Goal: Transaction & Acquisition: Purchase product/service

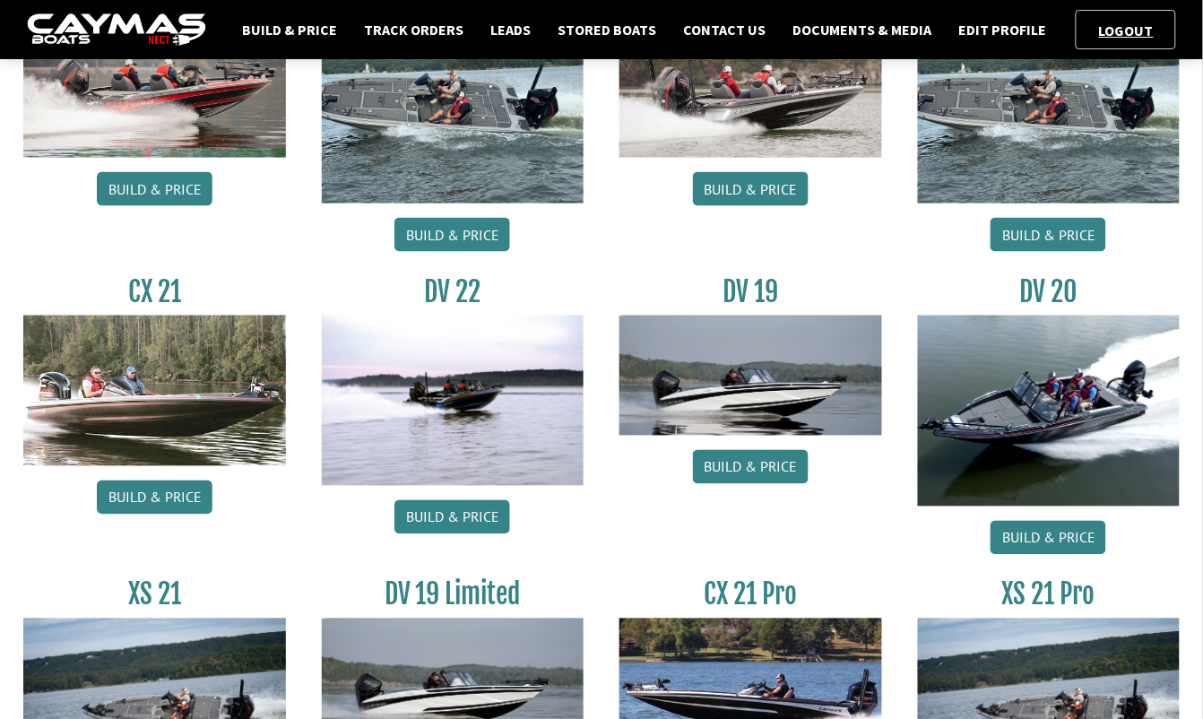
scroll to position [529, 0]
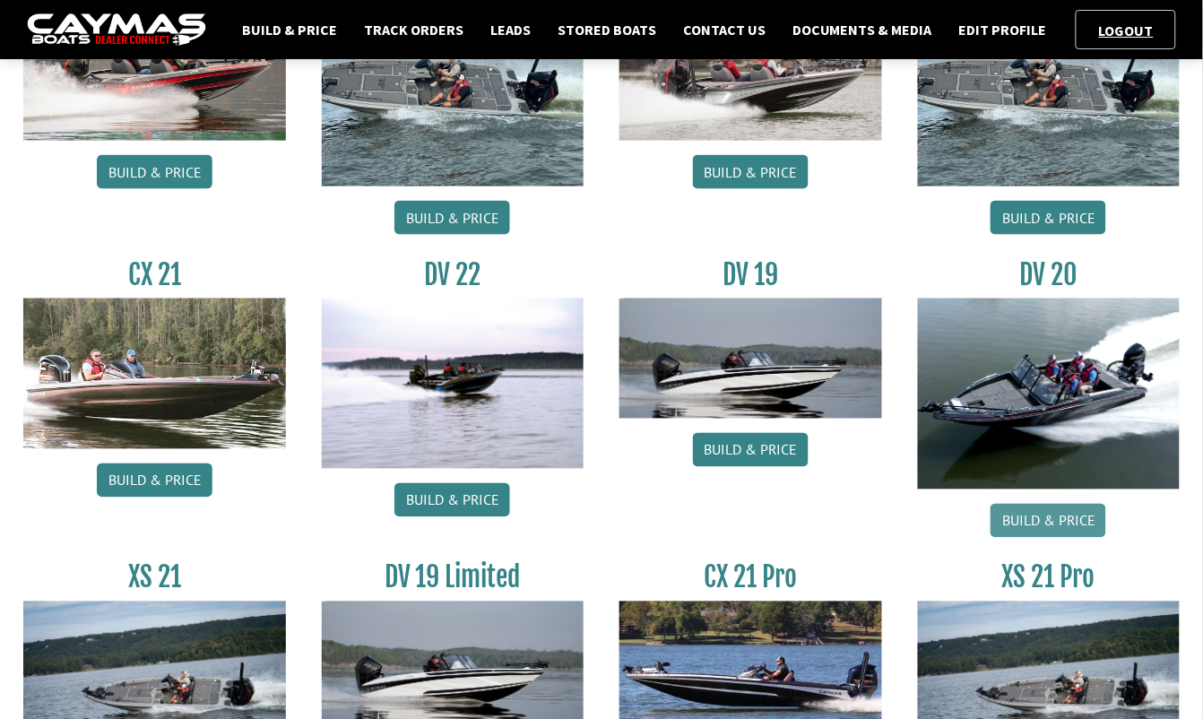
click at [1010, 517] on link "Build & Price" at bounding box center [1049, 521] width 116 height 34
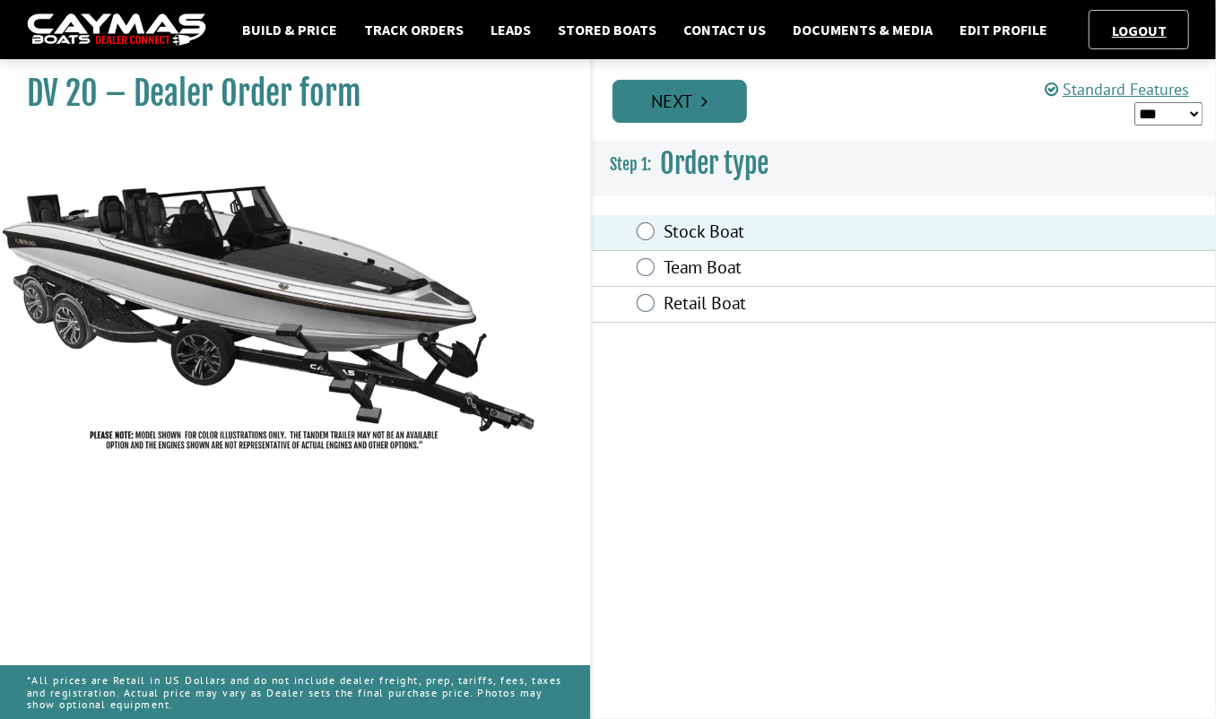
click at [687, 120] on link "Next" at bounding box center [679, 101] width 135 height 43
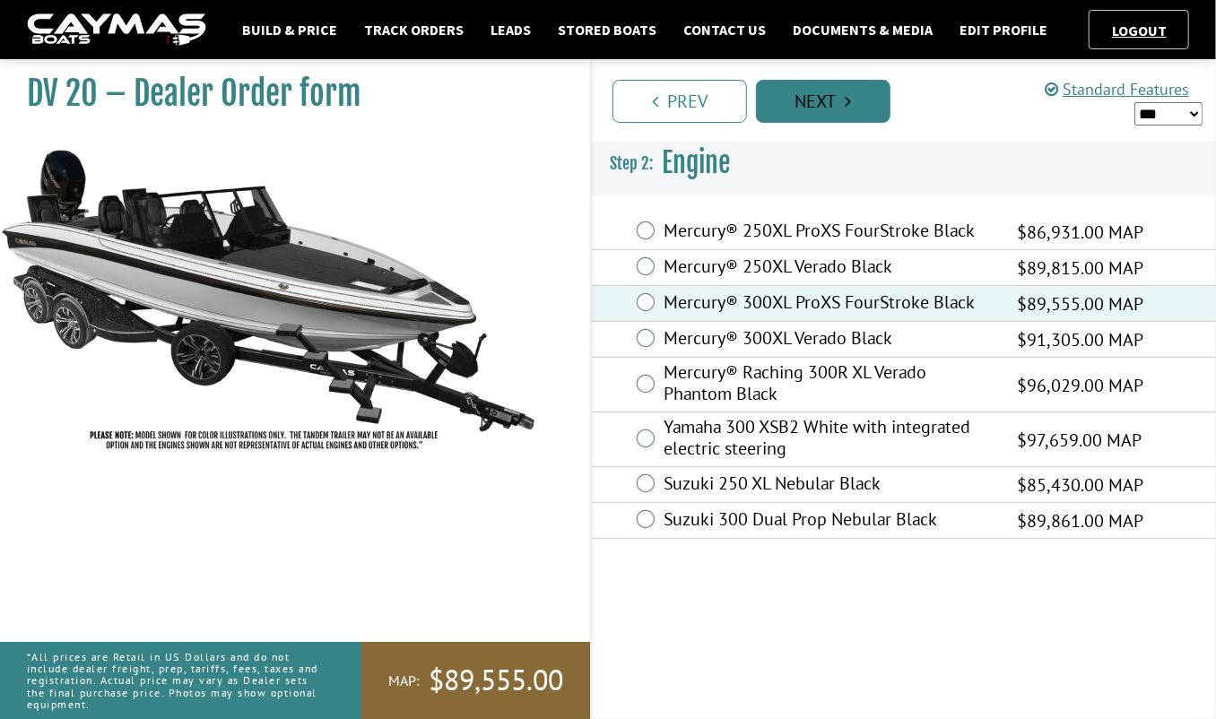
click at [836, 104] on link "Next" at bounding box center [823, 101] width 135 height 43
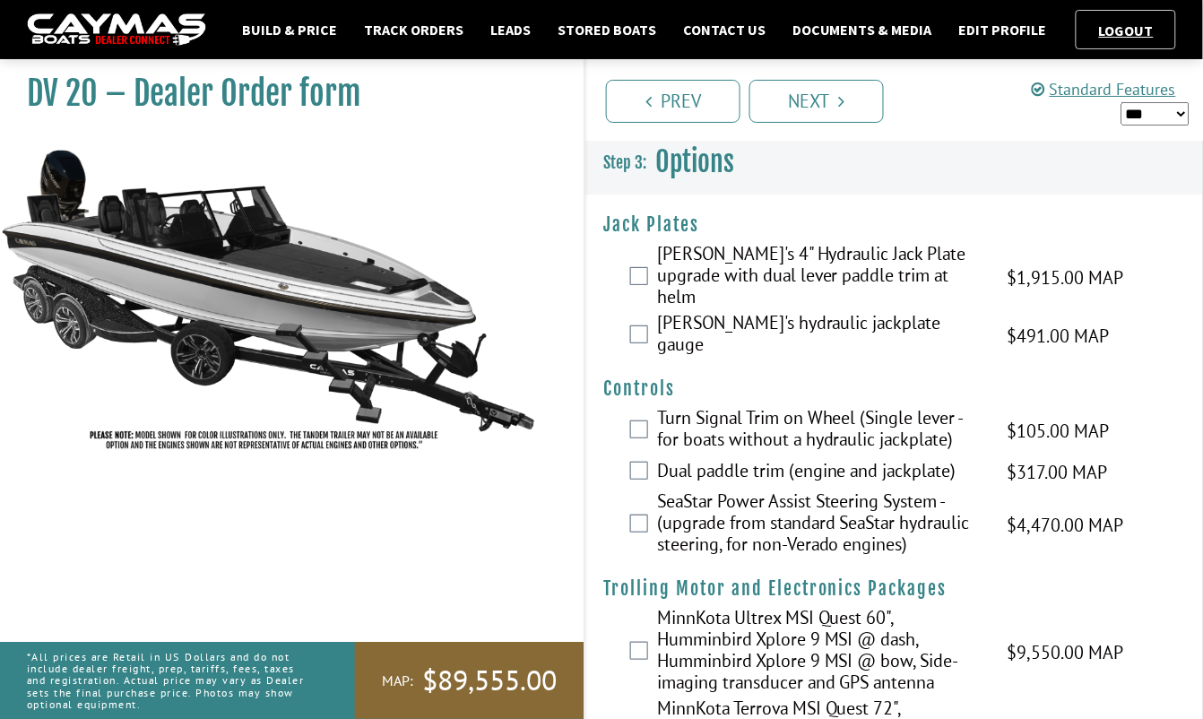
click at [629, 269] on div "Bob's 4" Hydraulic Jack Plate upgrade with dual lever paddle trim at helm $1,91…" at bounding box center [895, 277] width 618 height 69
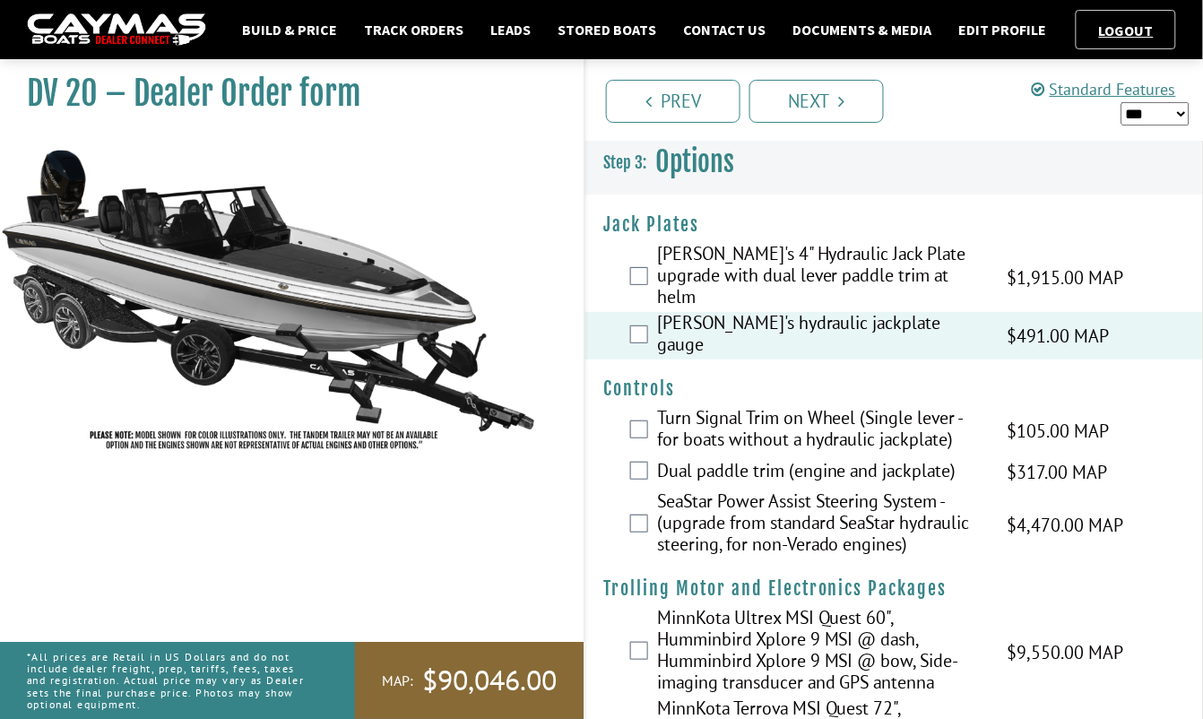
click at [638, 256] on div "Bob's 4" Hydraulic Jack Plate upgrade with dual lever paddle trim at helm $1,91…" at bounding box center [895, 277] width 618 height 69
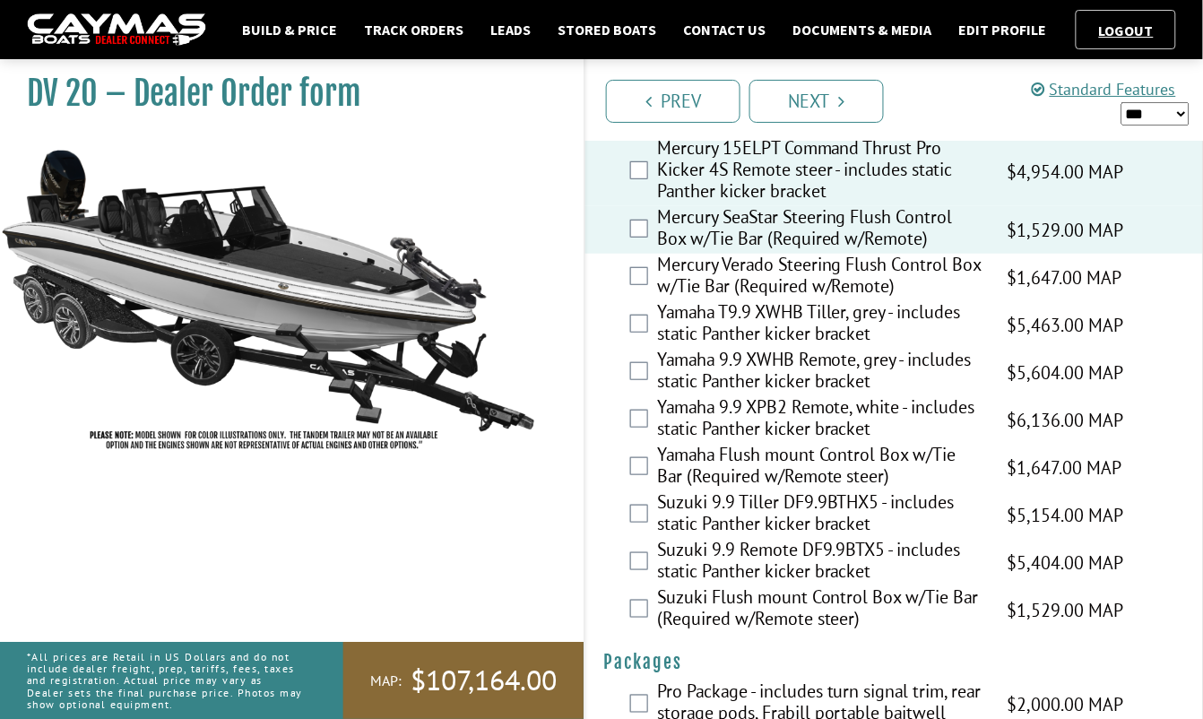
scroll to position [5150, 0]
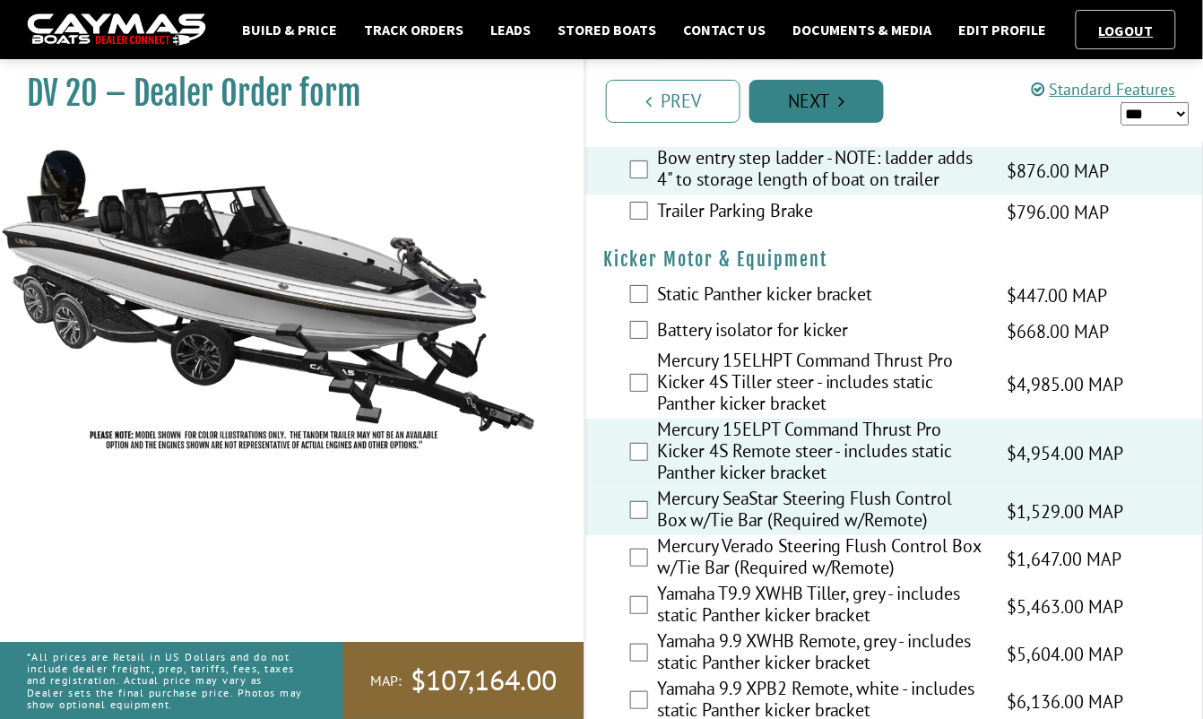
click at [802, 92] on link "Next" at bounding box center [817, 101] width 135 height 43
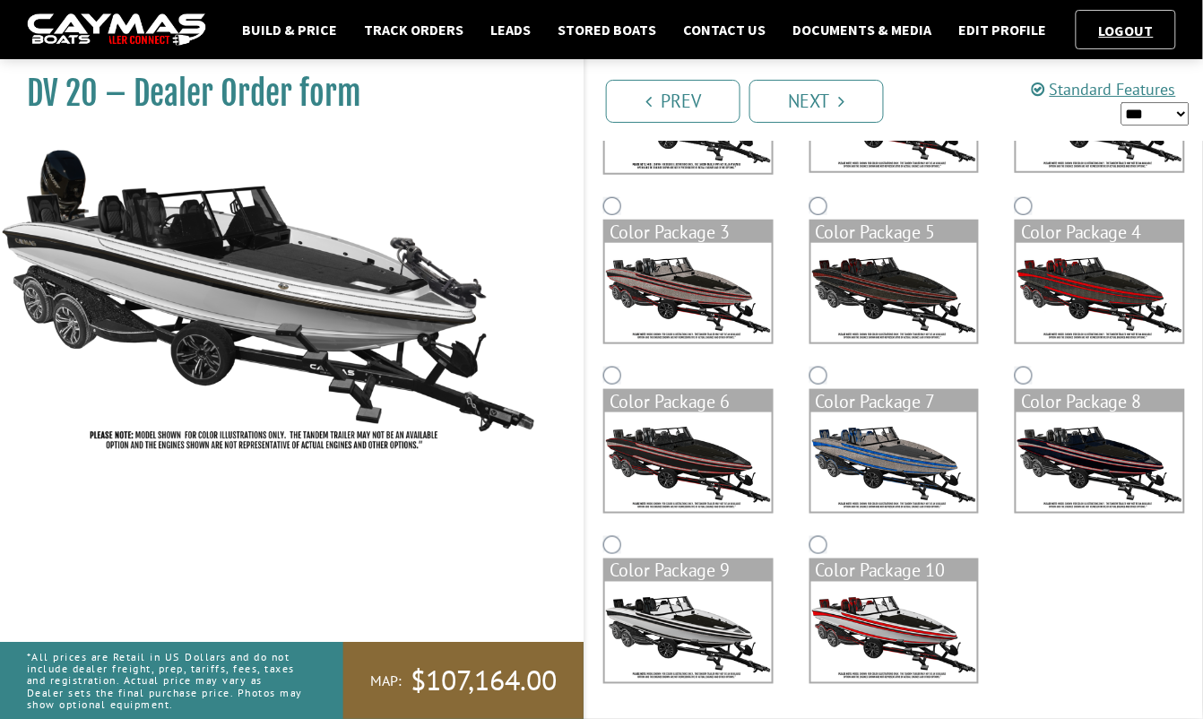
scroll to position [273, 0]
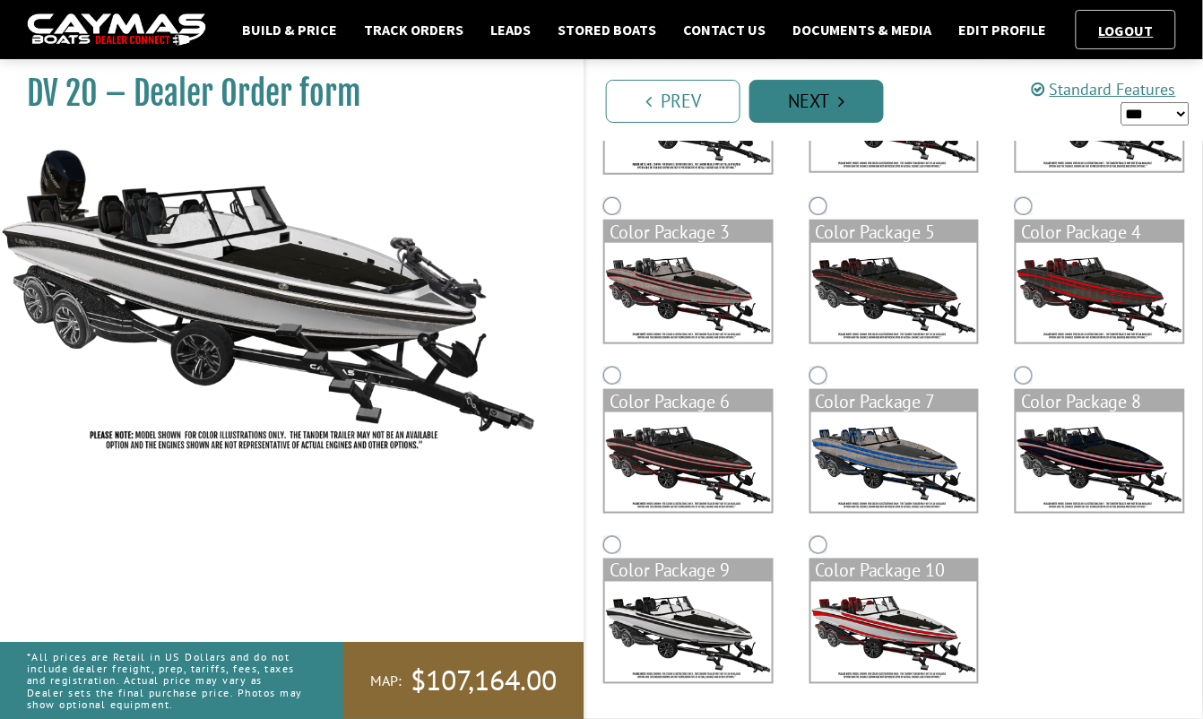
click at [794, 109] on link "Next" at bounding box center [817, 101] width 135 height 43
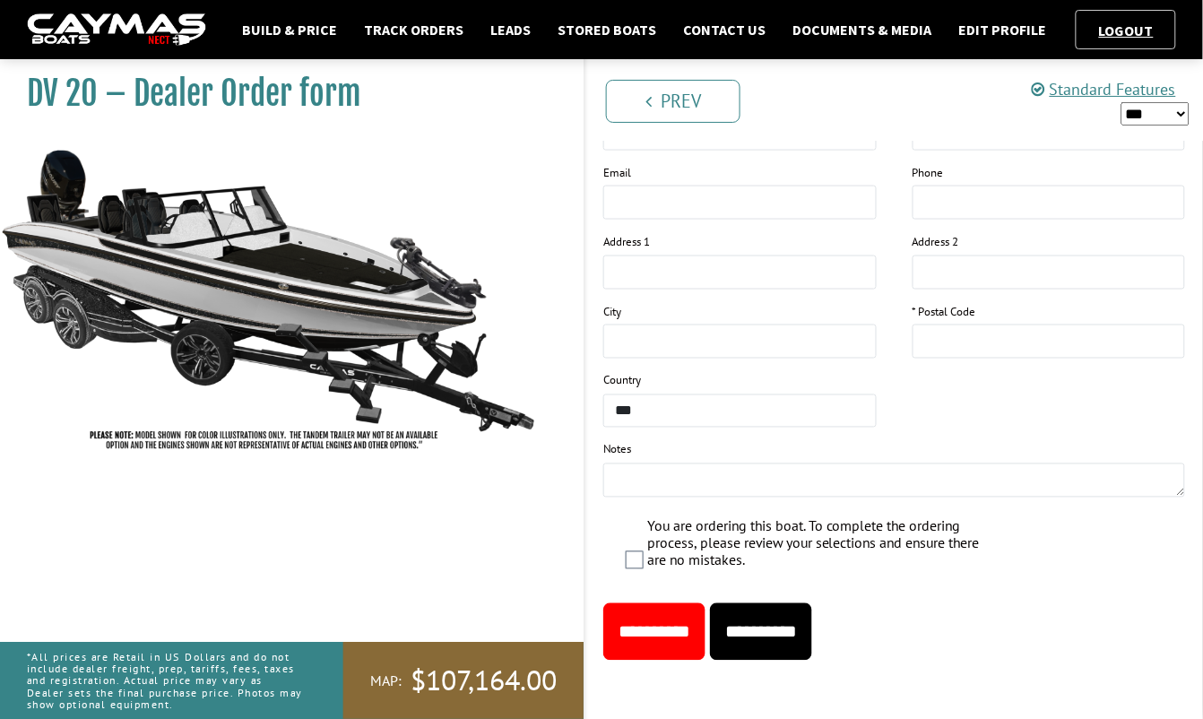
scroll to position [2120, 0]
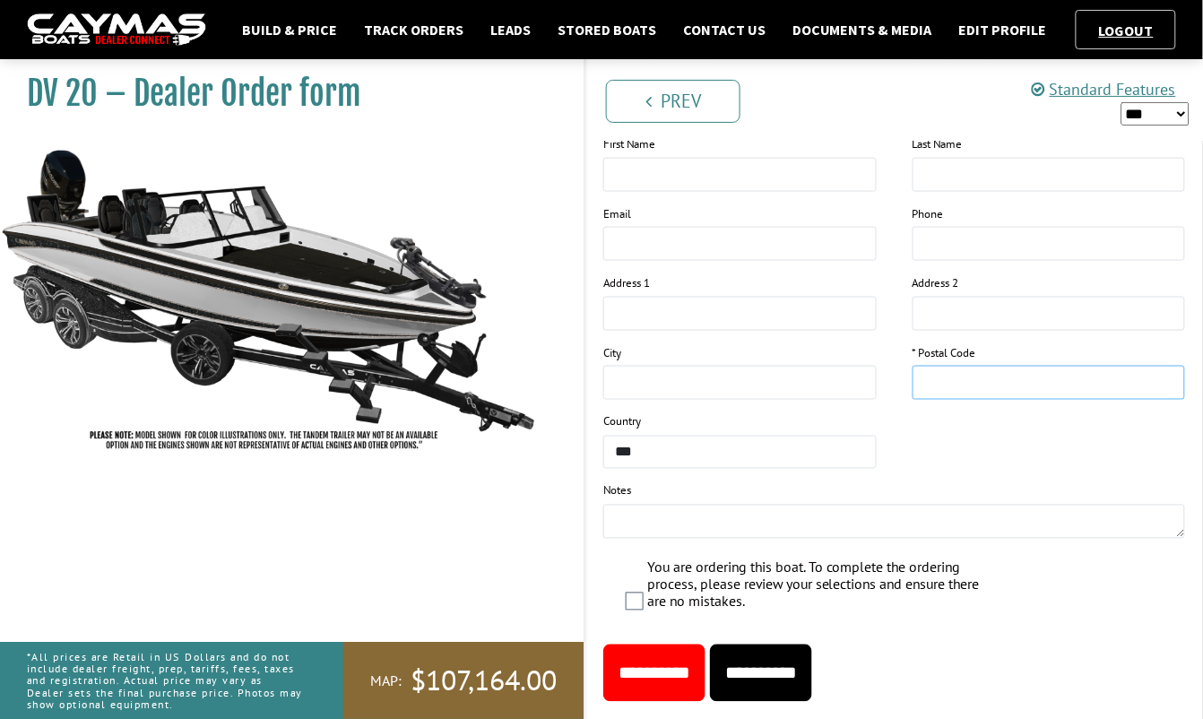
click at [941, 380] on input "text" at bounding box center [1050, 383] width 274 height 34
type input "*****"
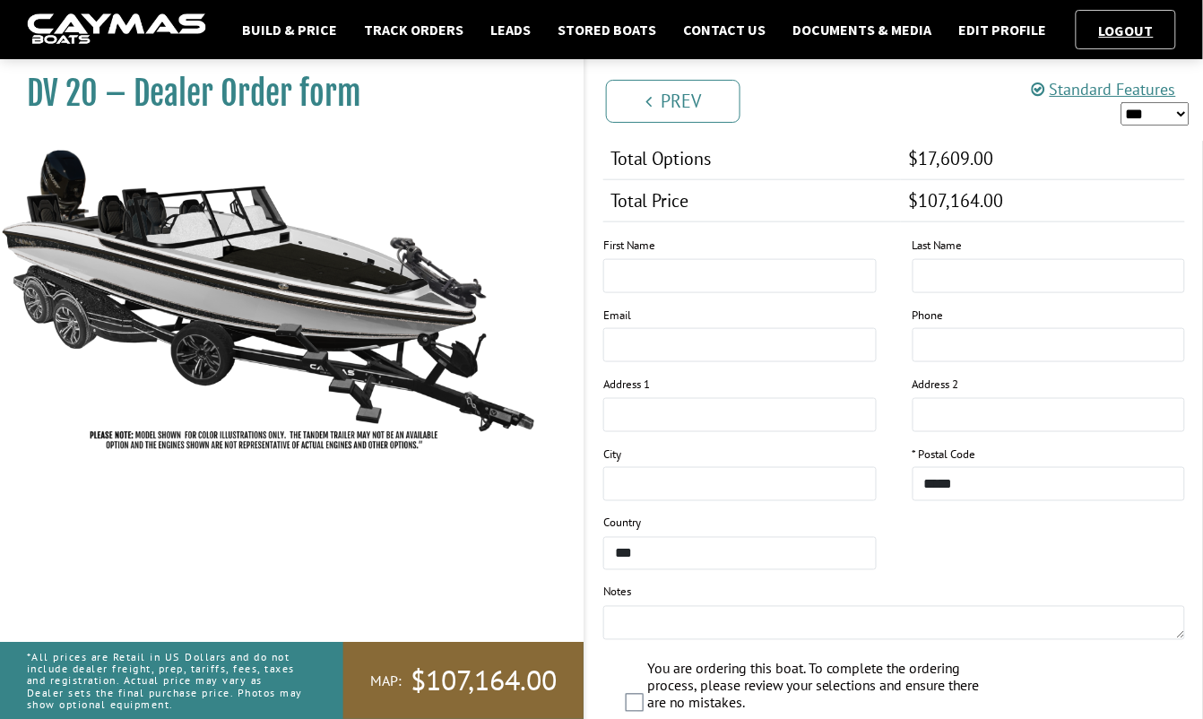
scroll to position [2161, 0]
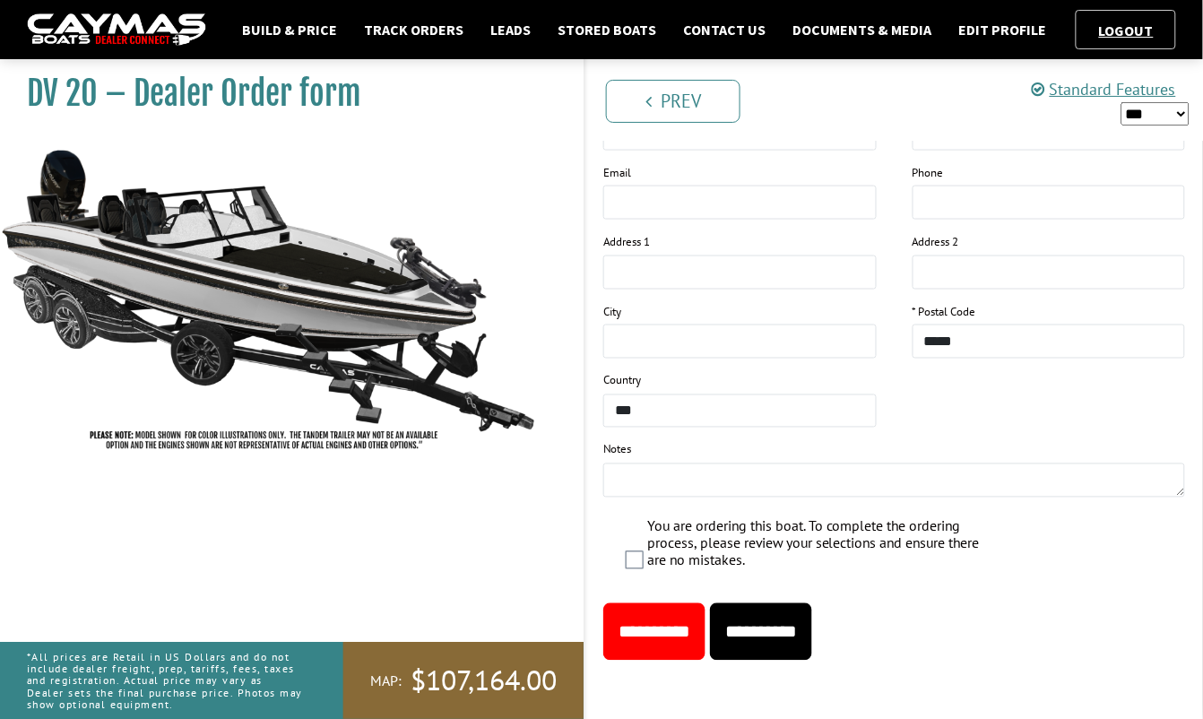
click at [768, 609] on input "**********" at bounding box center [761, 631] width 102 height 57
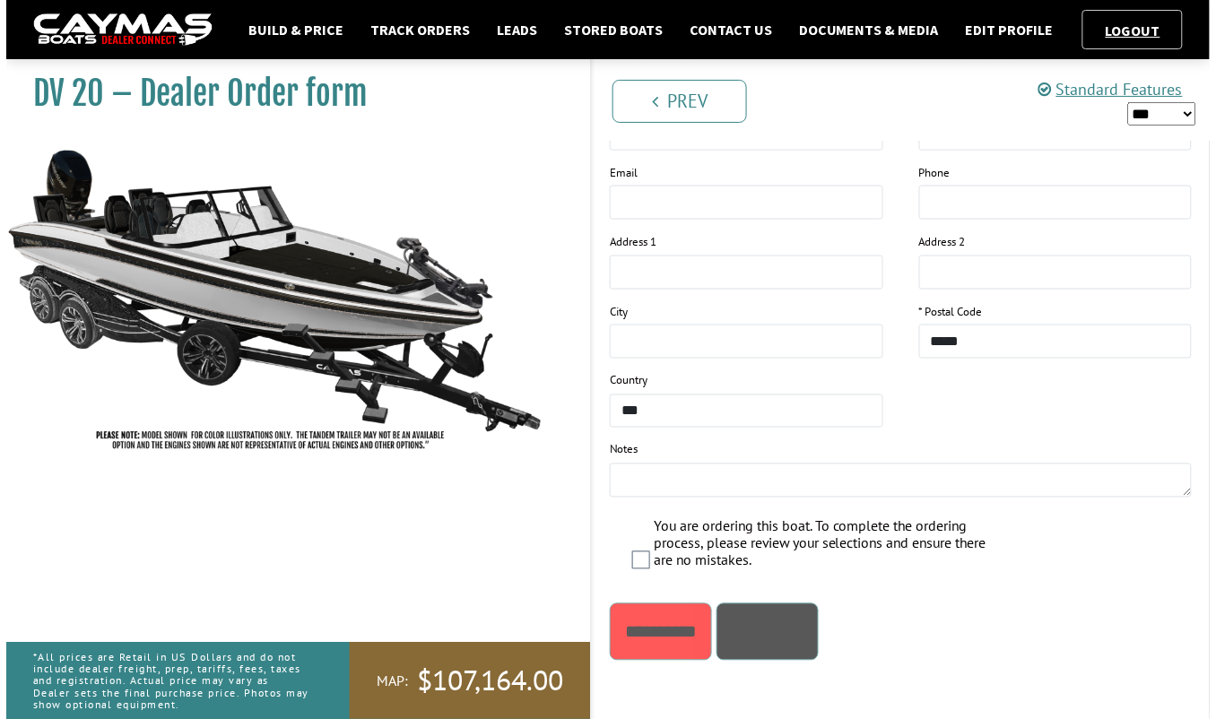
scroll to position [0, 0]
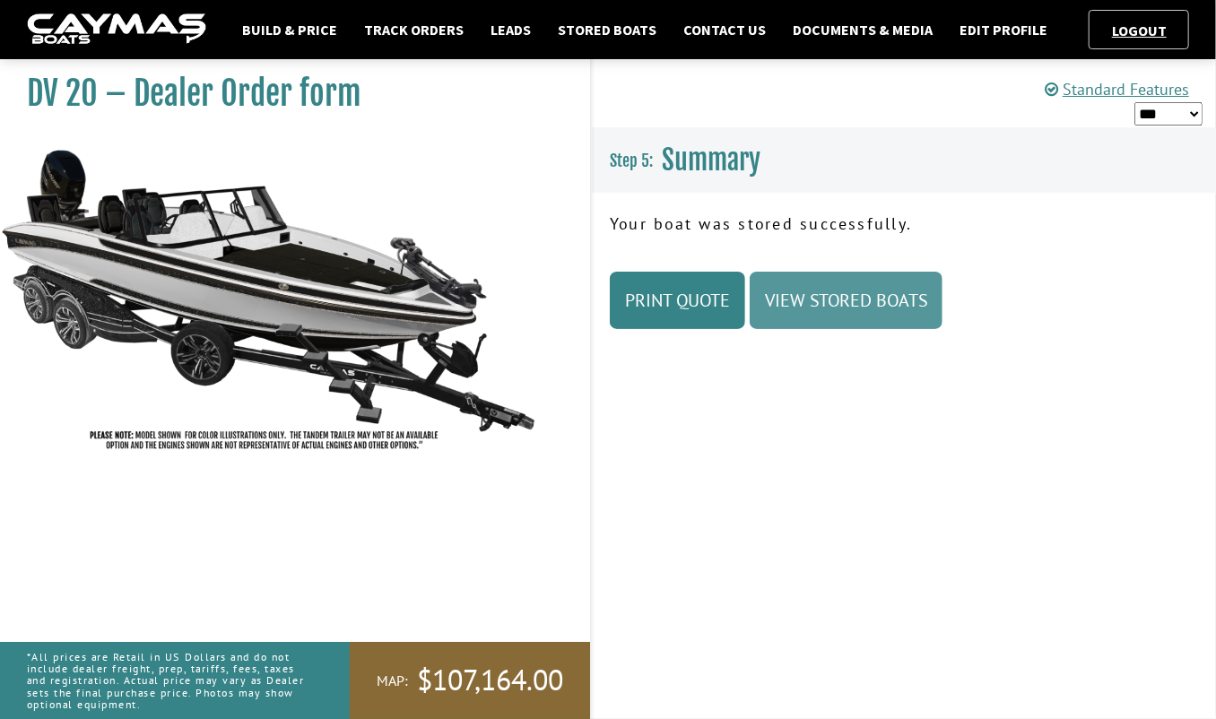
click at [762, 302] on link "View Stored Boats" at bounding box center [846, 300] width 193 height 57
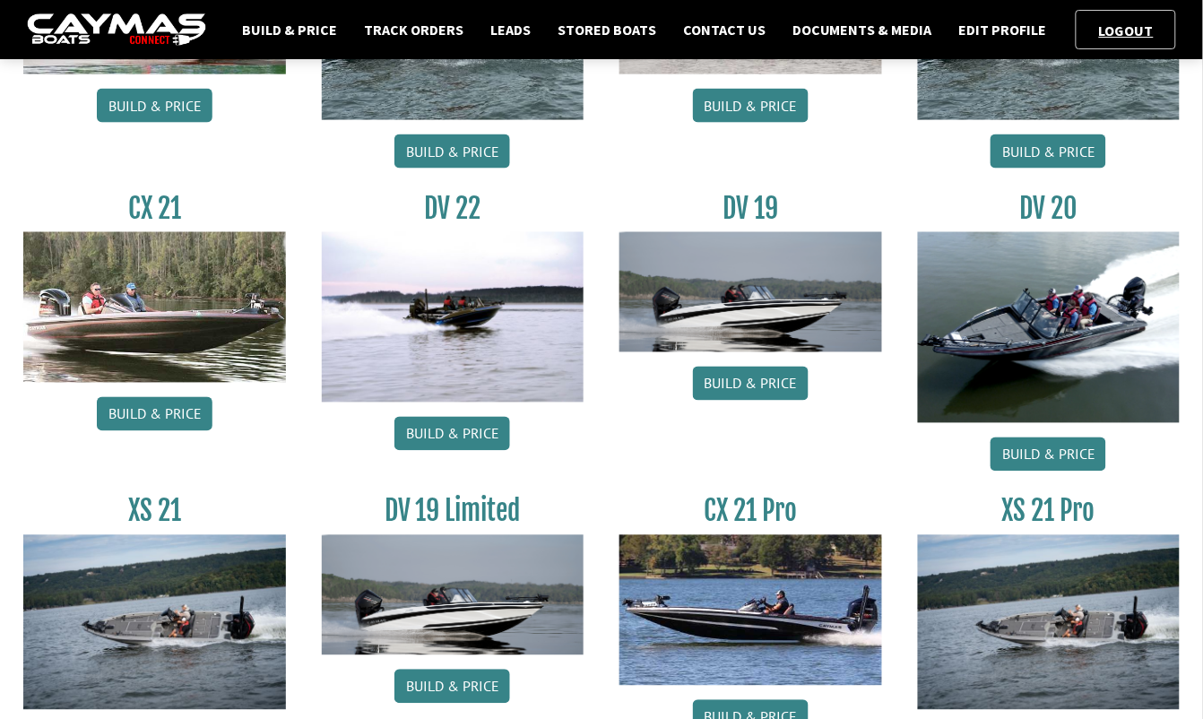
scroll to position [554, 0]
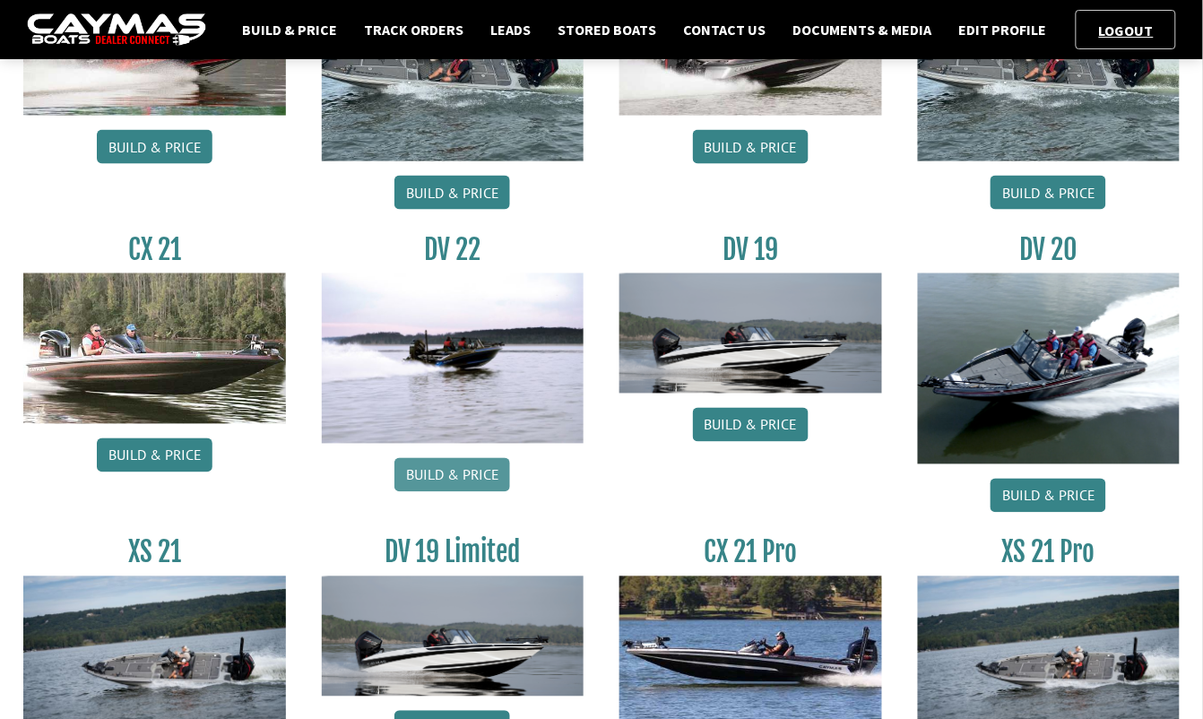
click at [472, 485] on link "Build & Price" at bounding box center [453, 475] width 116 height 34
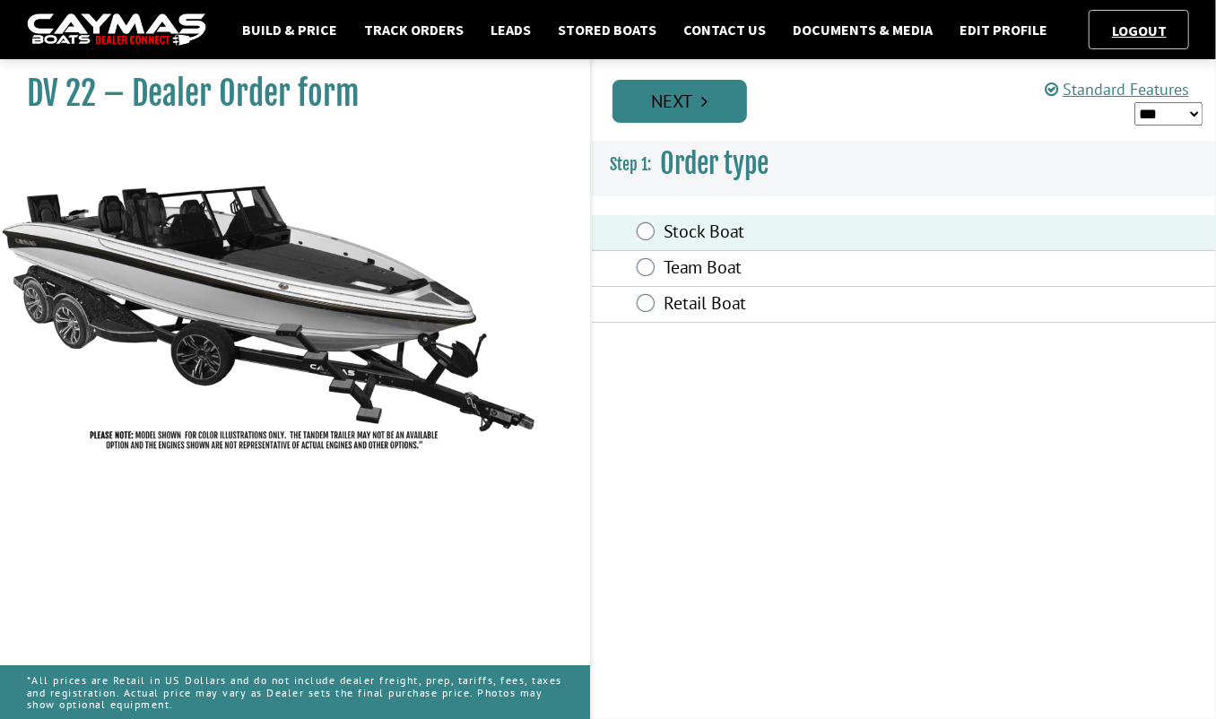
click at [659, 111] on link "Next" at bounding box center [679, 101] width 135 height 43
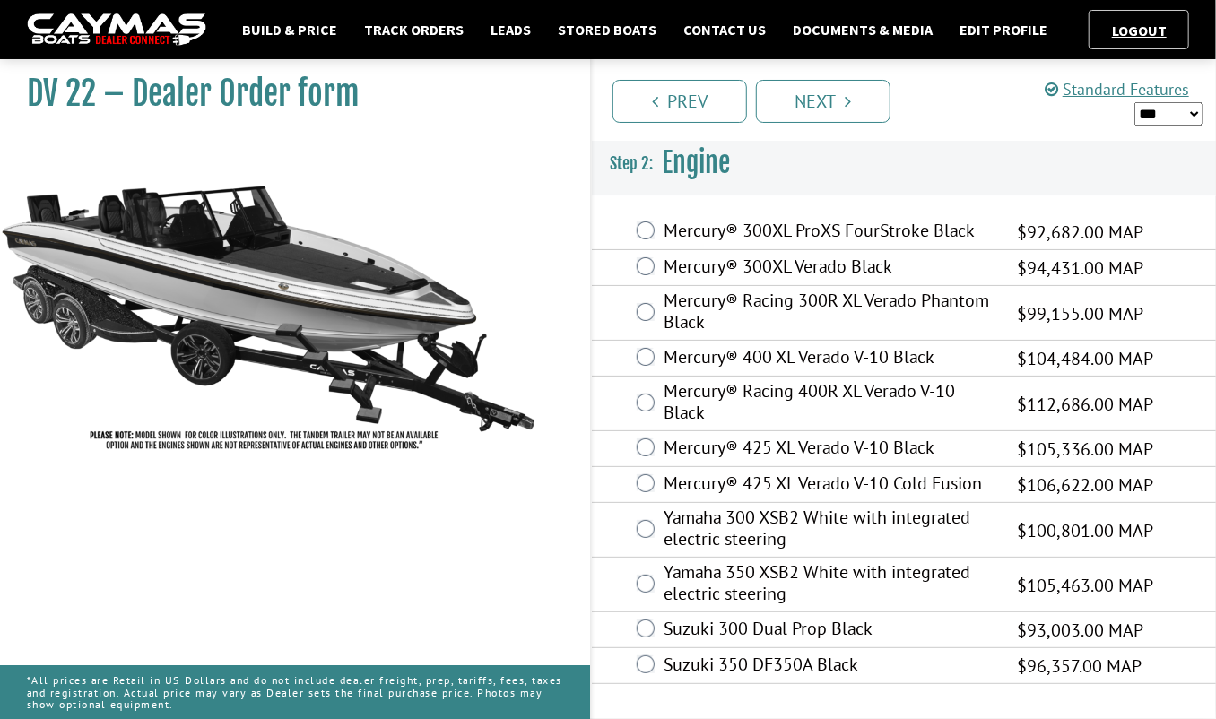
click at [648, 367] on div "Mercury® 400 XL Verado V-10 Black $104,484.00 MAP $91,946.00 $104,484.00" at bounding box center [904, 359] width 624 height 36
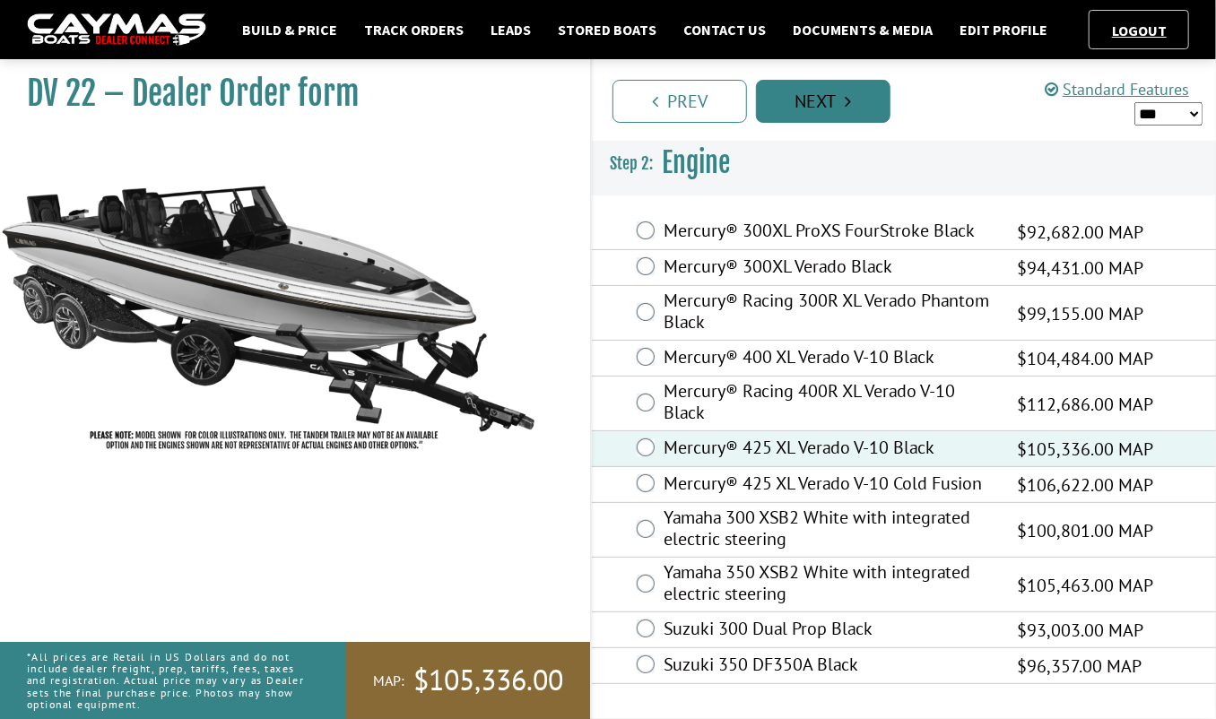
click at [829, 108] on link "Next" at bounding box center [823, 101] width 135 height 43
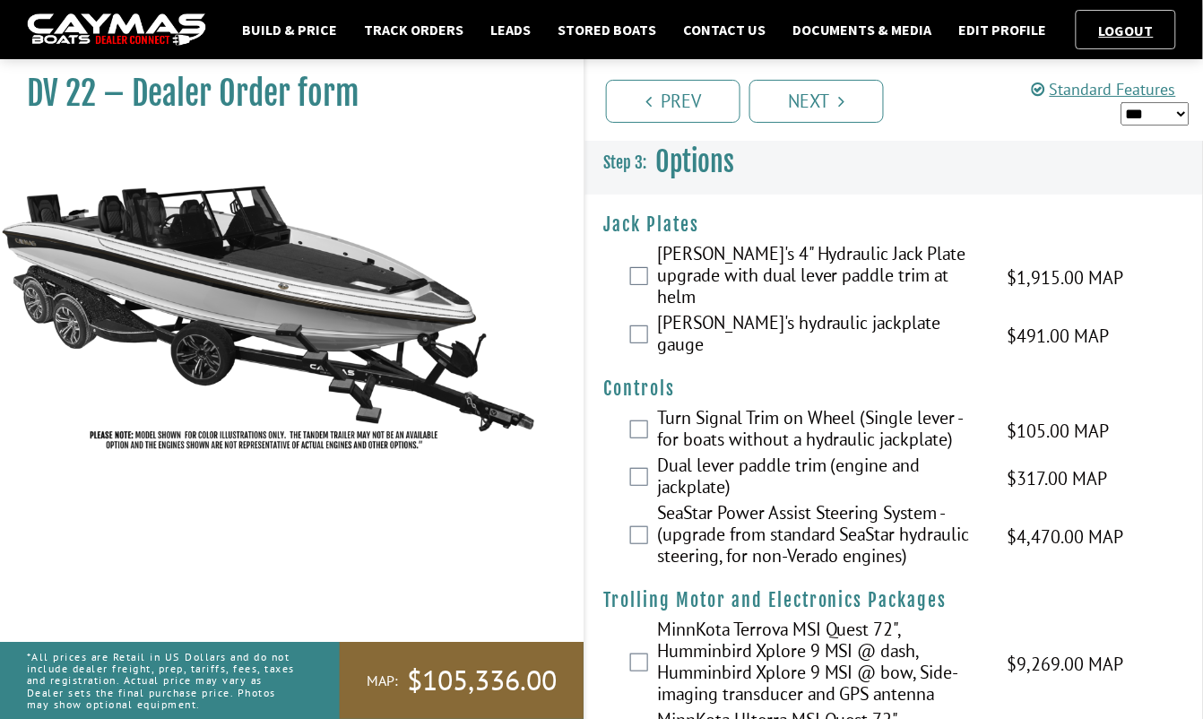
click at [629, 259] on div "Bob's 4" Hydraulic Jack Plate upgrade with dual lever paddle trim at helm $1,91…" at bounding box center [895, 277] width 618 height 69
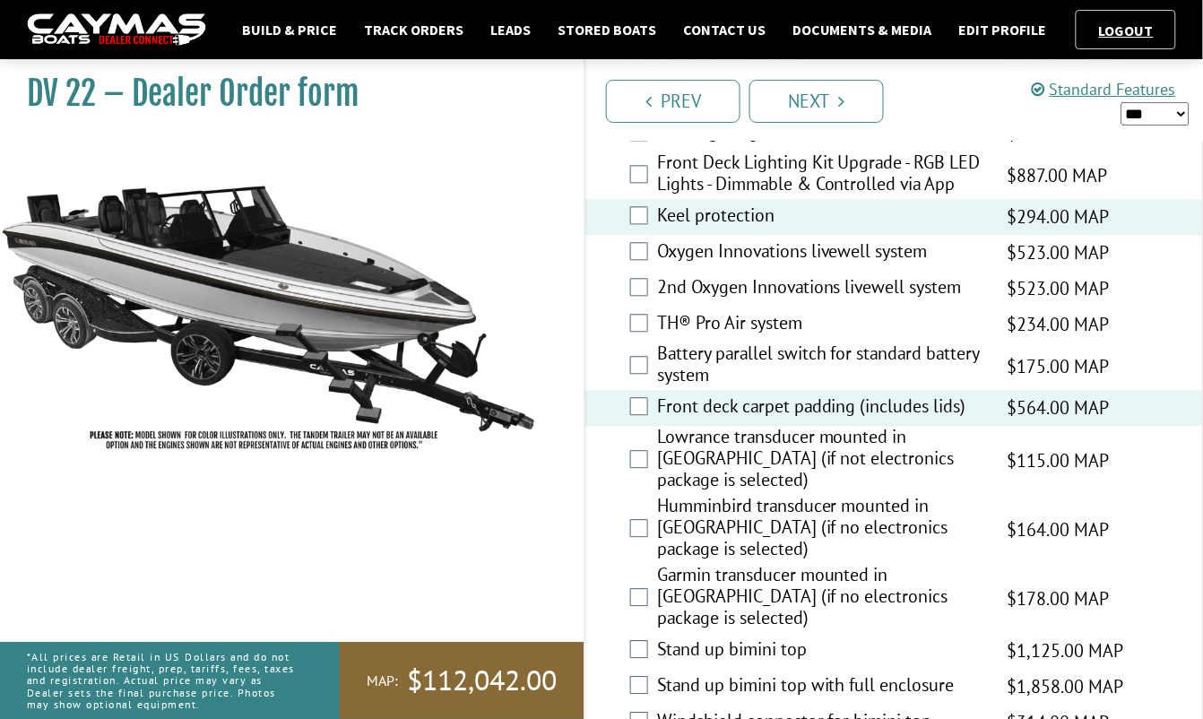
scroll to position [2609, 0]
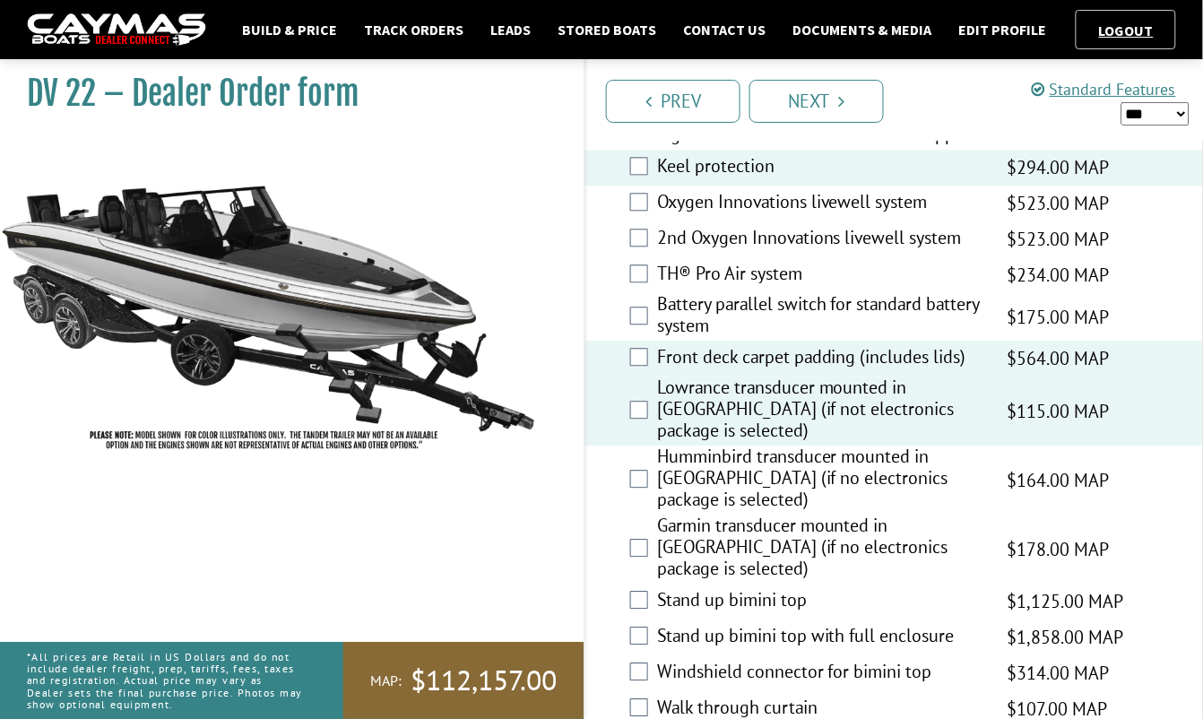
click at [647, 446] on div "Humminbird transducer mounted in hull (if no electronics package is selected) $…" at bounding box center [895, 480] width 618 height 69
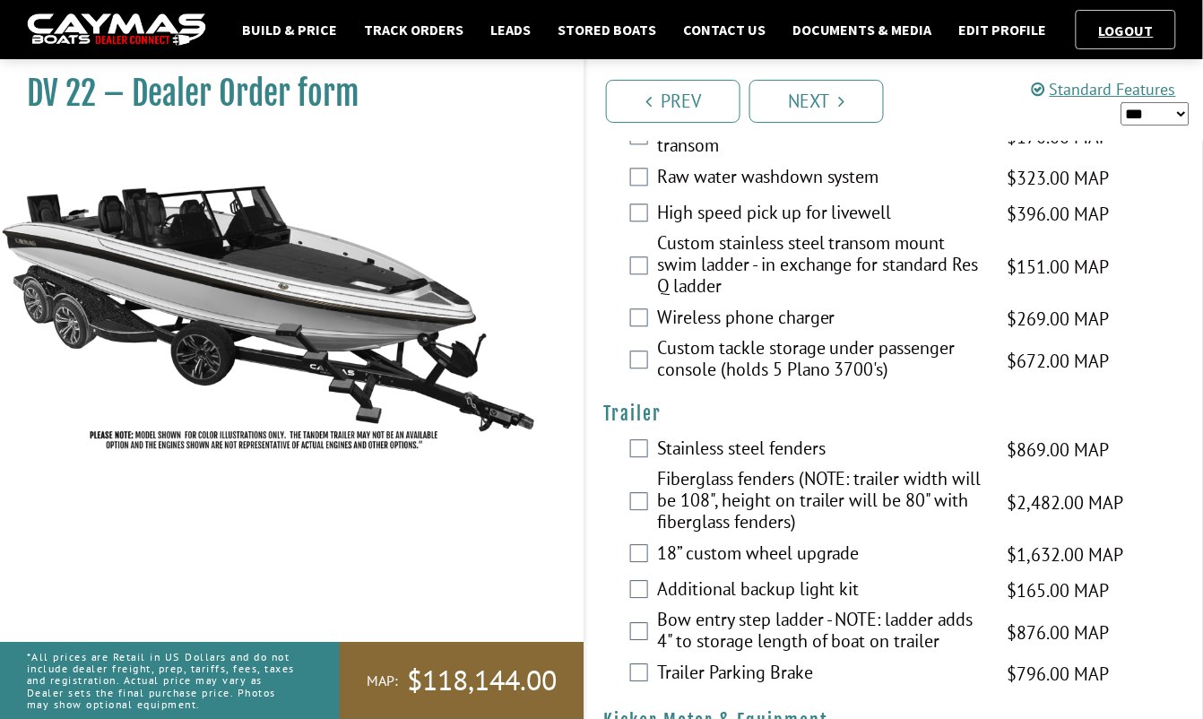
scroll to position [4239, 0]
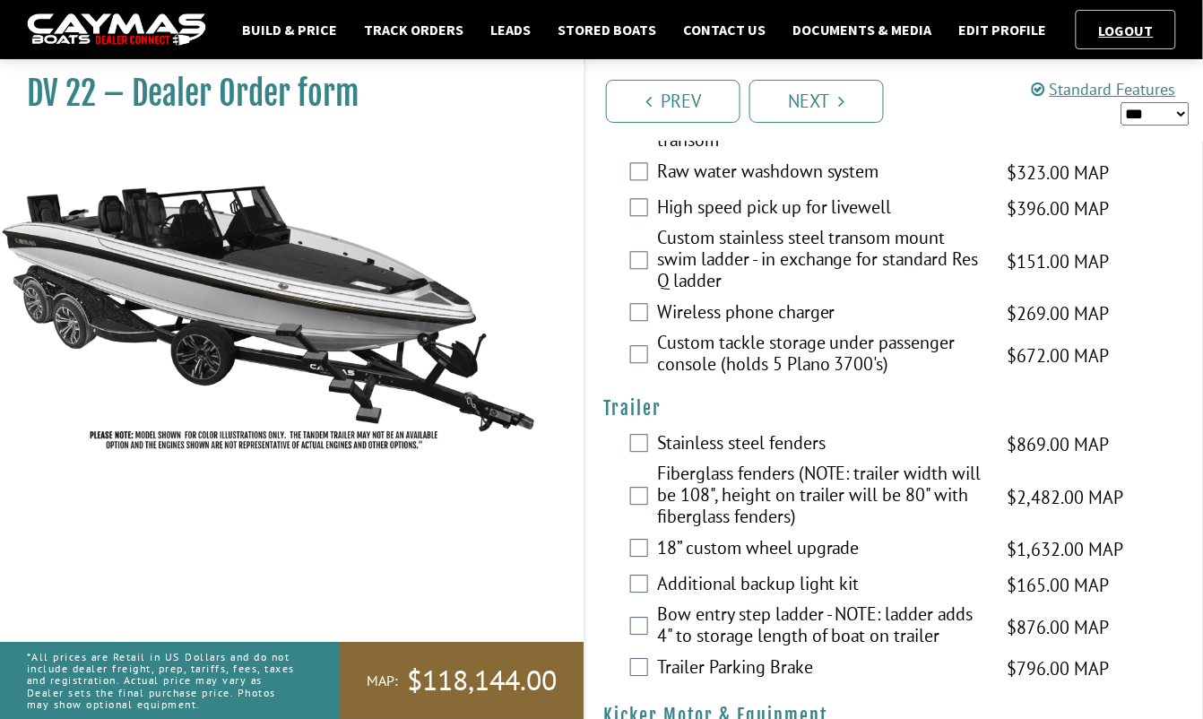
click at [637, 603] on div "Bow entry step ladder - NOTE: ladder adds 4" to storage length of boat on trail…" at bounding box center [895, 627] width 618 height 48
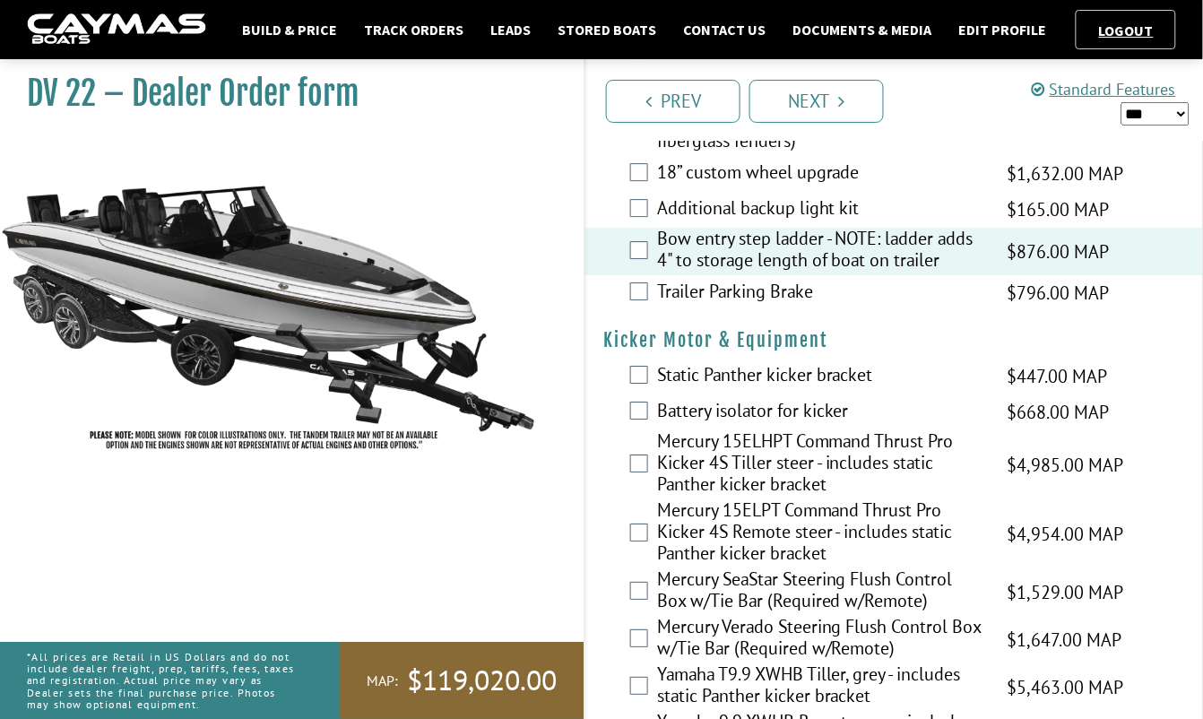
scroll to position [4606, 0]
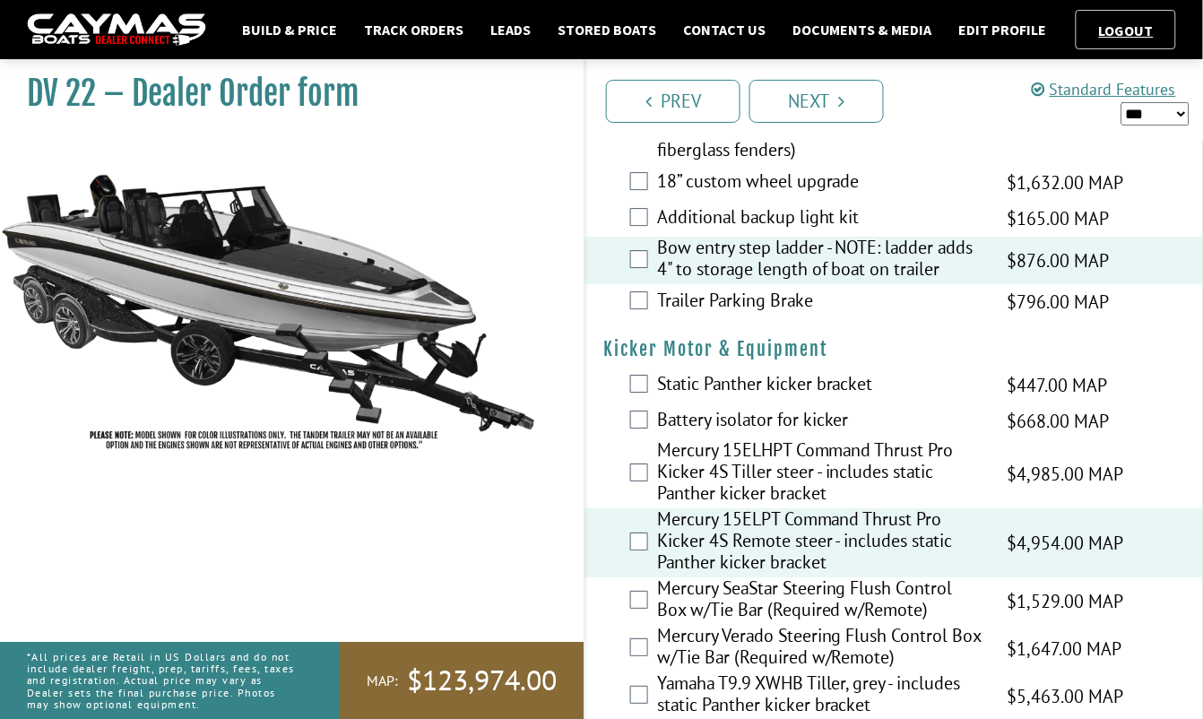
click at [641, 577] on div "Mercury SeaStar Steering Flush Control Box w/Tie Bar (Required w/Remote) $1,529…" at bounding box center [895, 601] width 618 height 48
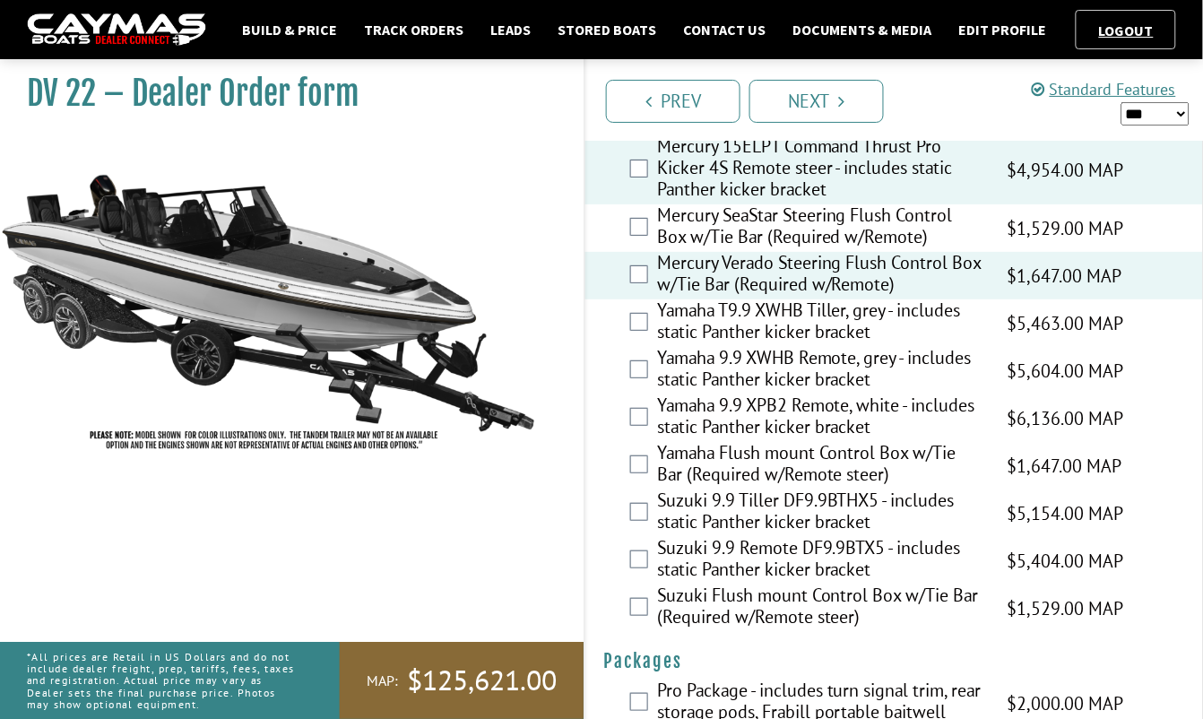
scroll to position [4980, 0]
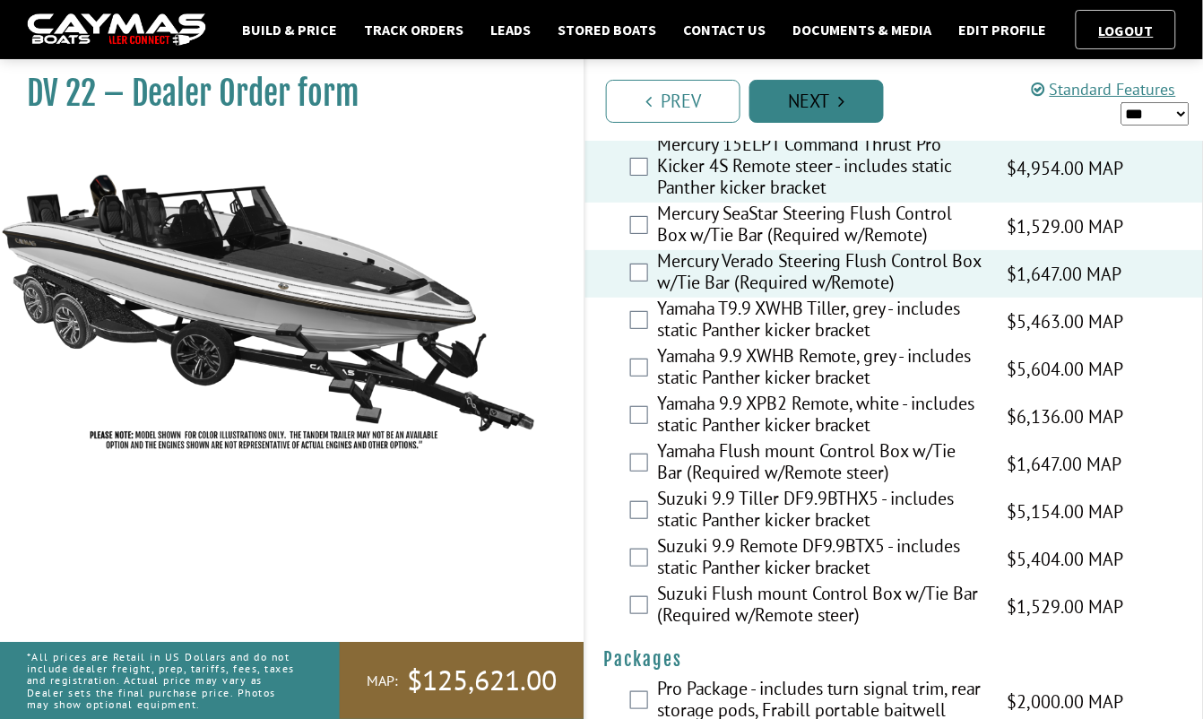
click at [789, 102] on link "Next" at bounding box center [817, 101] width 135 height 43
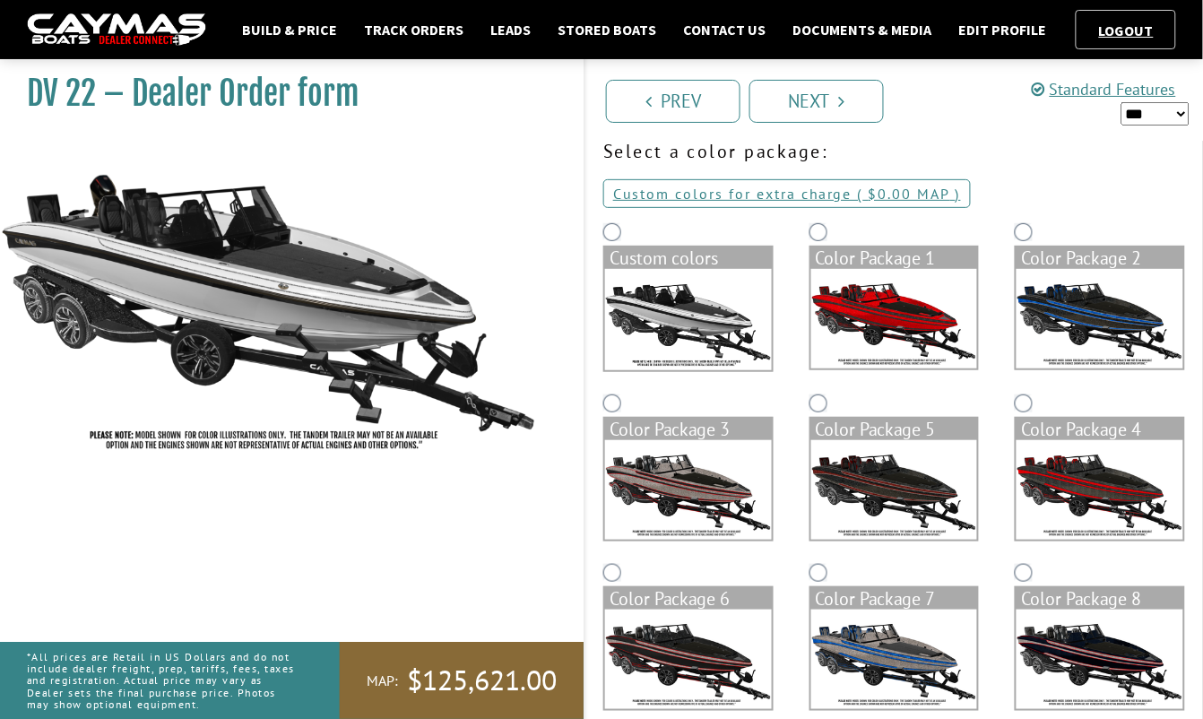
scroll to position [81, 0]
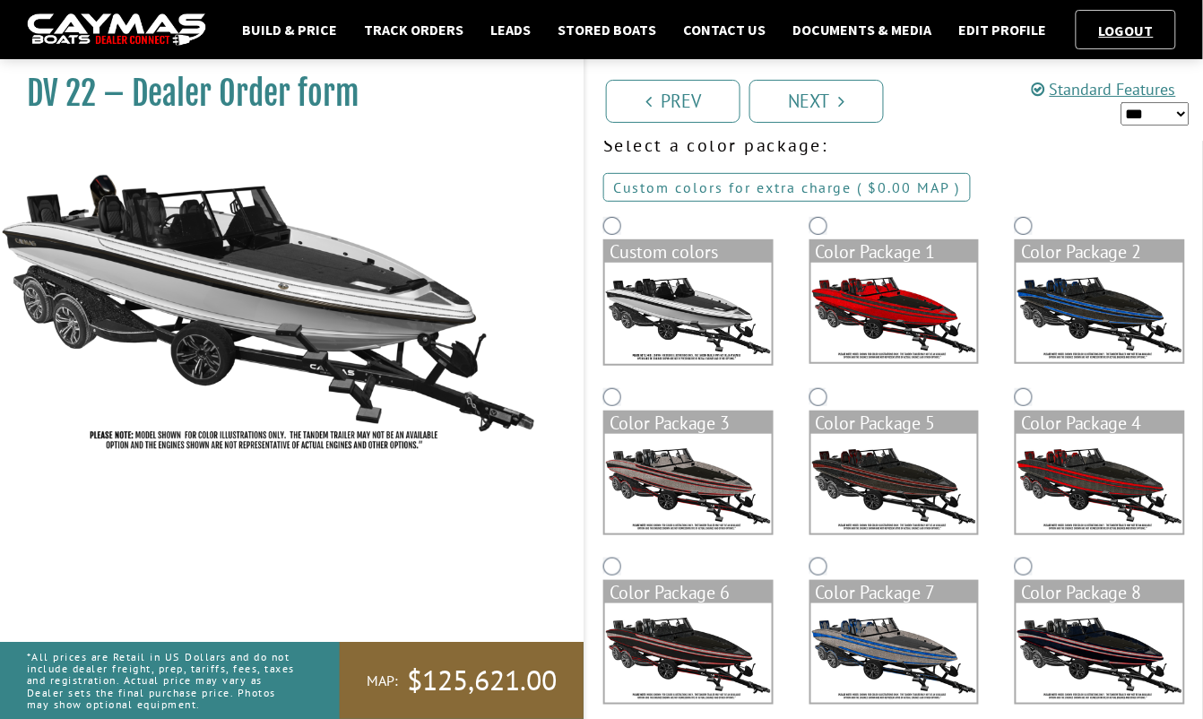
click at [741, 182] on link "Custom colors for extra charge ( $0.00 $0.00 MSRP $0.00 MAP $0.00 )" at bounding box center [787, 187] width 368 height 29
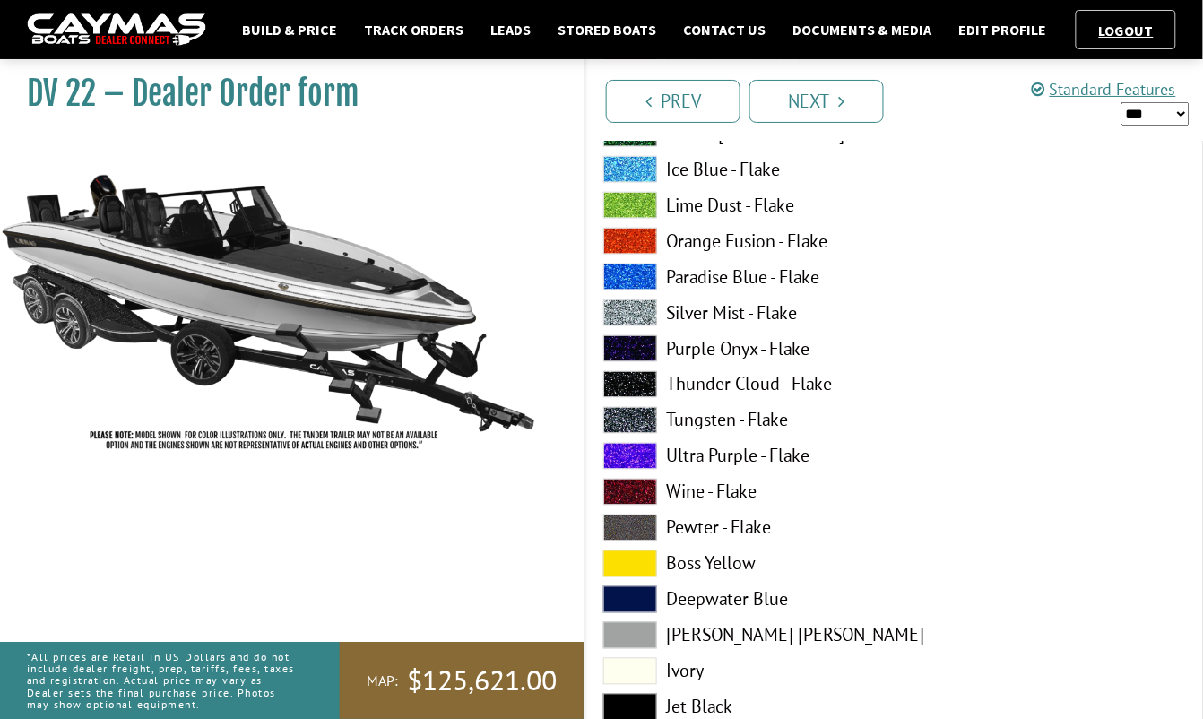
scroll to position [489, 0]
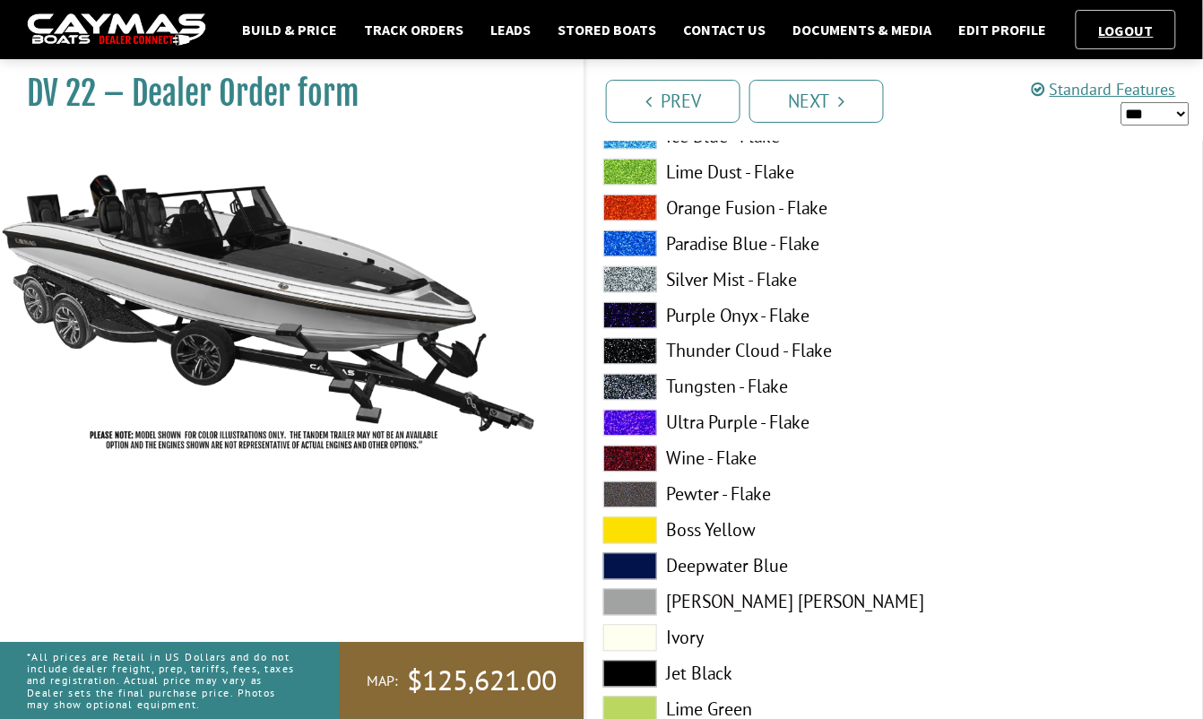
click at [640, 602] on span at bounding box center [630, 602] width 54 height 27
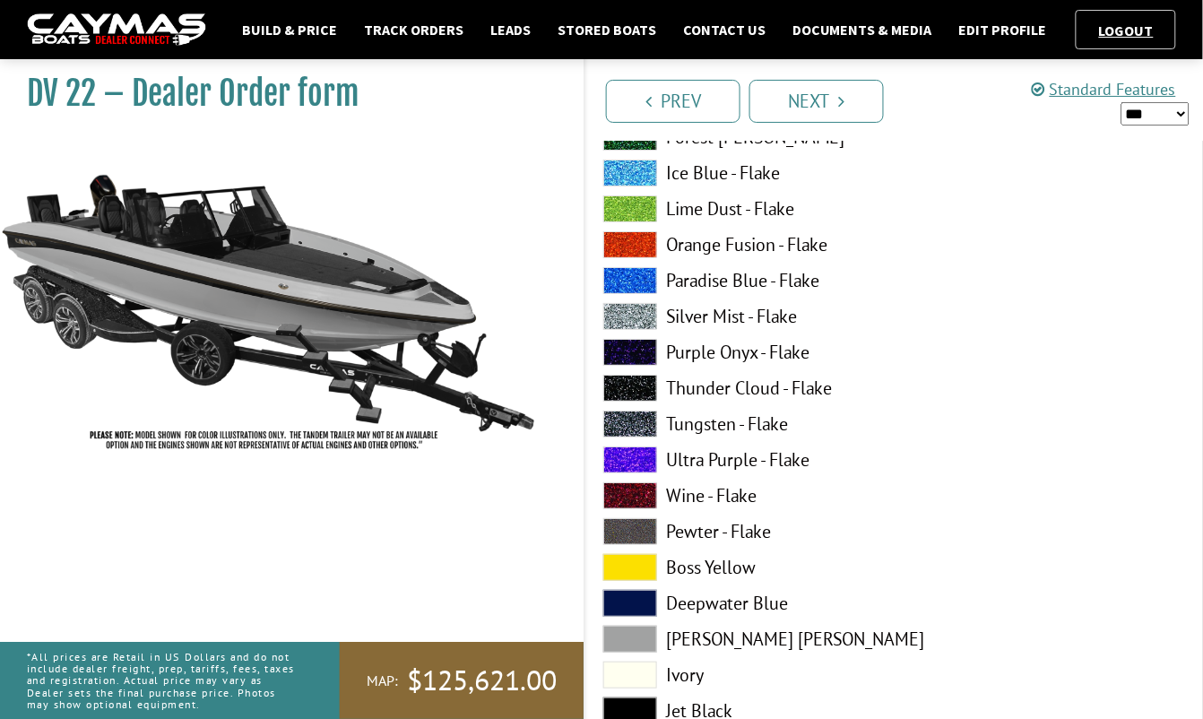
scroll to position [1589, 0]
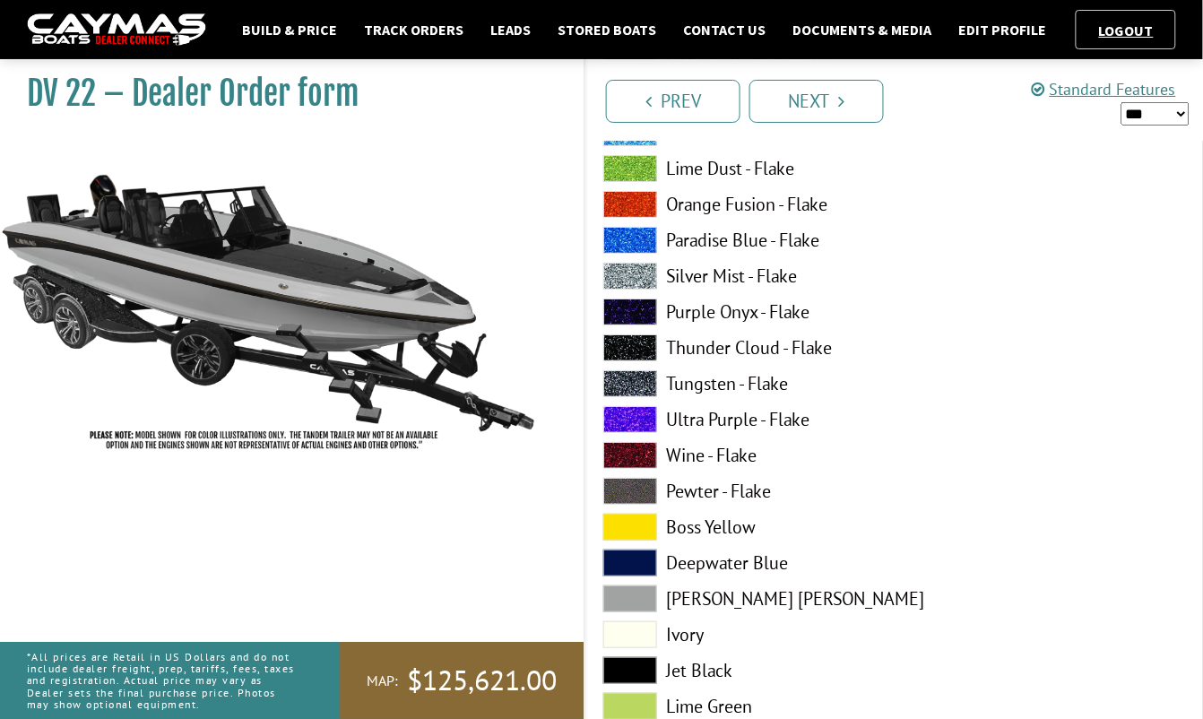
click at [616, 602] on span at bounding box center [630, 599] width 54 height 27
click at [623, 601] on span at bounding box center [630, 599] width 54 height 27
click at [632, 667] on span at bounding box center [630, 670] width 54 height 27
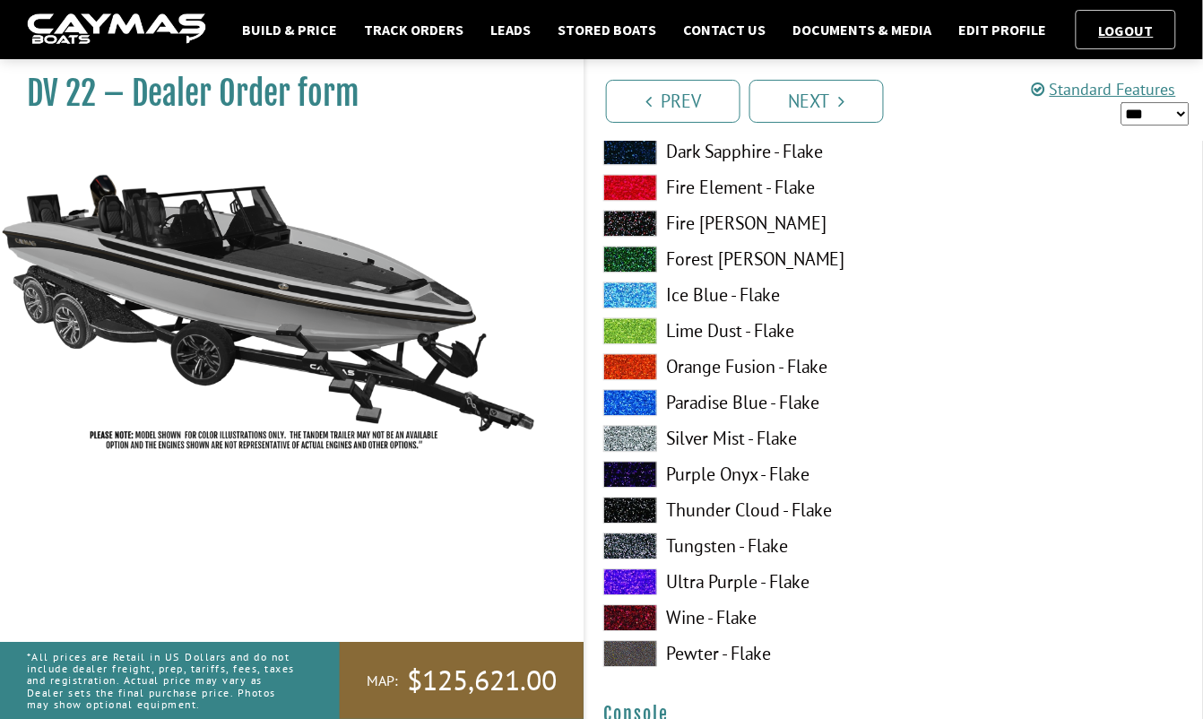
scroll to position [2527, 0]
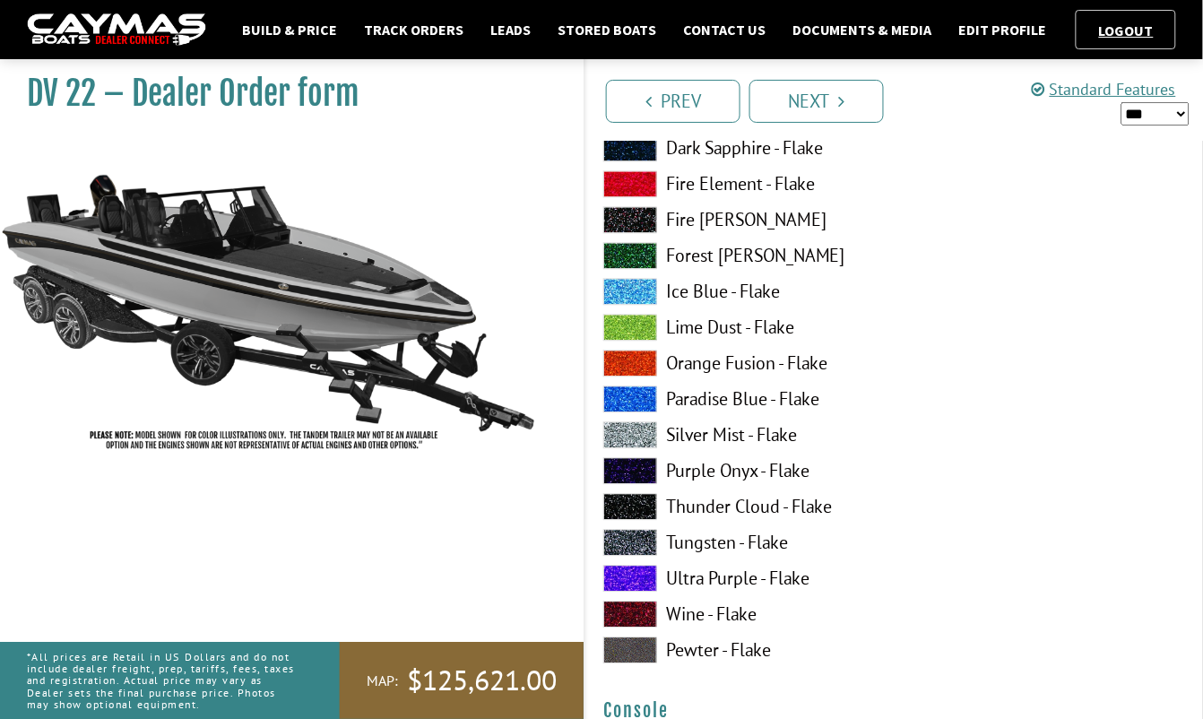
click at [630, 438] on span at bounding box center [630, 434] width 54 height 27
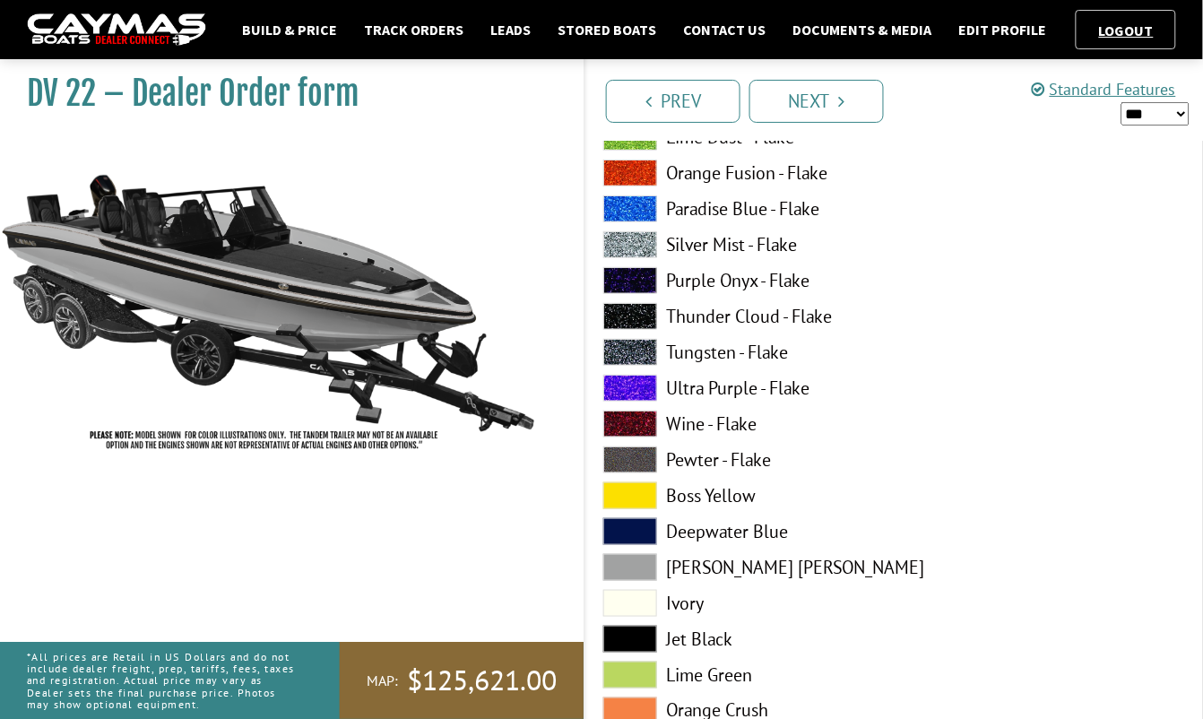
scroll to position [3464, 0]
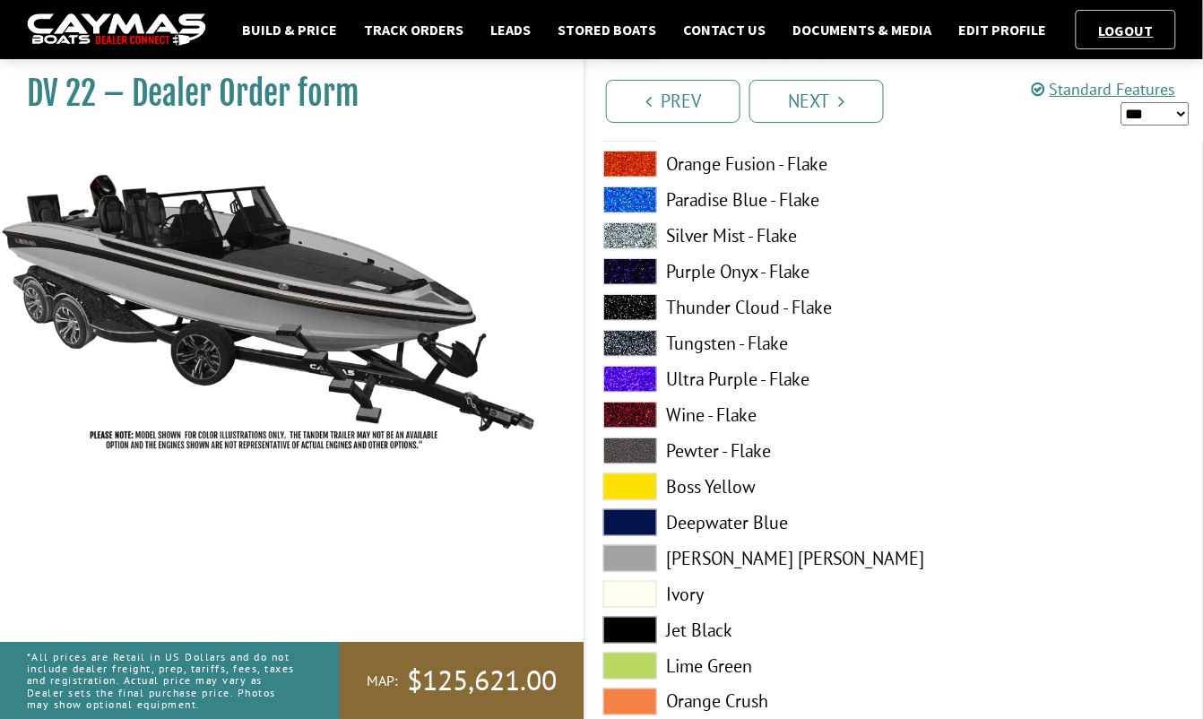
click at [628, 560] on span at bounding box center [630, 558] width 54 height 27
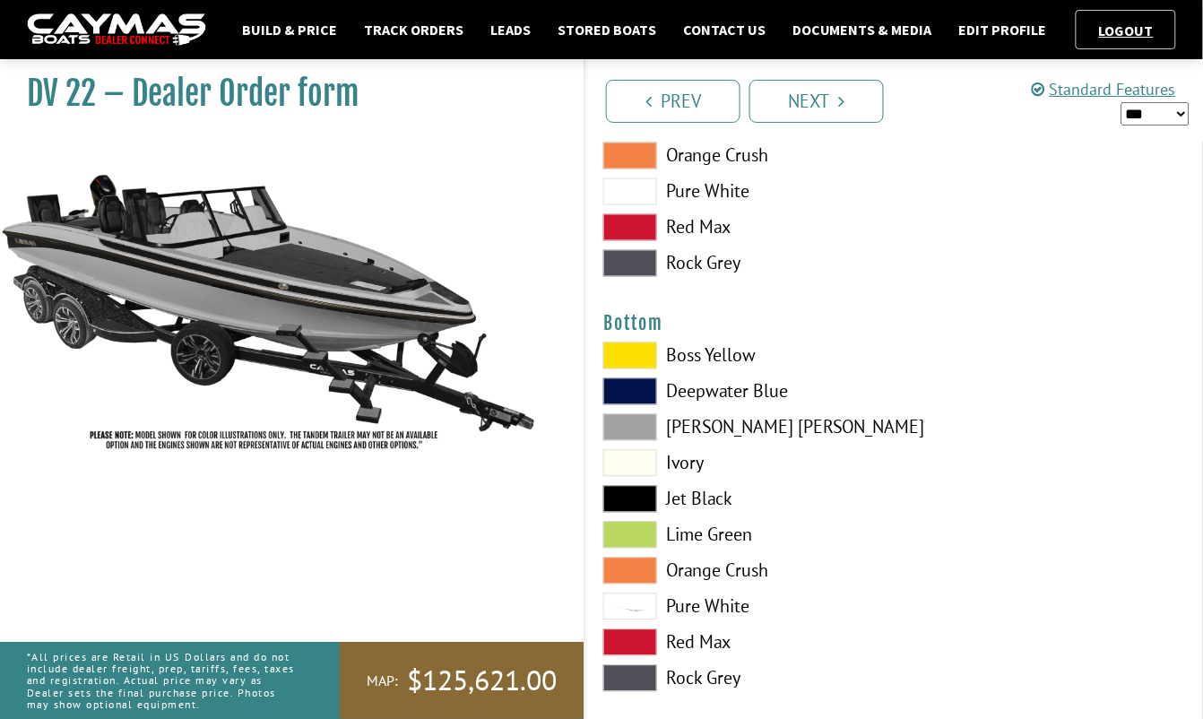
scroll to position [4035, 0]
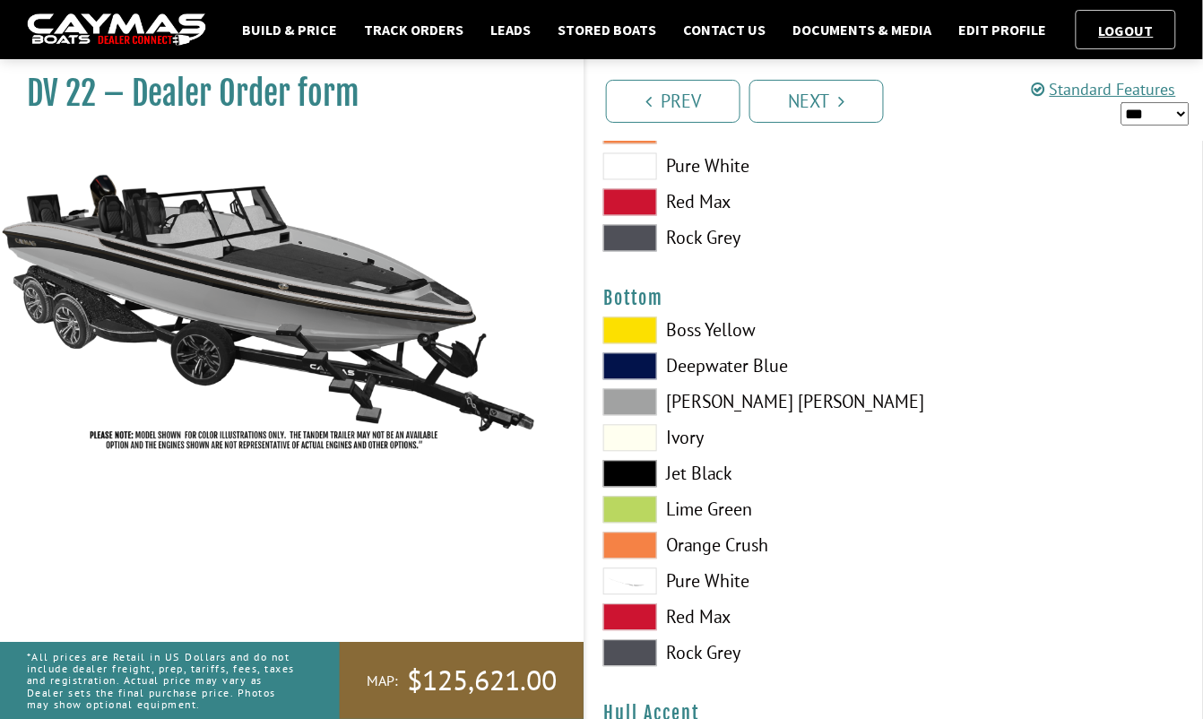
click at [646, 480] on span at bounding box center [630, 474] width 54 height 27
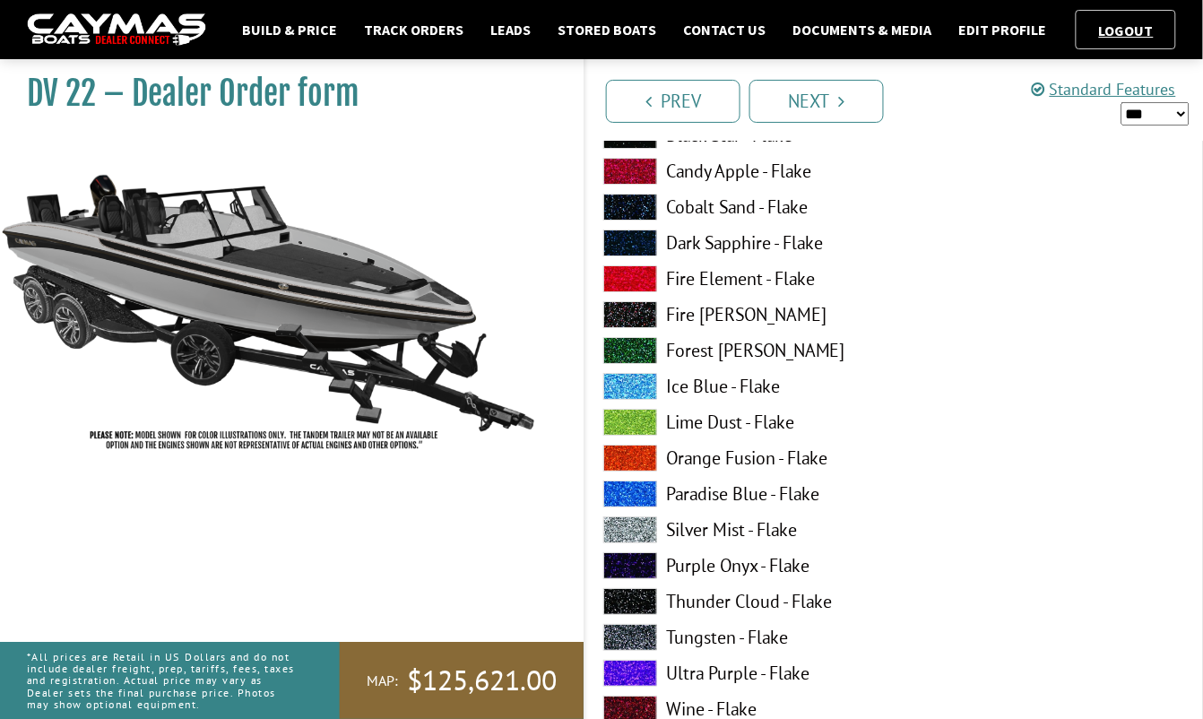
scroll to position [4687, 0]
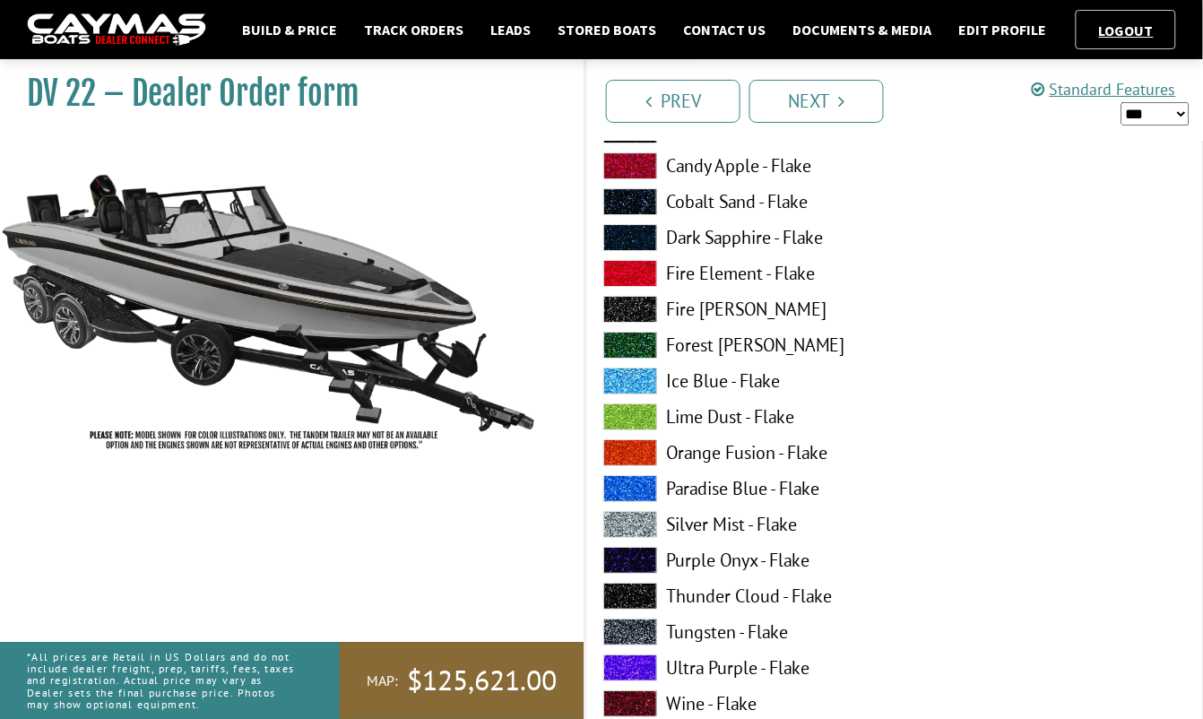
click at [632, 528] on span at bounding box center [630, 524] width 54 height 27
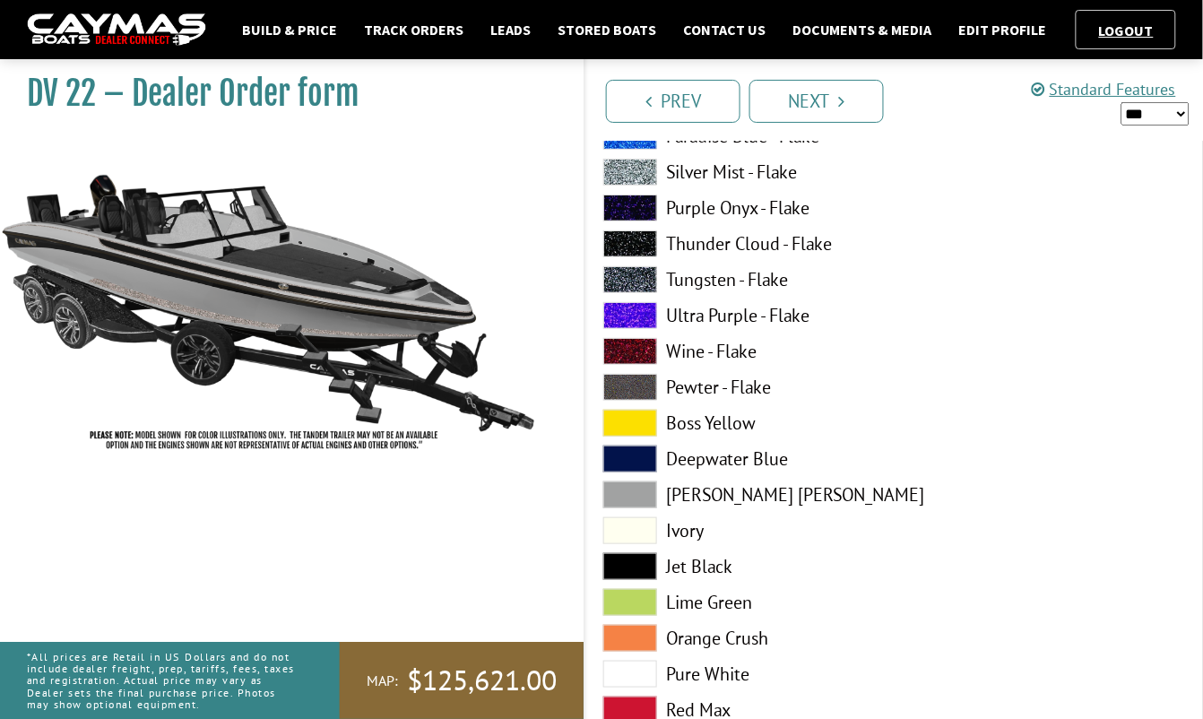
scroll to position [5054, 0]
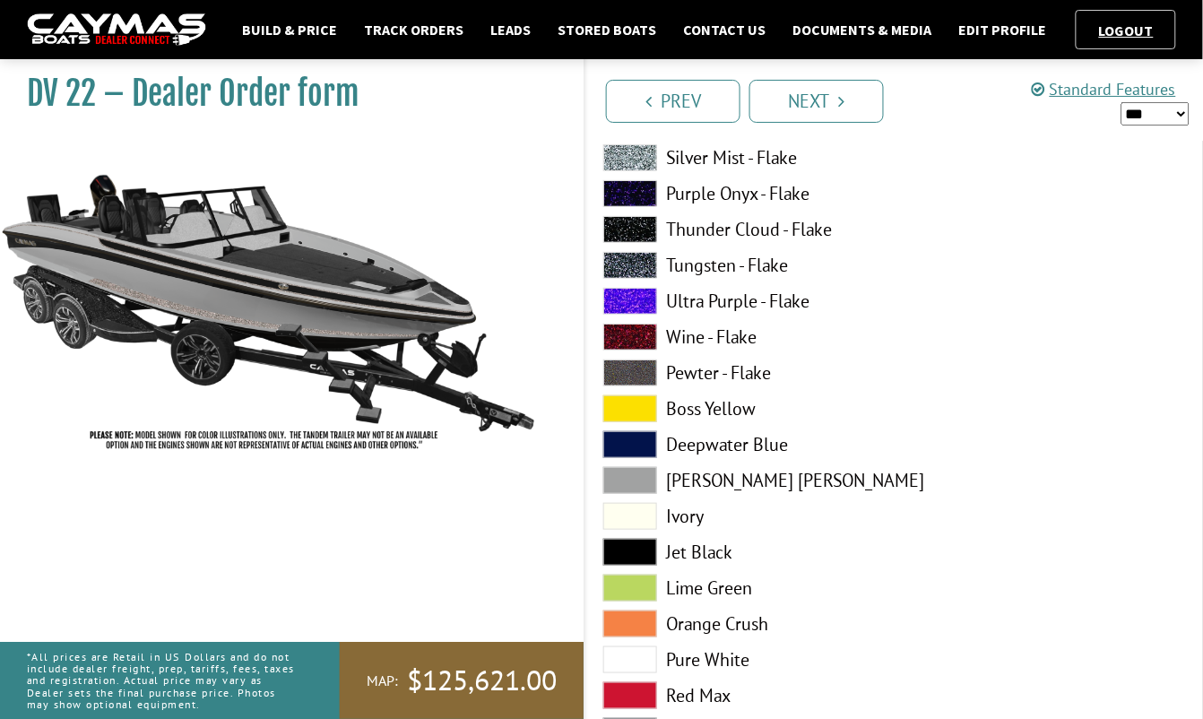
click at [649, 552] on span at bounding box center [630, 552] width 54 height 27
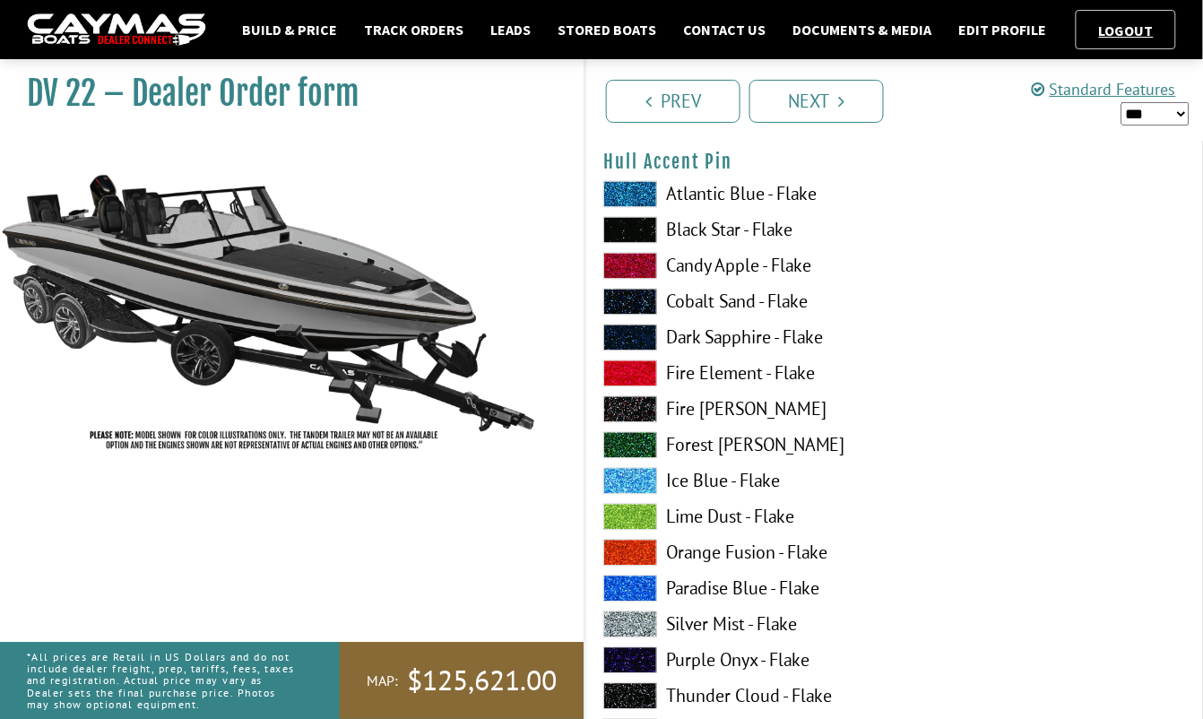
scroll to position [5706, 0]
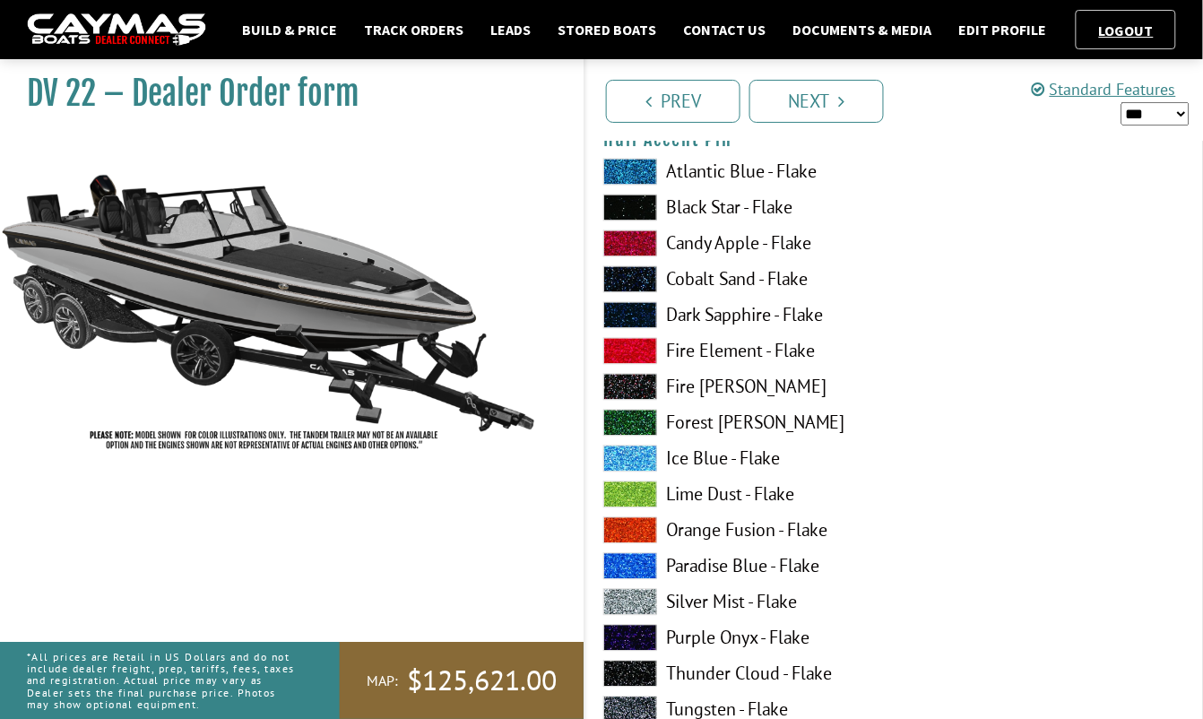
click at [619, 600] on span at bounding box center [630, 602] width 54 height 27
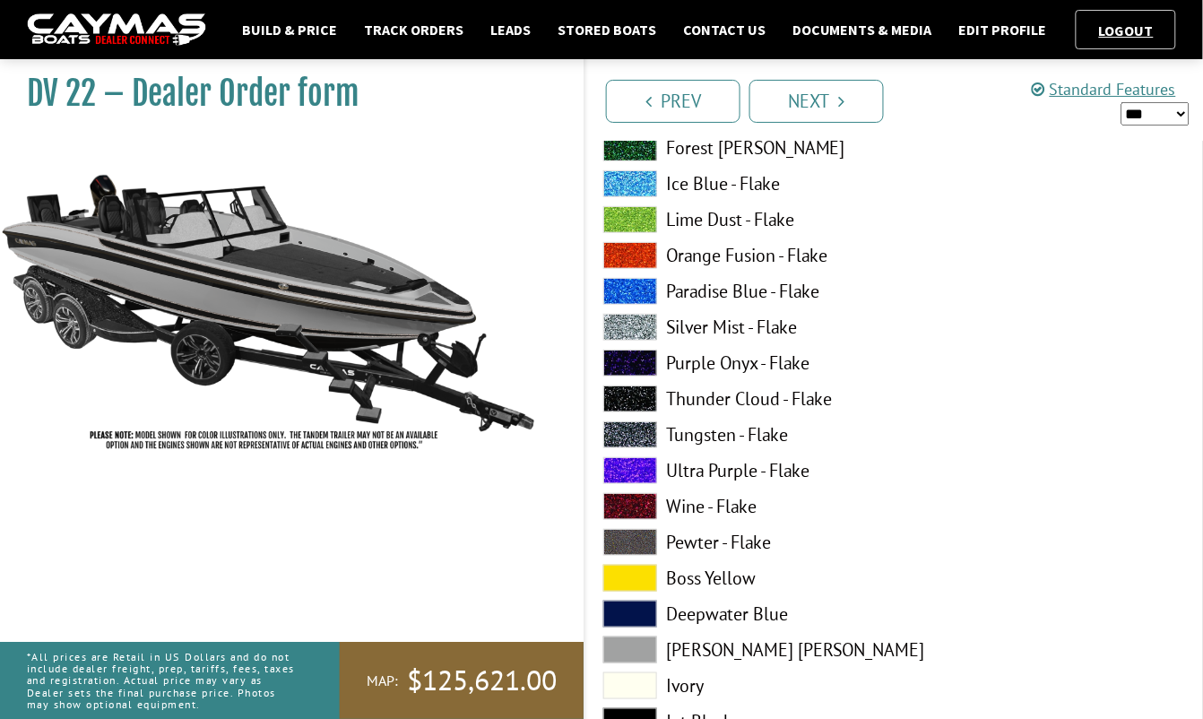
scroll to position [6766, 0]
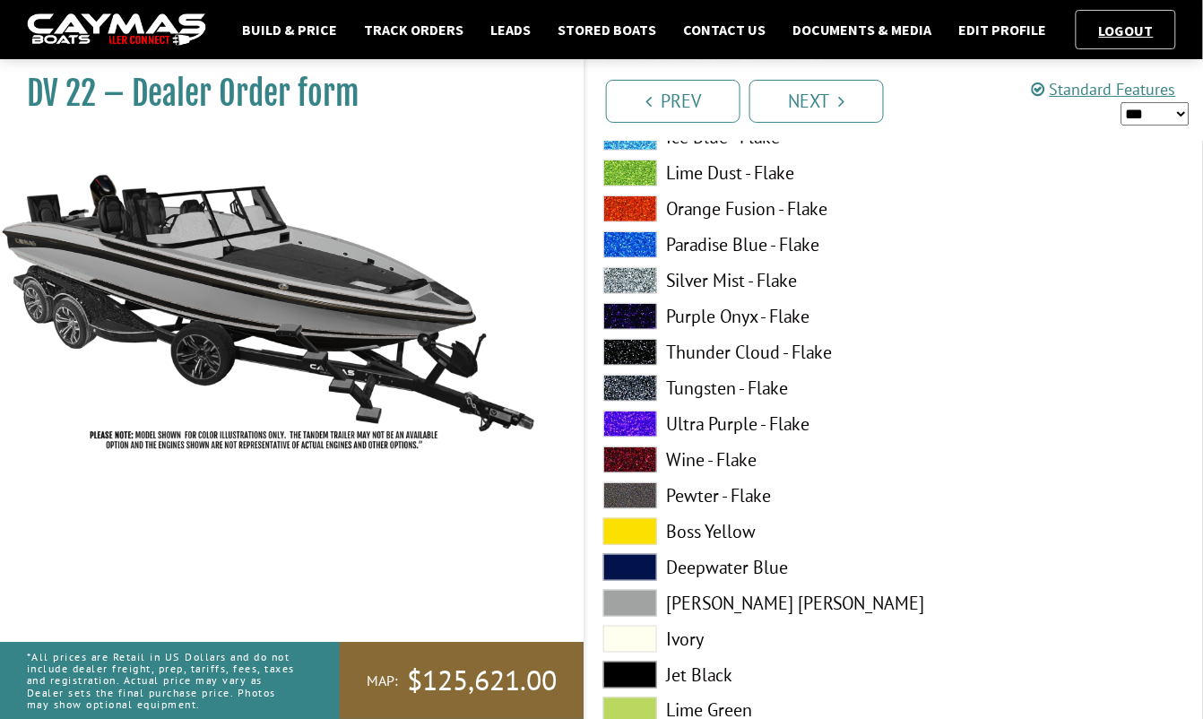
click at [632, 668] on span at bounding box center [630, 675] width 54 height 27
click at [620, 601] on span at bounding box center [630, 603] width 54 height 27
click at [629, 668] on span at bounding box center [630, 675] width 54 height 27
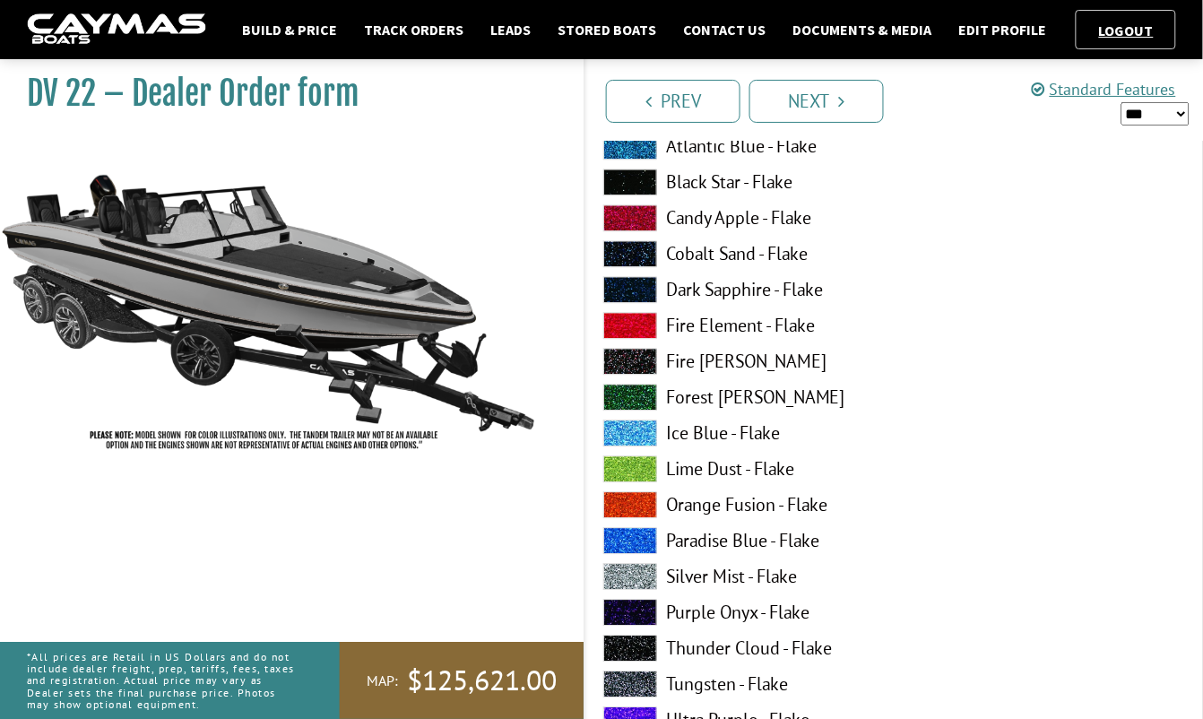
scroll to position [7581, 0]
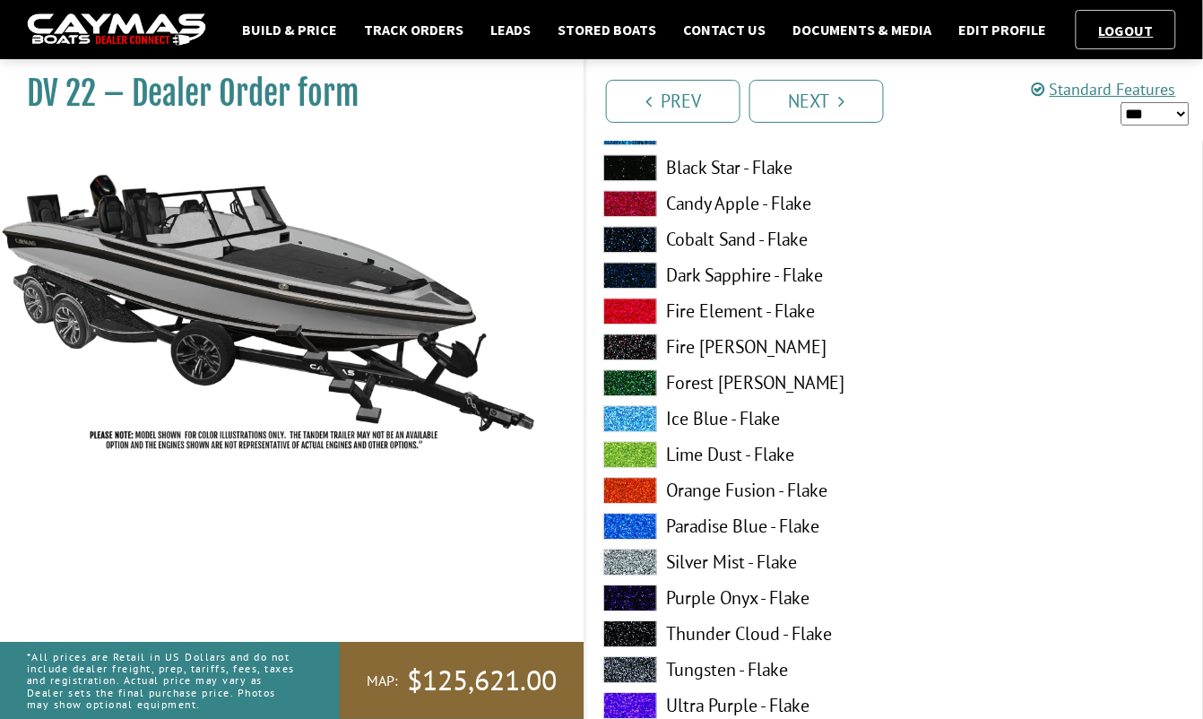
click at [646, 562] on span at bounding box center [630, 562] width 54 height 27
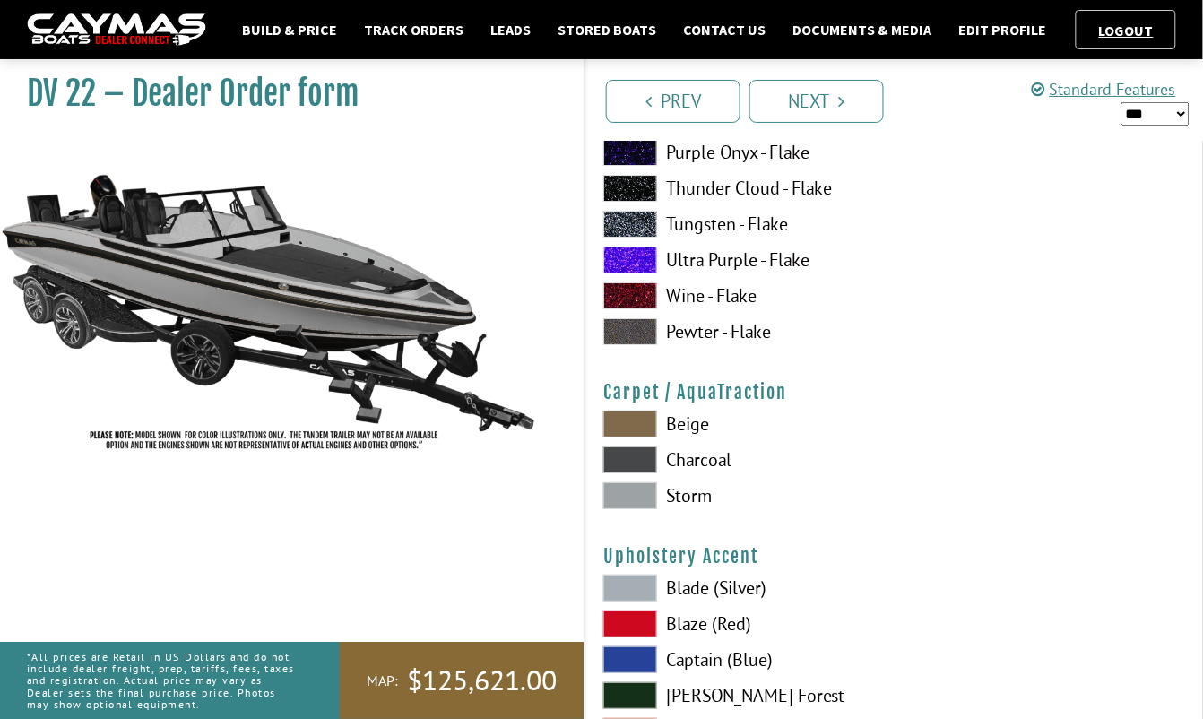
scroll to position [8029, 0]
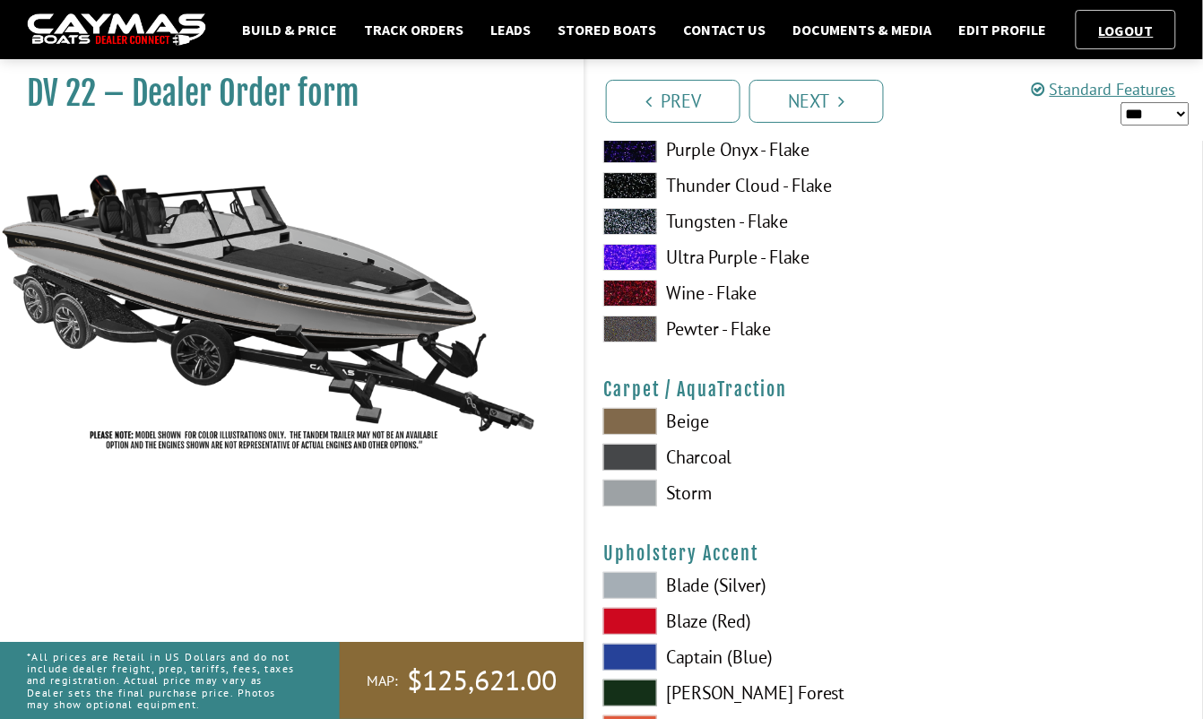
click at [627, 498] on span at bounding box center [630, 493] width 54 height 27
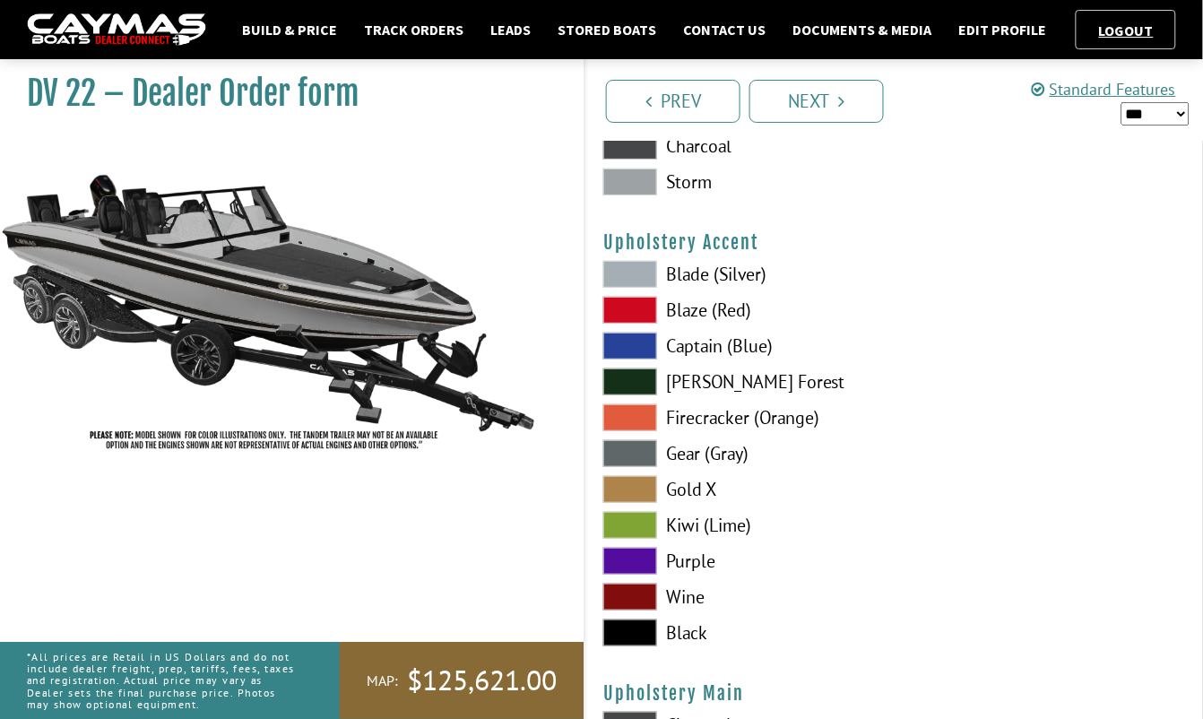
scroll to position [8356, 0]
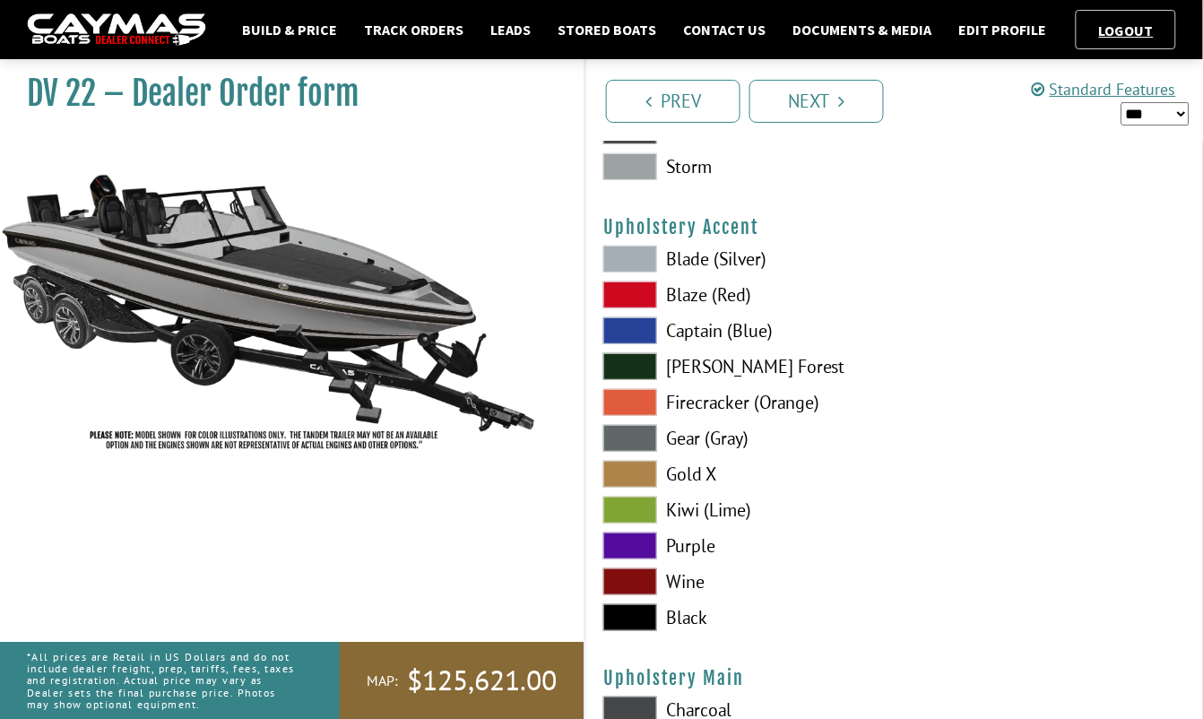
click at [643, 624] on span at bounding box center [630, 617] width 54 height 27
click at [633, 438] on span at bounding box center [630, 438] width 54 height 27
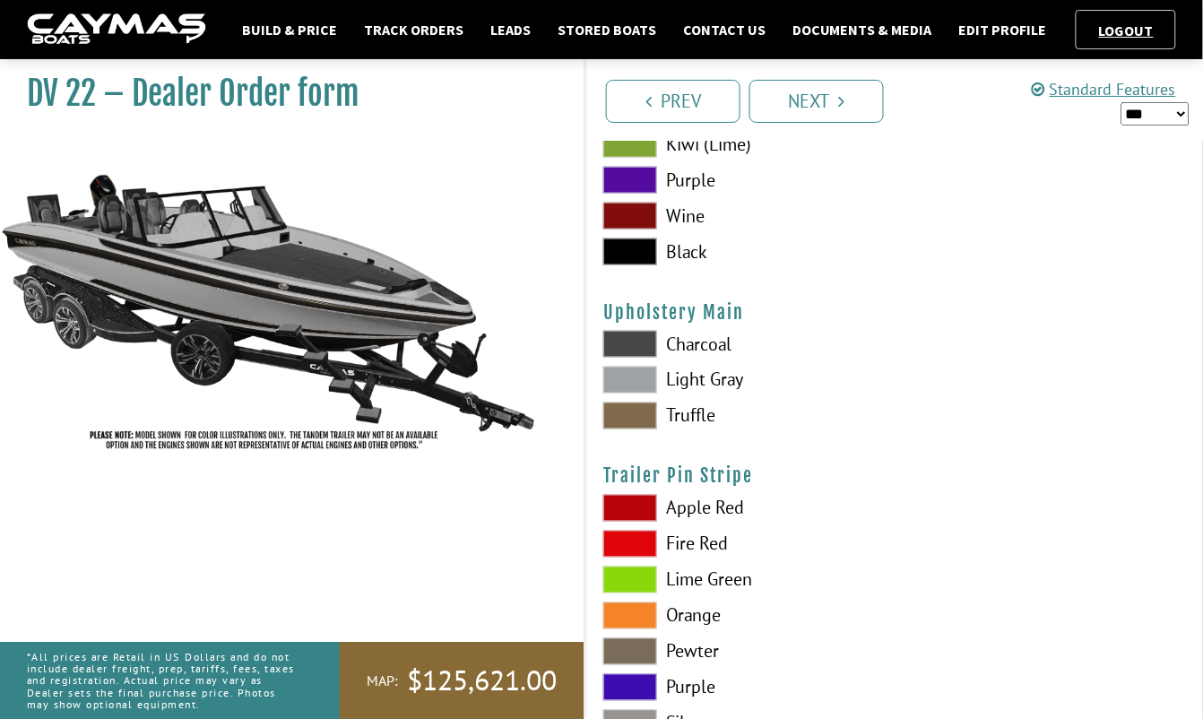
scroll to position [8722, 0]
click at [637, 337] on span at bounding box center [630, 343] width 54 height 27
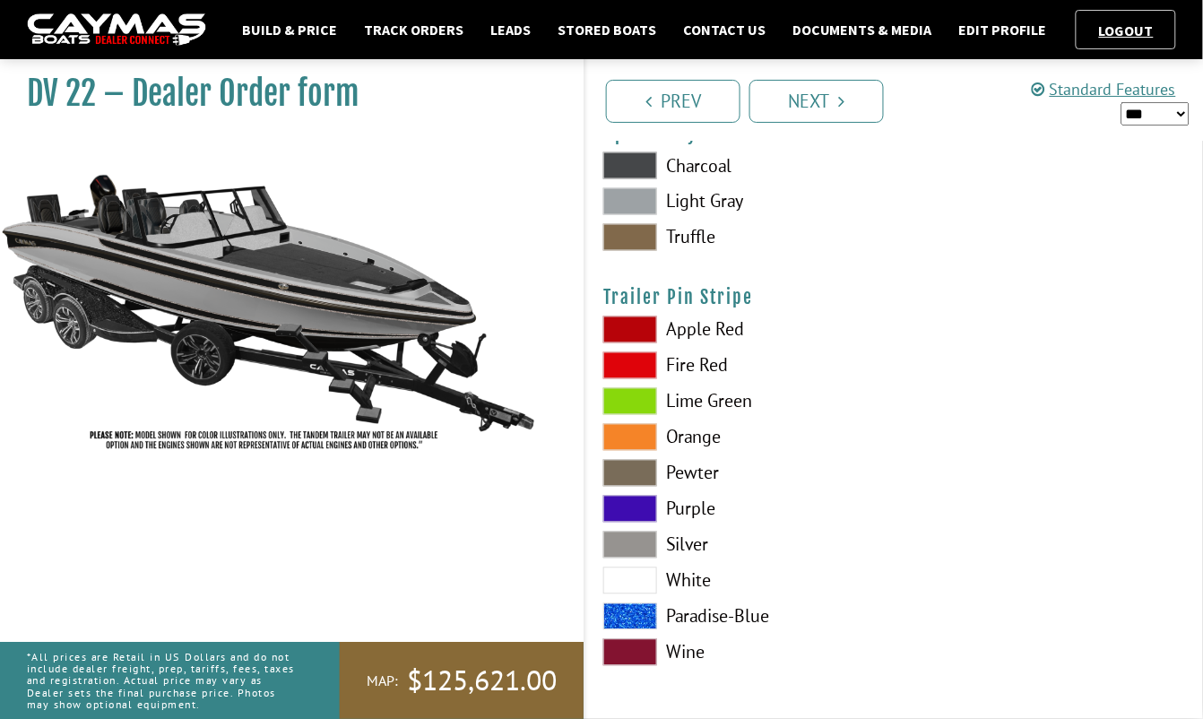
scroll to position [8900, 0]
click at [644, 541] on span at bounding box center [630, 545] width 54 height 27
click at [826, 105] on link "Next" at bounding box center [817, 101] width 135 height 43
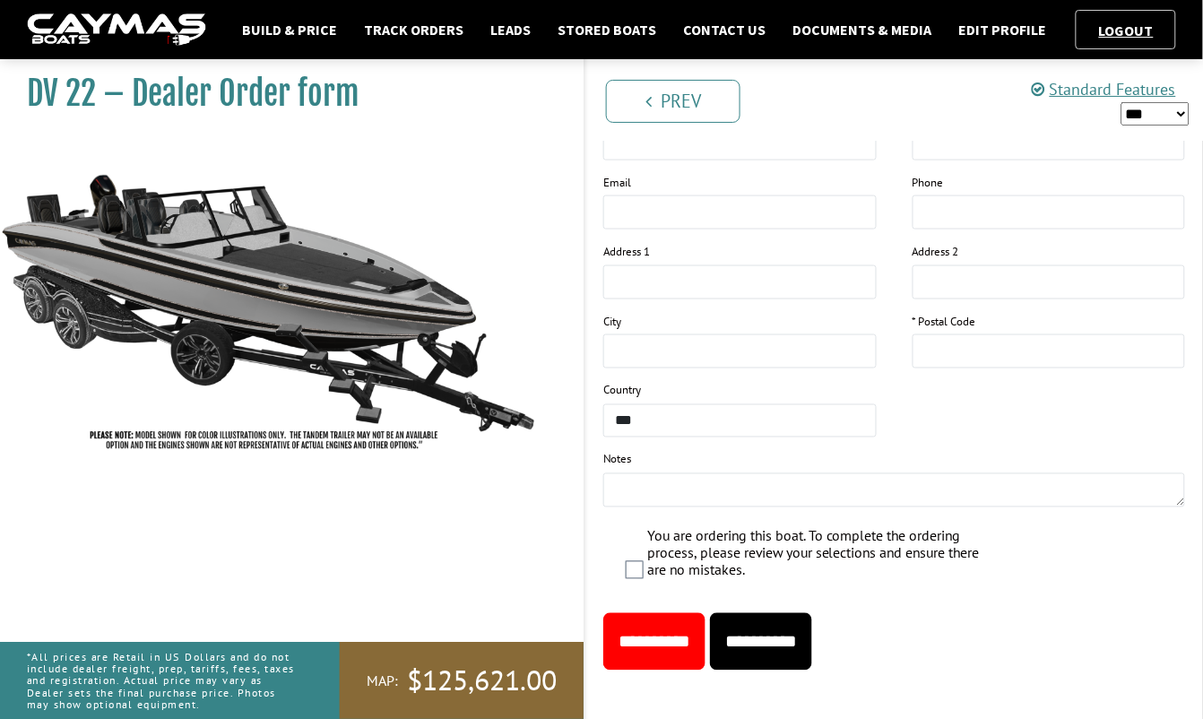
scroll to position [2161, 0]
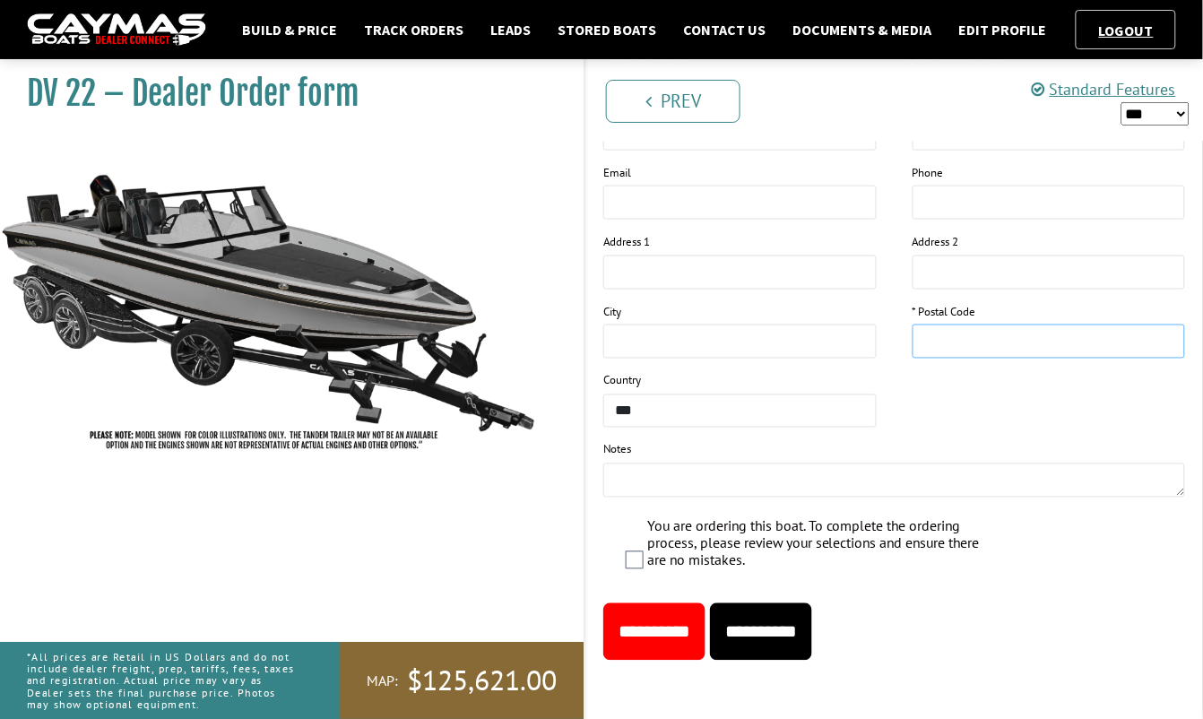
click at [1058, 339] on input "text" at bounding box center [1050, 342] width 274 height 34
type input "*****"
click at [784, 614] on input "**********" at bounding box center [761, 631] width 102 height 57
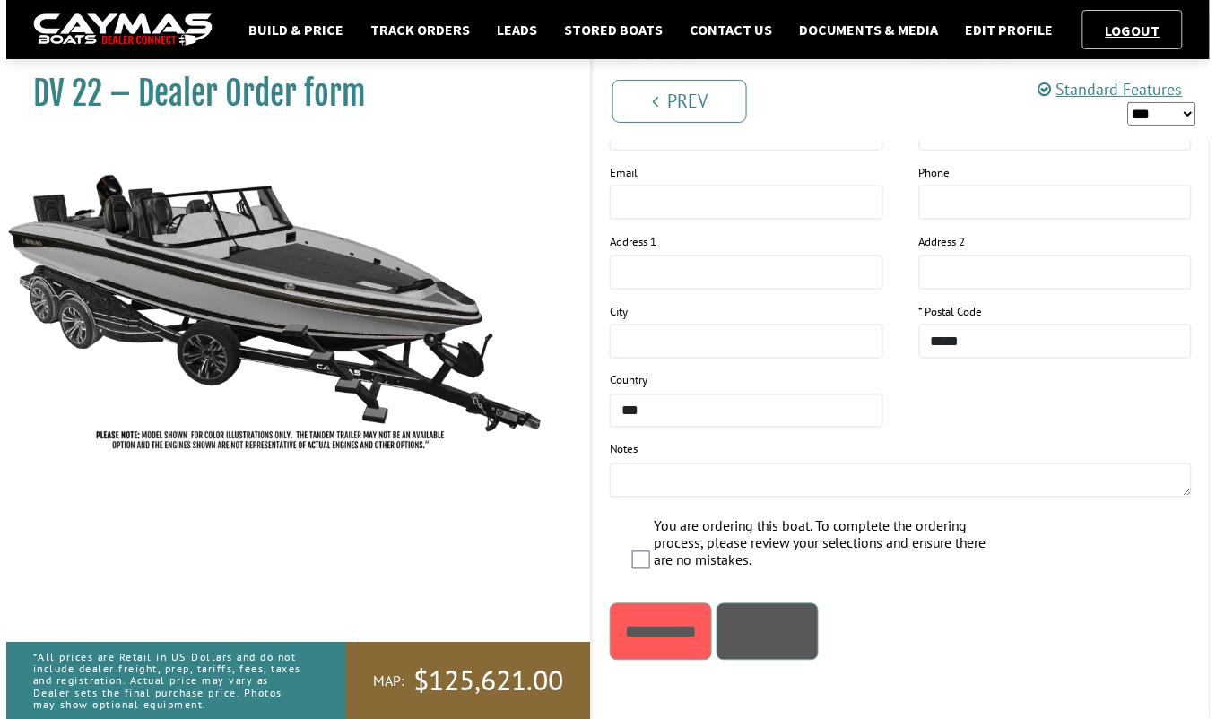
scroll to position [0, 0]
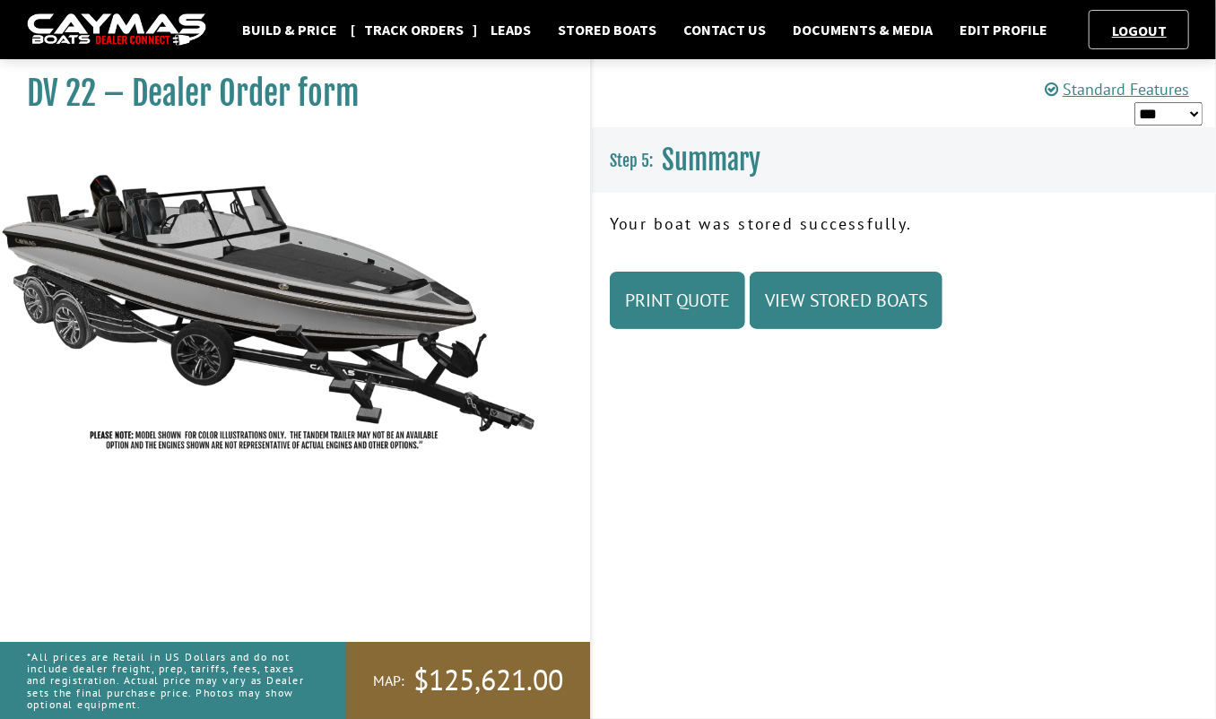
click at [434, 22] on link "Track Orders" at bounding box center [413, 29] width 117 height 23
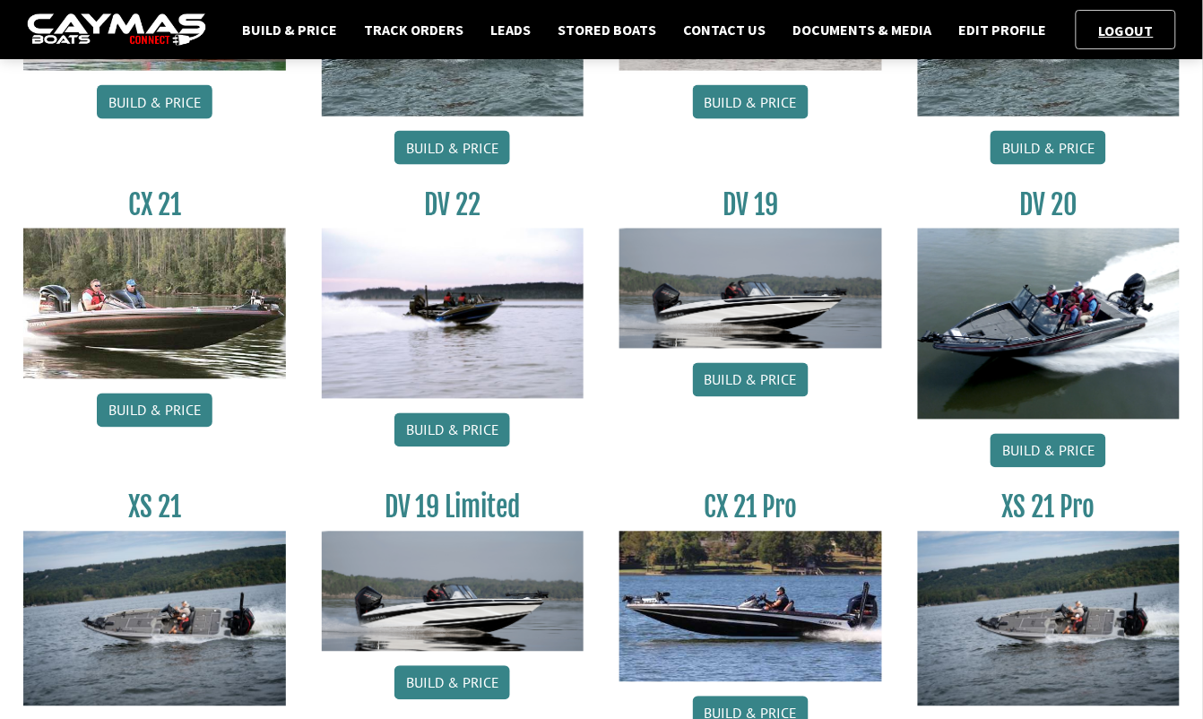
scroll to position [595, 0]
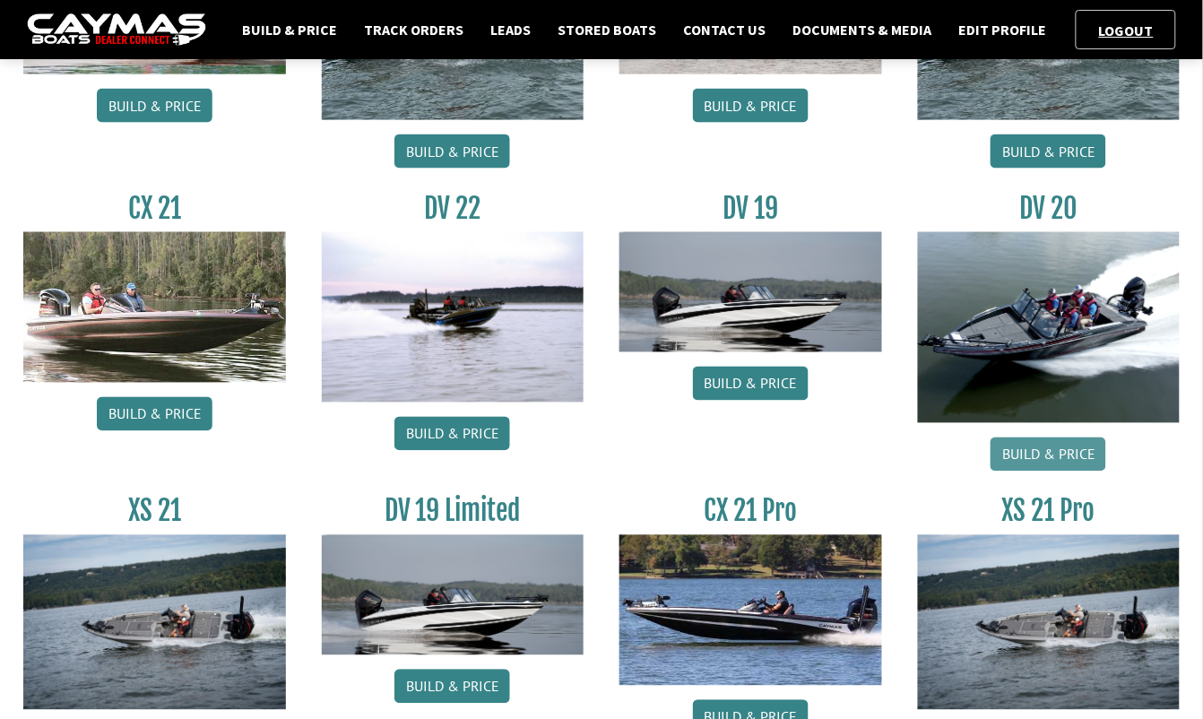
click at [1067, 460] on link "Build & Price" at bounding box center [1049, 455] width 116 height 34
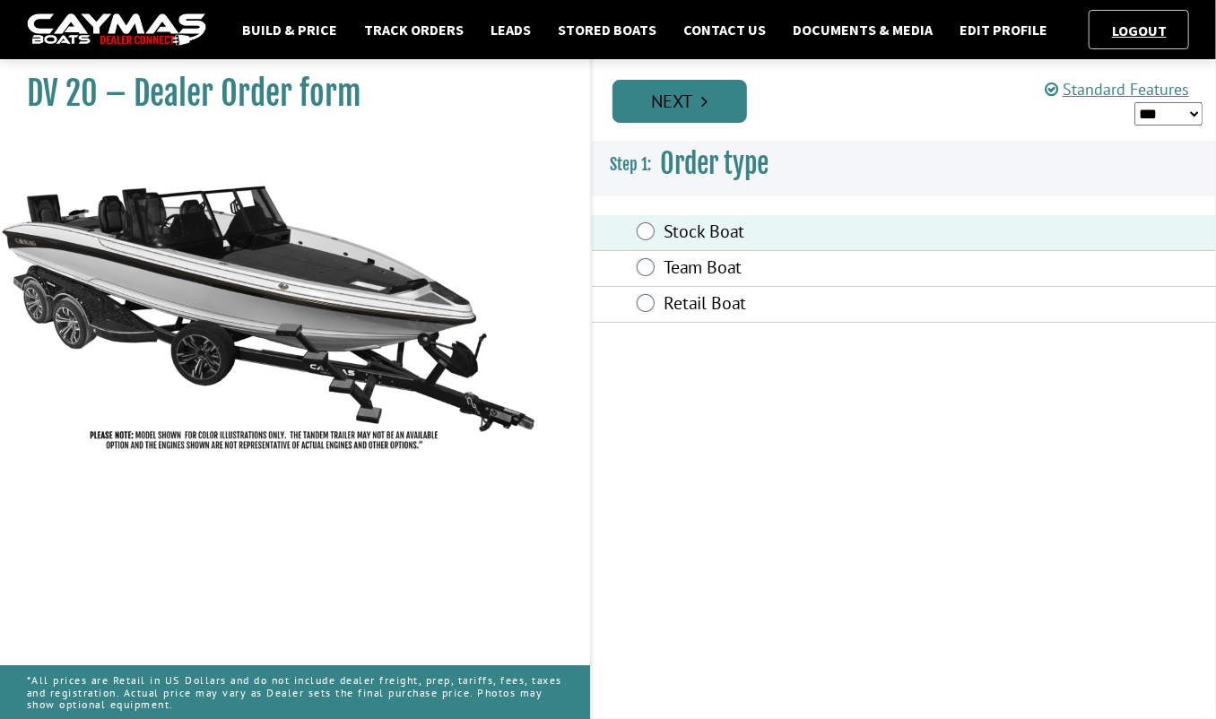
click at [666, 107] on link "Next" at bounding box center [679, 101] width 135 height 43
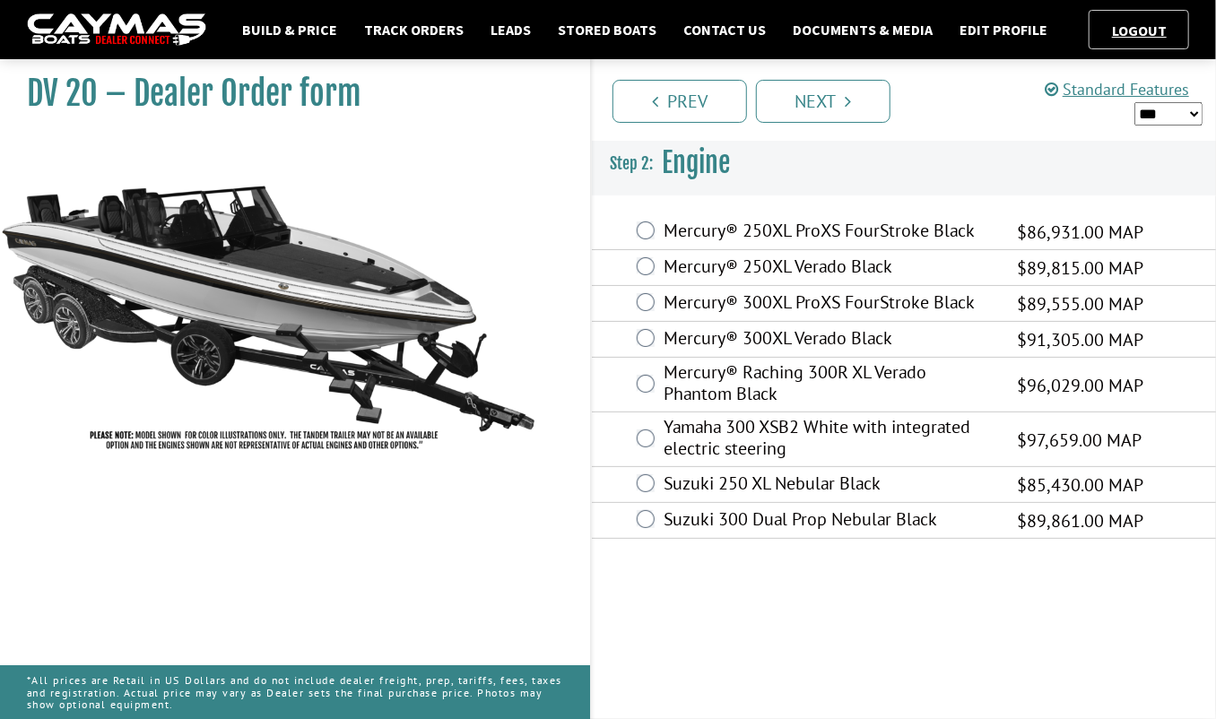
click at [656, 334] on div "Mercury® 300XL Verado Black $91,305.00 MAP $80,349.00 $91,305.00" at bounding box center [904, 340] width 624 height 36
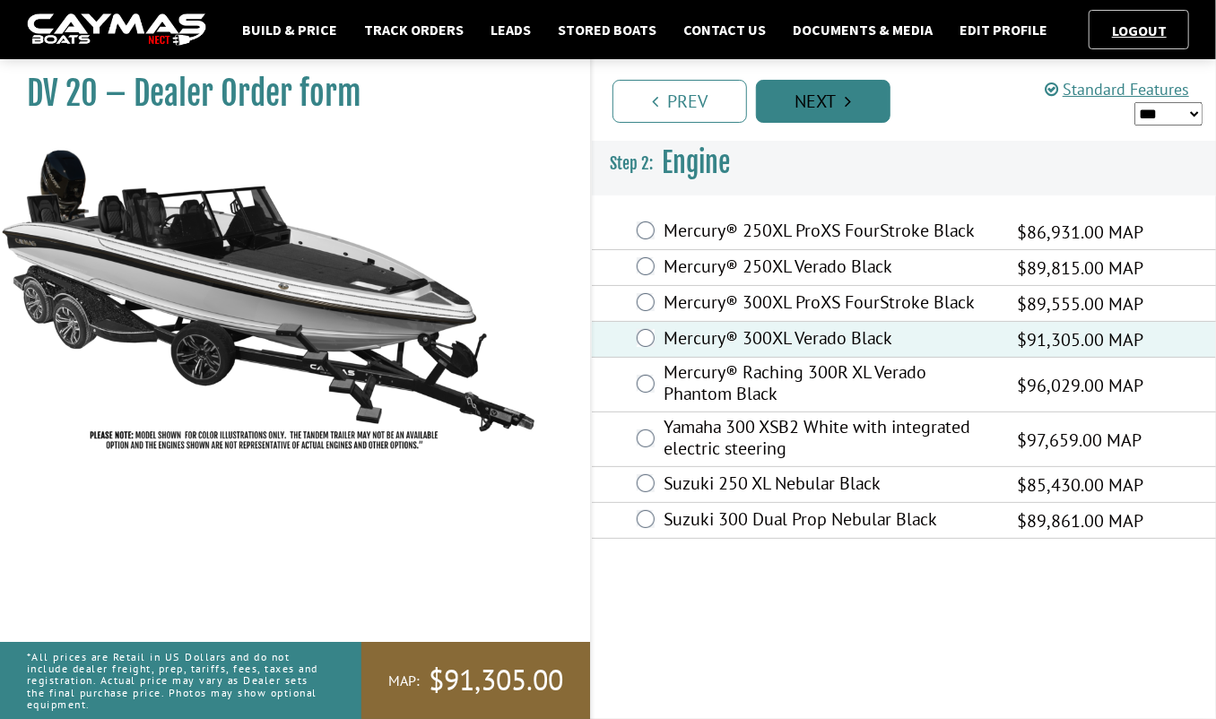
click at [809, 94] on link "Next" at bounding box center [823, 101] width 135 height 43
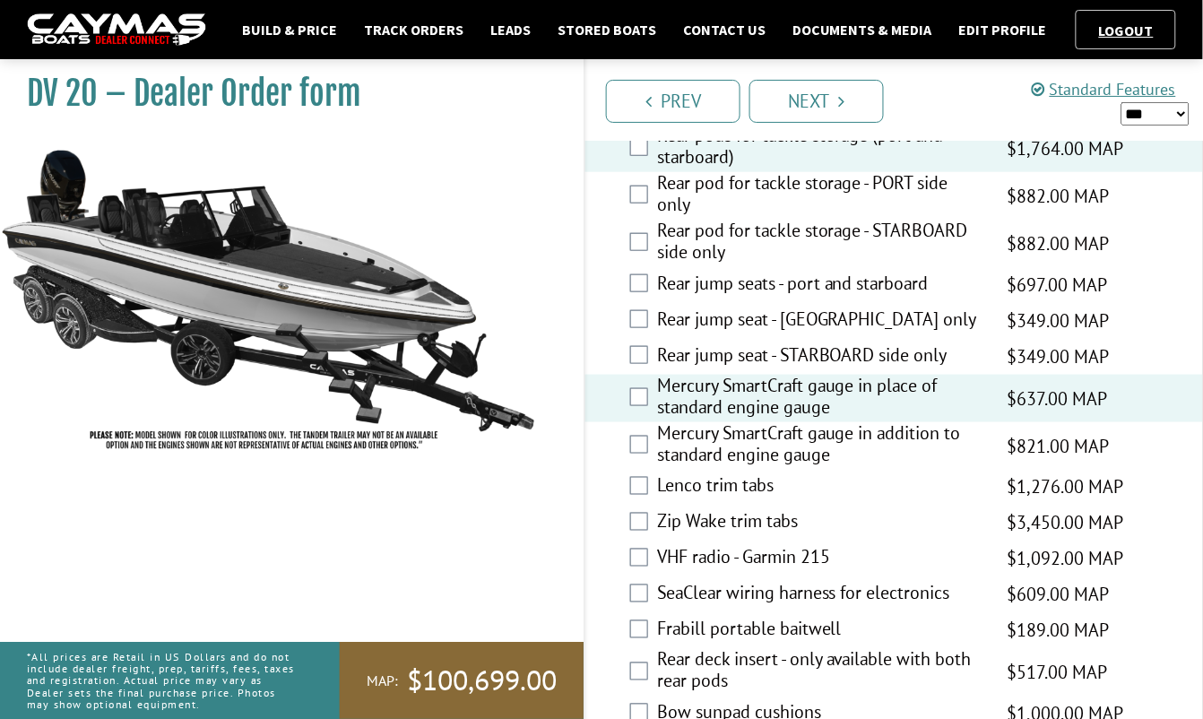
scroll to position [3709, 0]
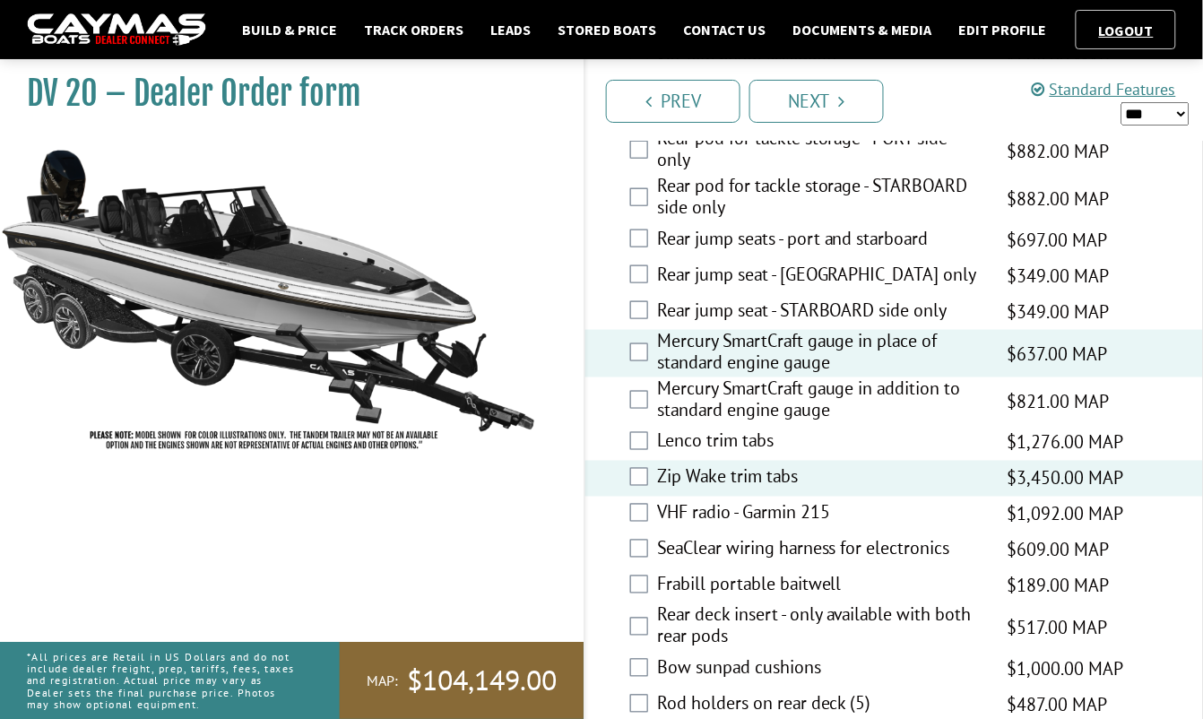
click at [638, 533] on div "SeaClear wiring harness for electronics $609.00 MAP $719.00 MSRP $518.00 $609.00" at bounding box center [895, 551] width 618 height 36
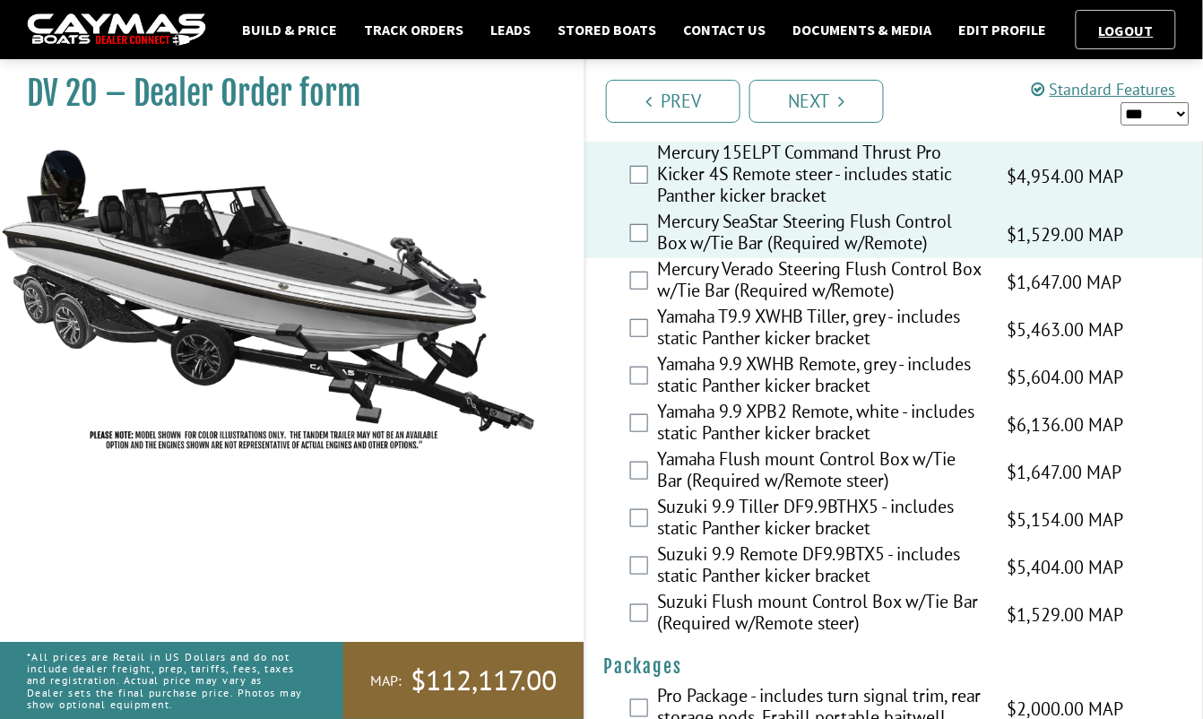
scroll to position [5150, 0]
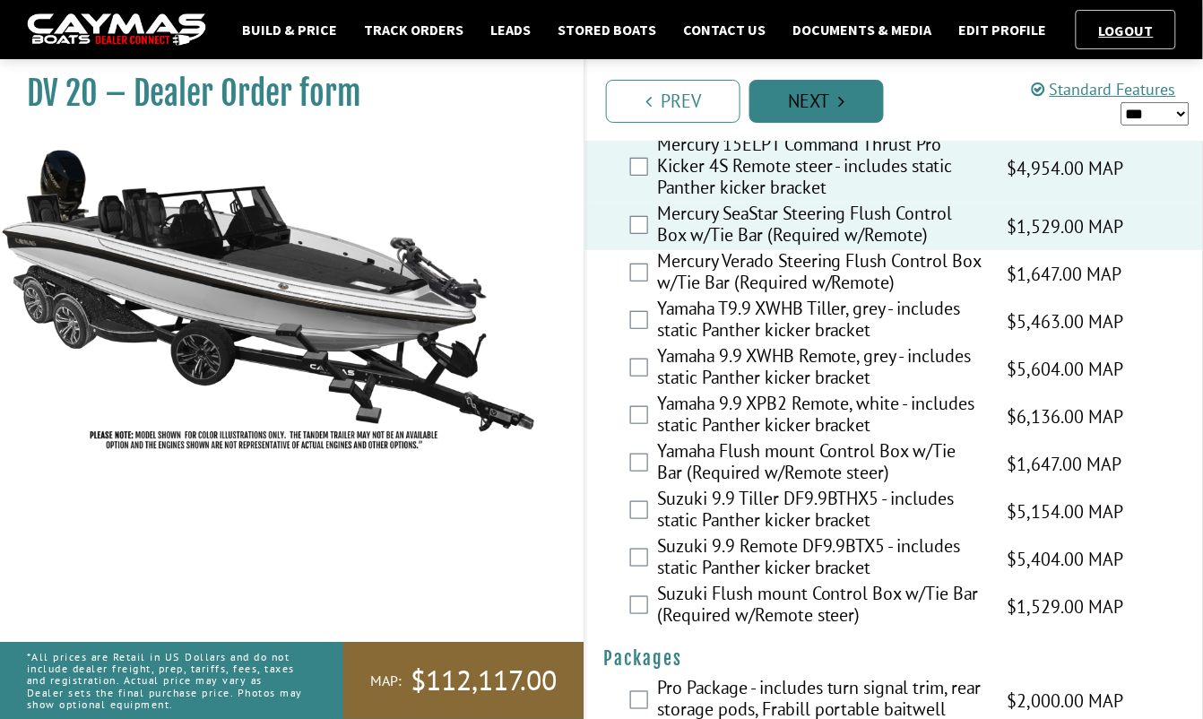
click at [787, 106] on link "Next" at bounding box center [817, 101] width 135 height 43
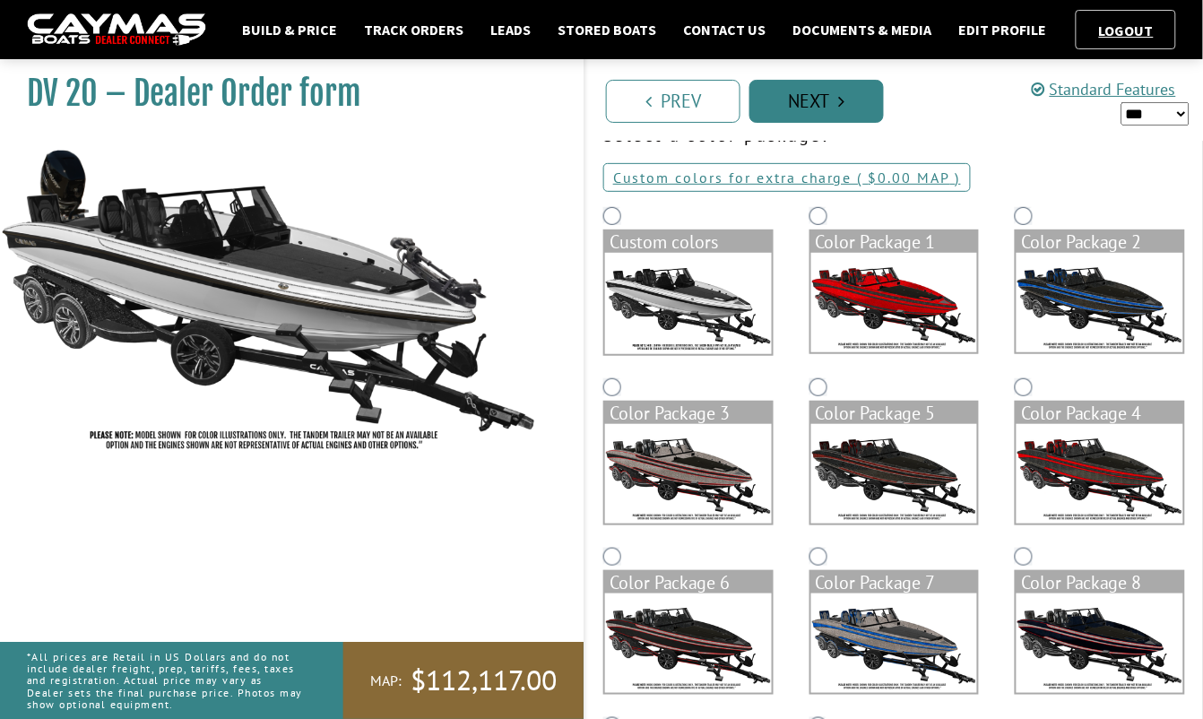
scroll to position [0, 0]
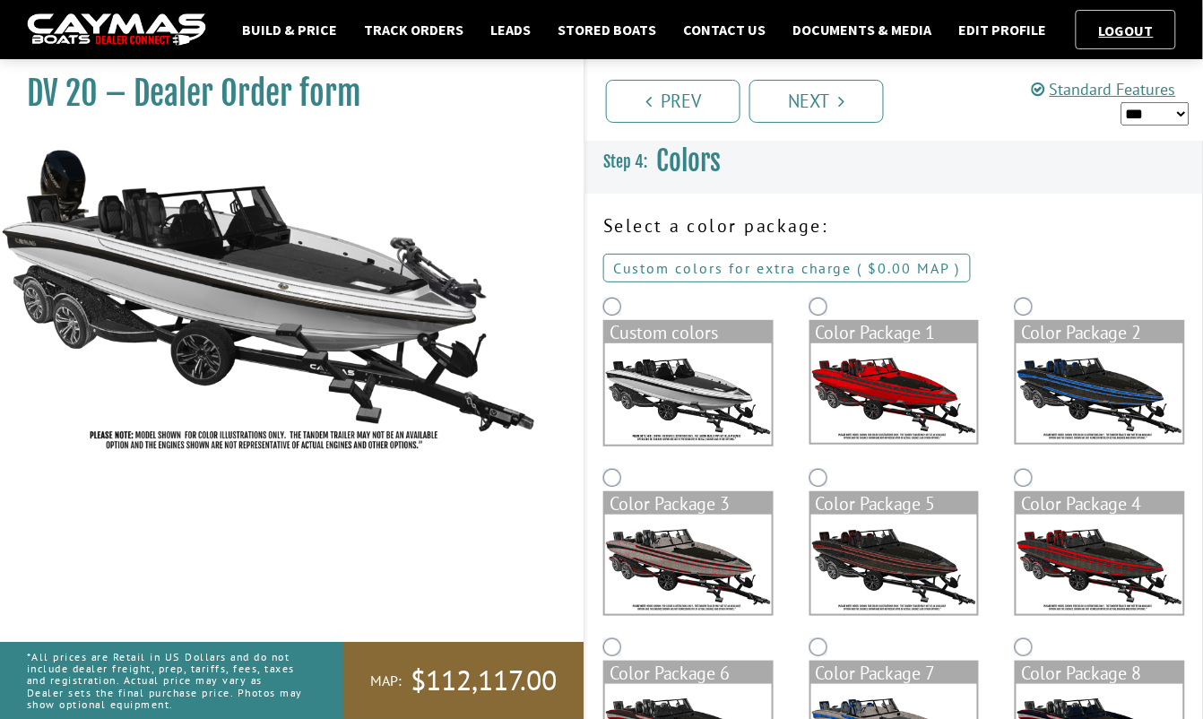
click at [800, 272] on link "Custom colors for extra charge ( $0.00 $0.00 MSRP $0.00 MAP $0.00 )" at bounding box center [787, 268] width 368 height 29
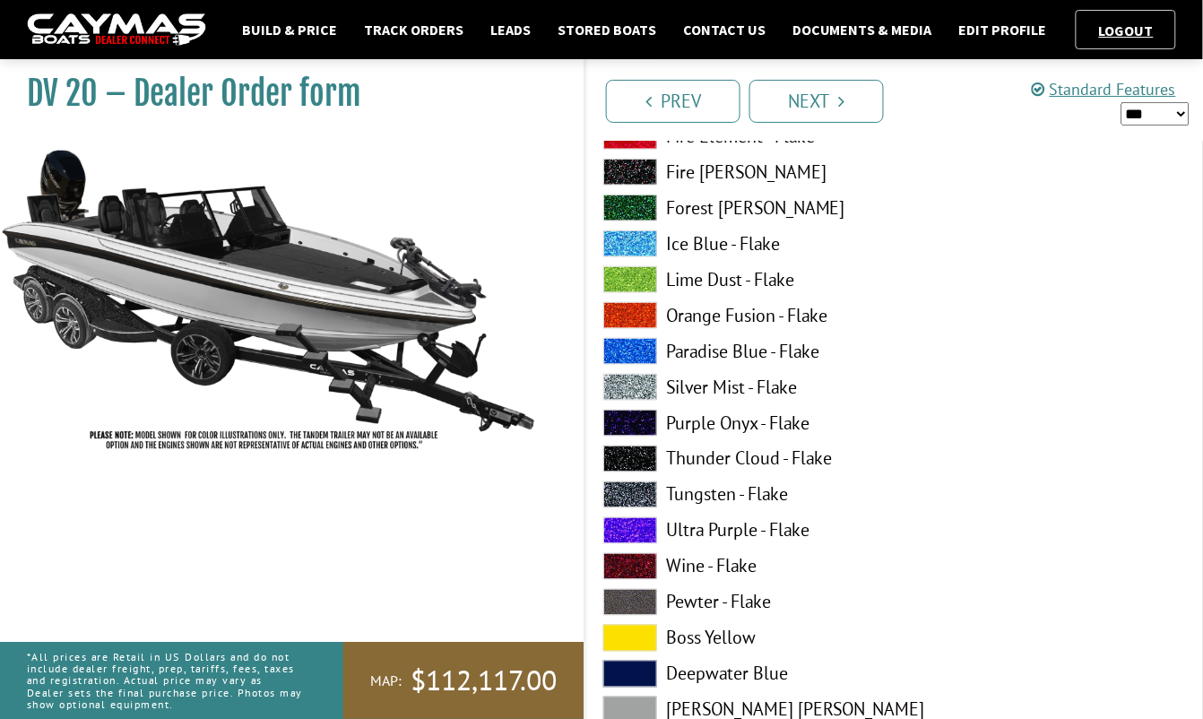
scroll to position [367, 0]
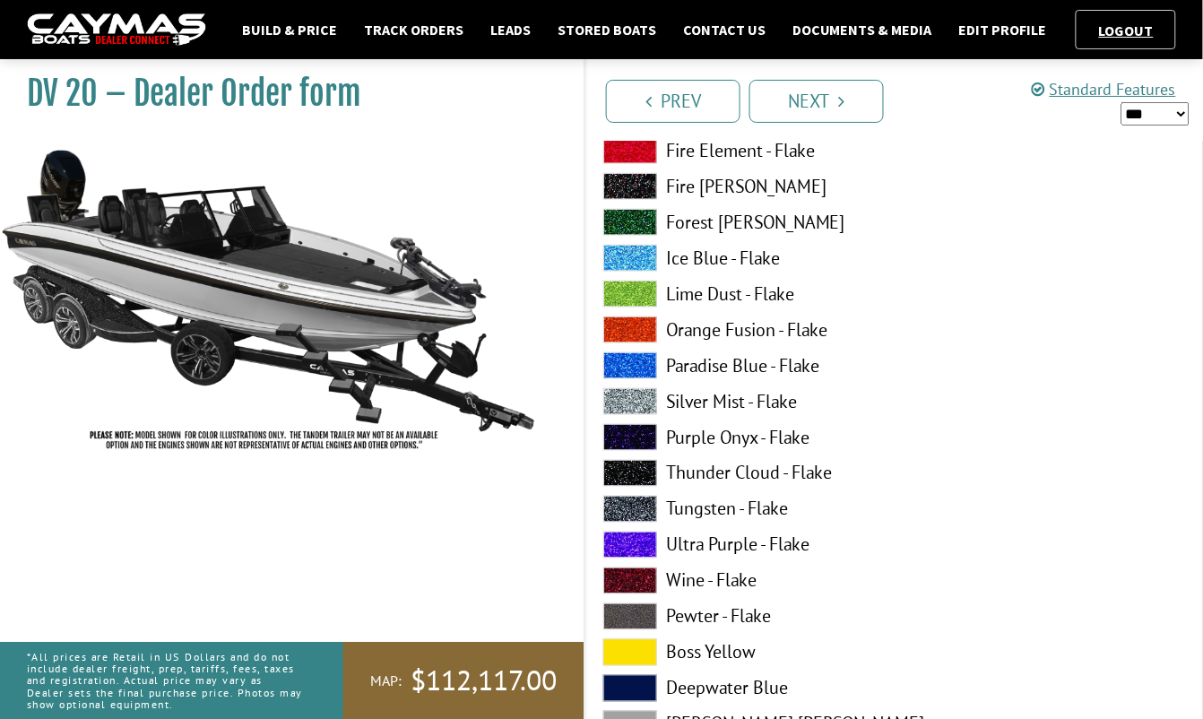
click at [616, 395] on span at bounding box center [630, 401] width 54 height 27
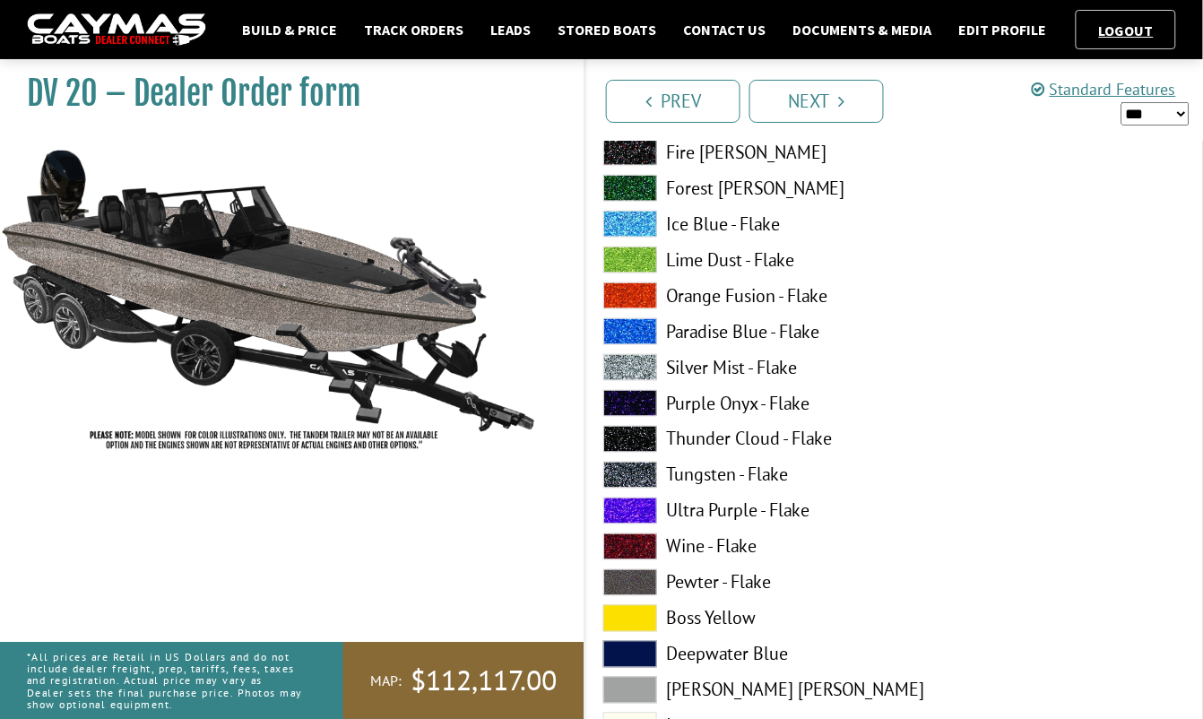
scroll to position [407, 0]
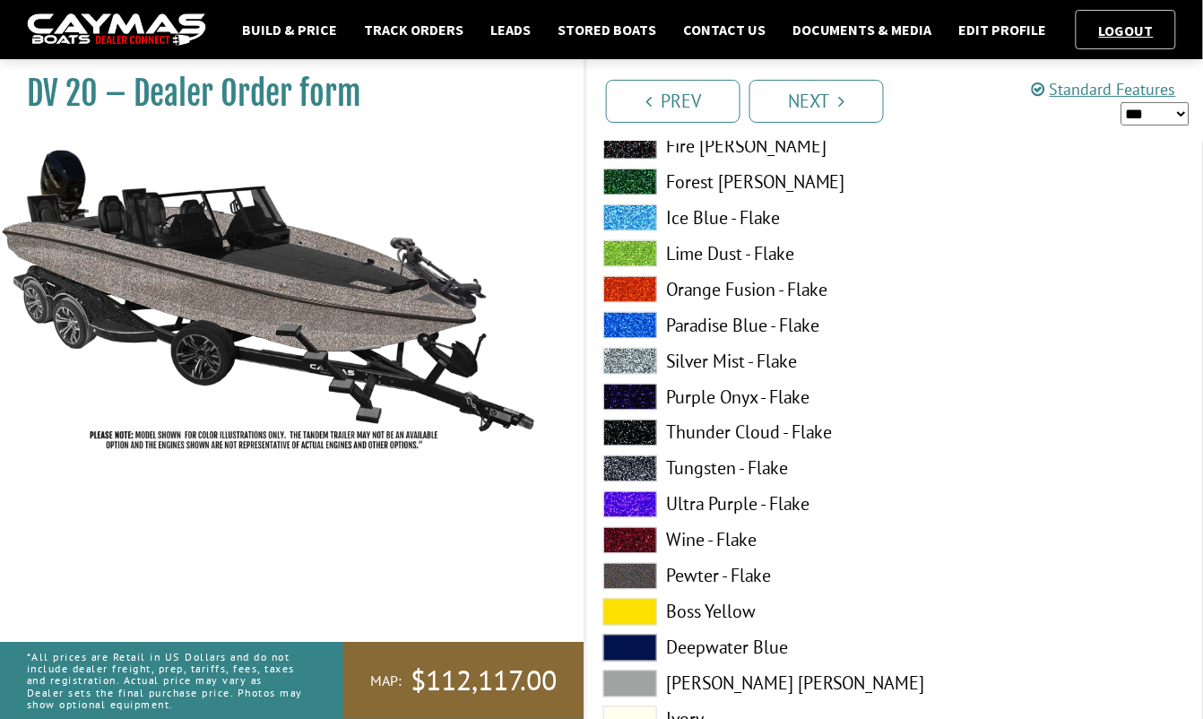
click at [654, 471] on span at bounding box center [630, 469] width 54 height 27
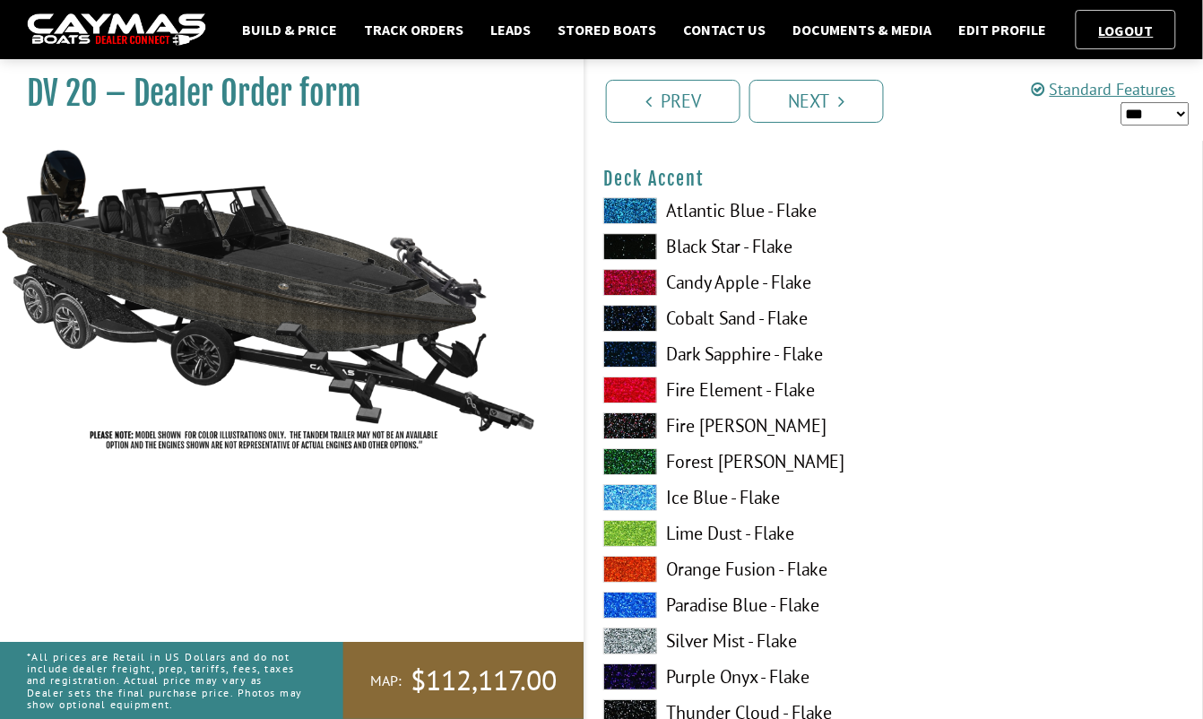
scroll to position [1222, 0]
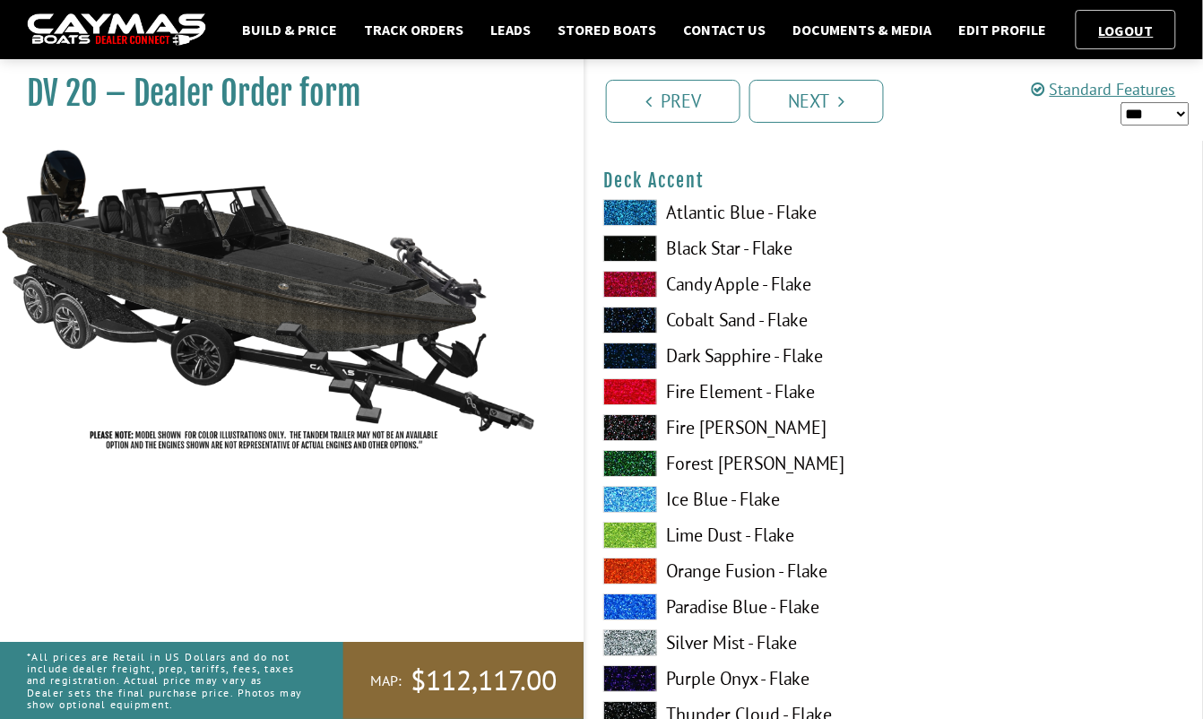
click at [638, 603] on span at bounding box center [630, 607] width 54 height 27
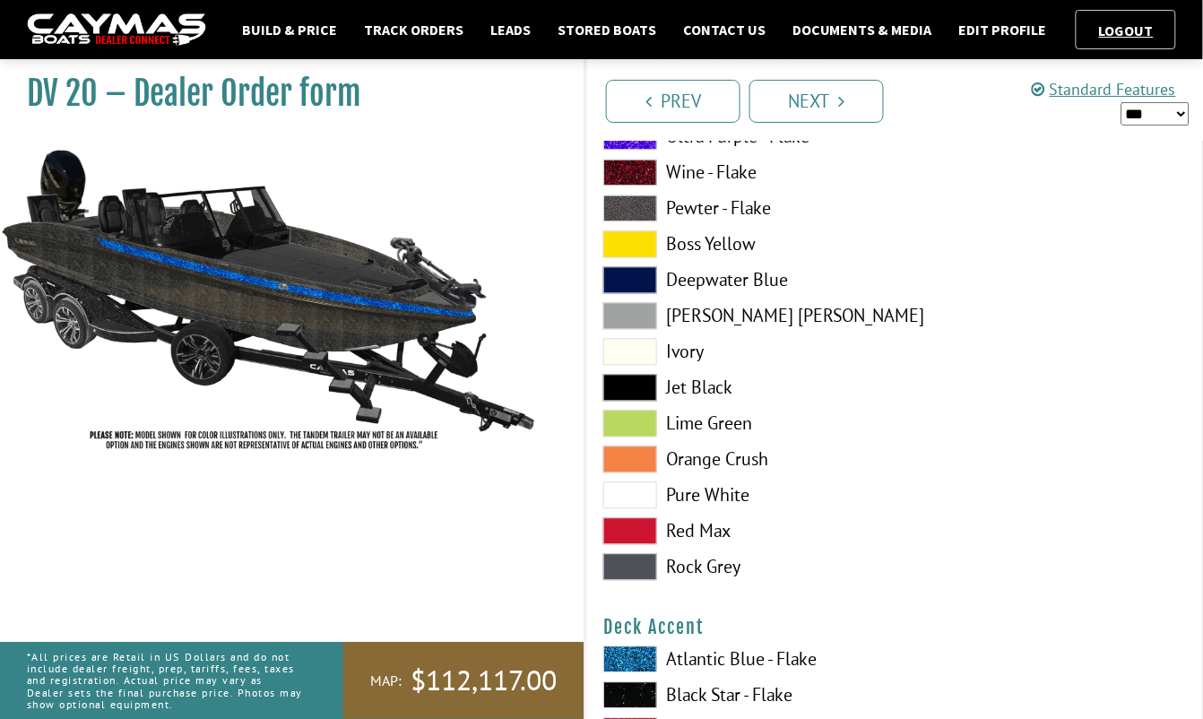
scroll to position [774, 0]
click at [618, 389] on span at bounding box center [630, 389] width 54 height 27
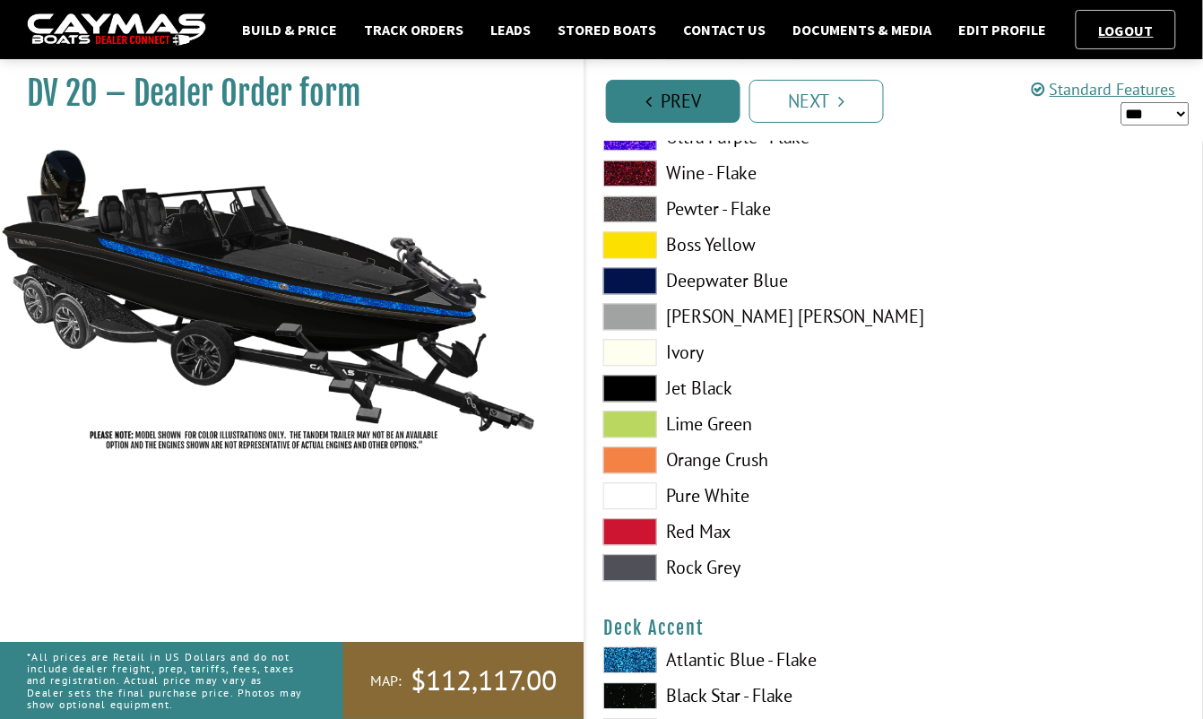
click at [638, 87] on link "Prev" at bounding box center [673, 101] width 135 height 43
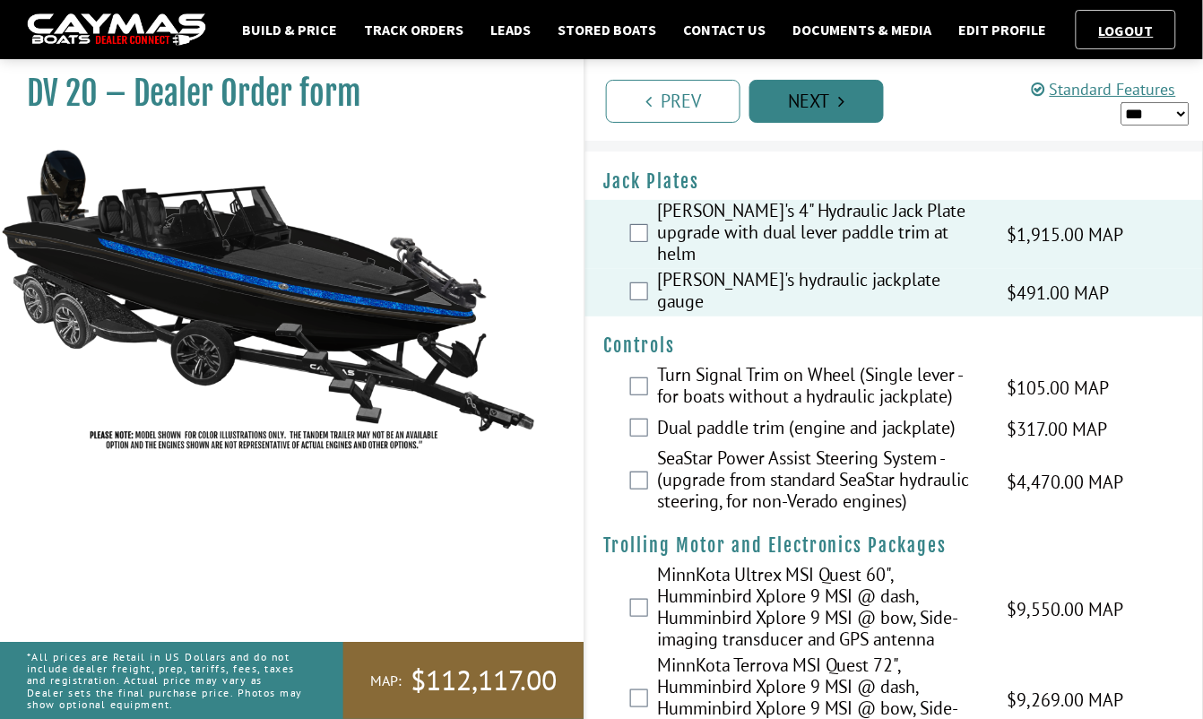
scroll to position [0, 0]
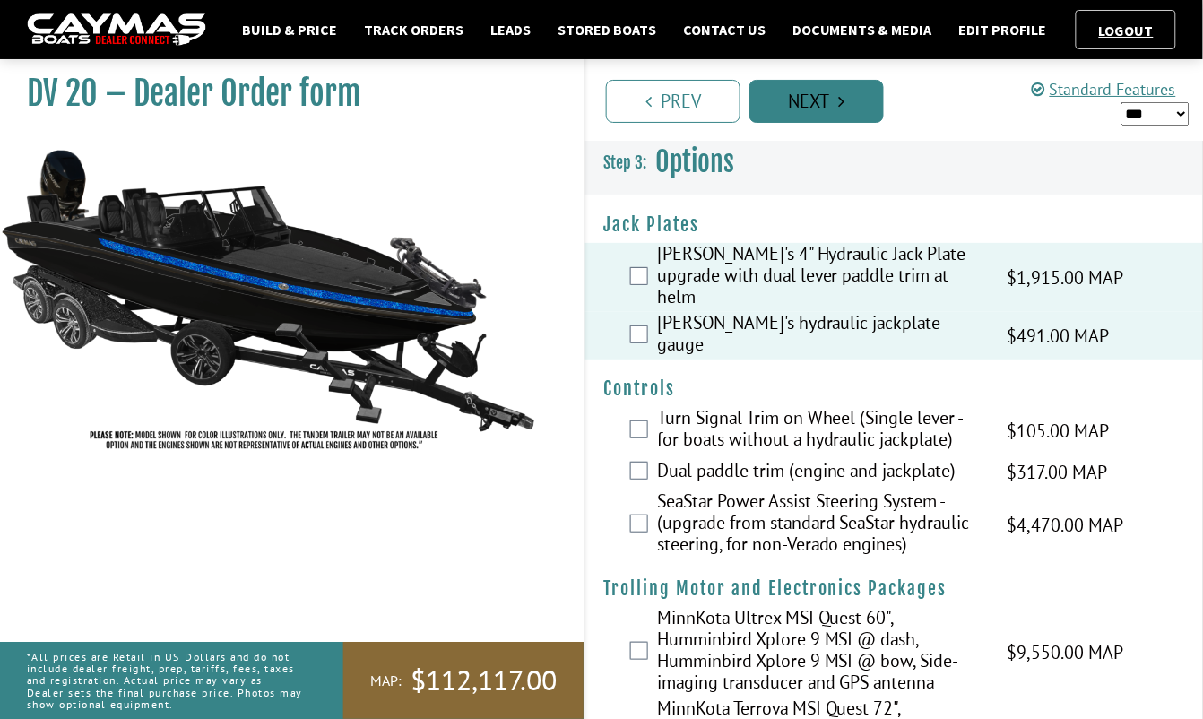
click at [803, 97] on link "Next" at bounding box center [817, 101] width 135 height 43
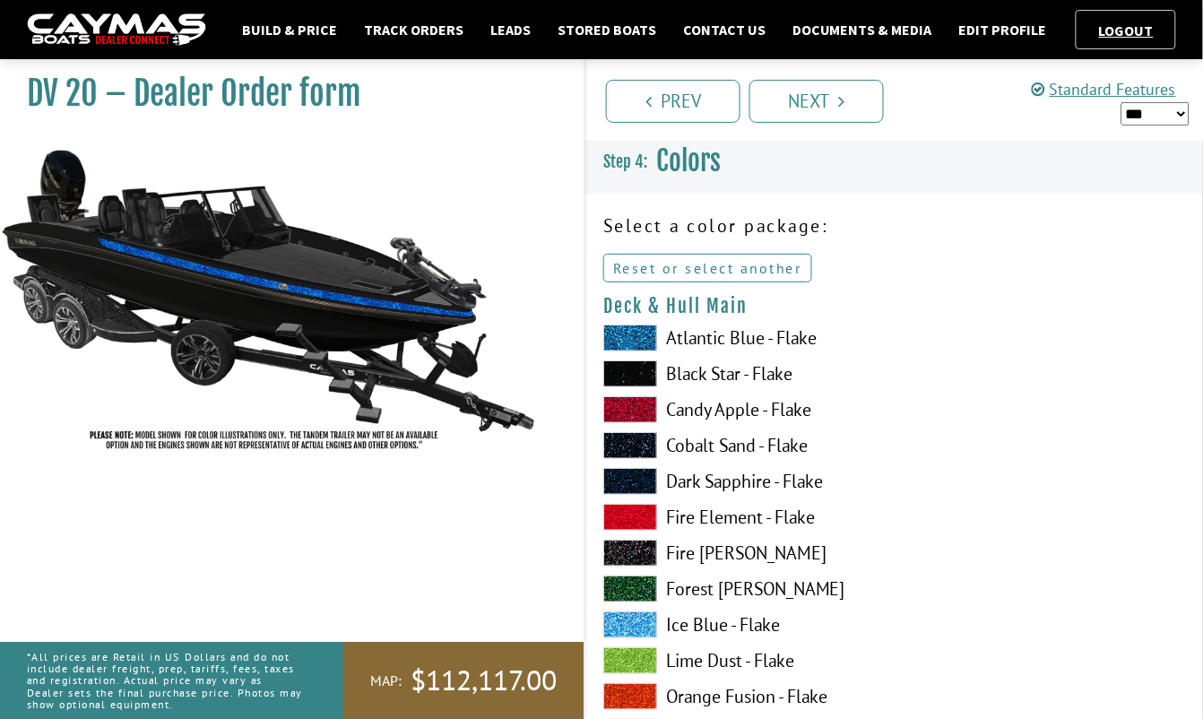
click at [782, 271] on link "Reset or select another" at bounding box center [707, 268] width 209 height 29
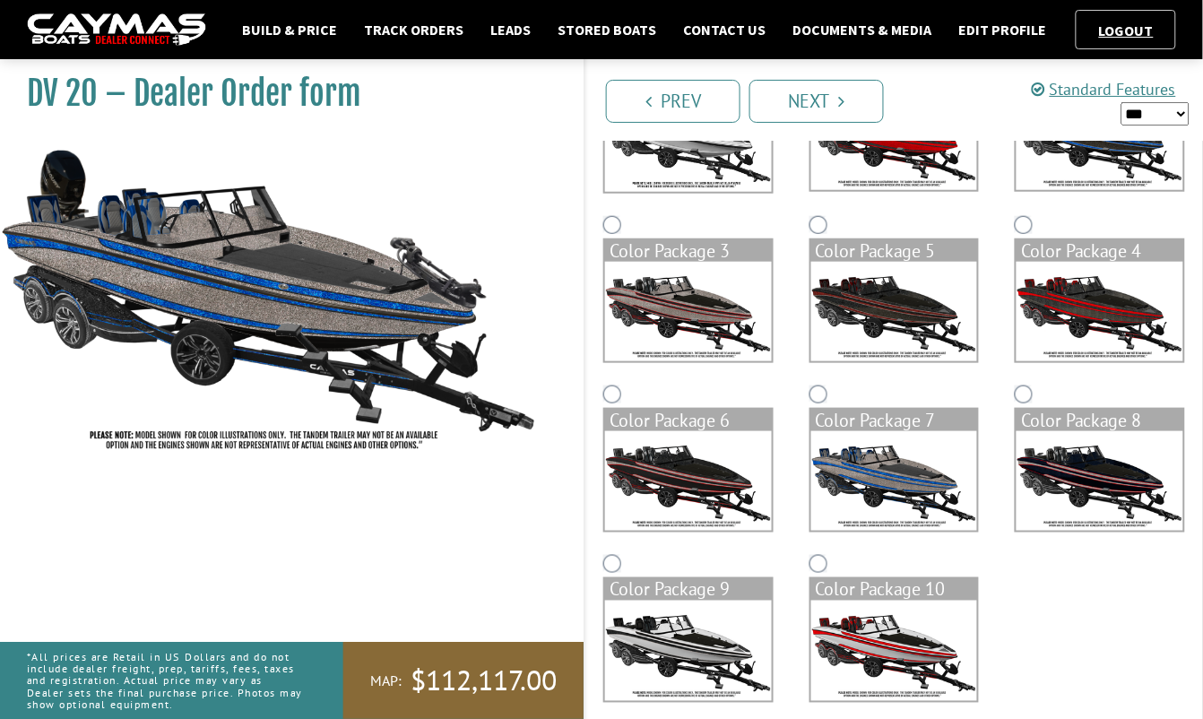
scroll to position [273, 0]
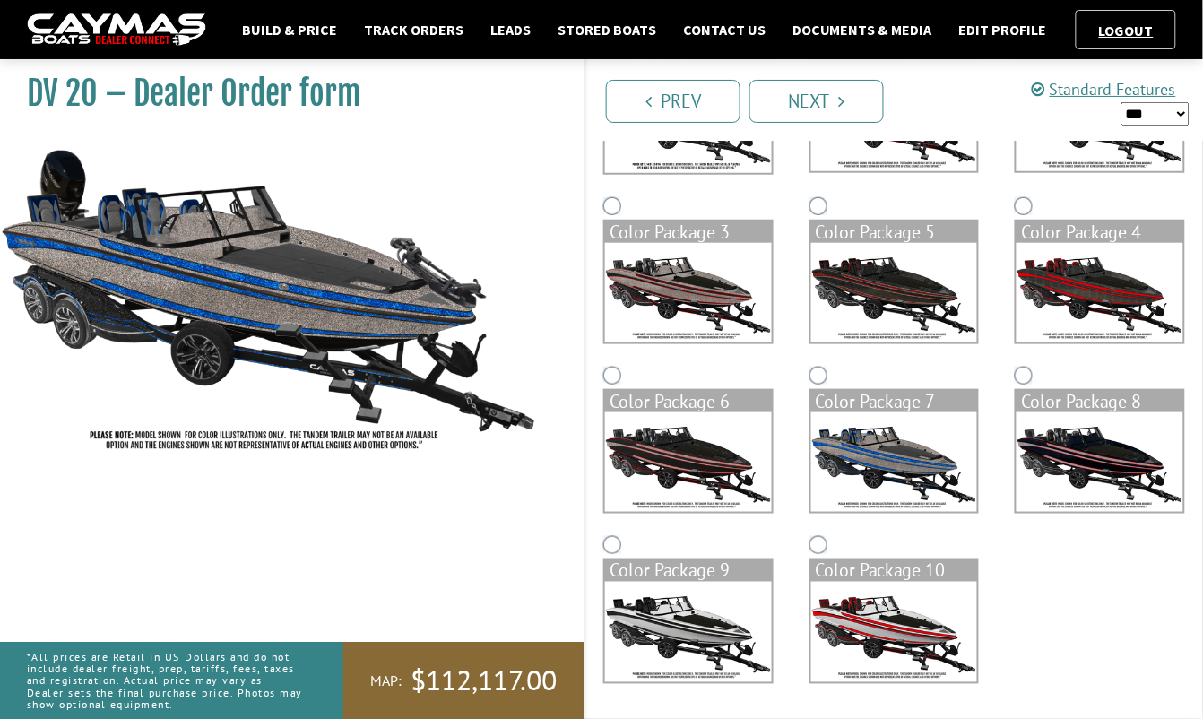
click at [884, 675] on img at bounding box center [895, 632] width 167 height 100
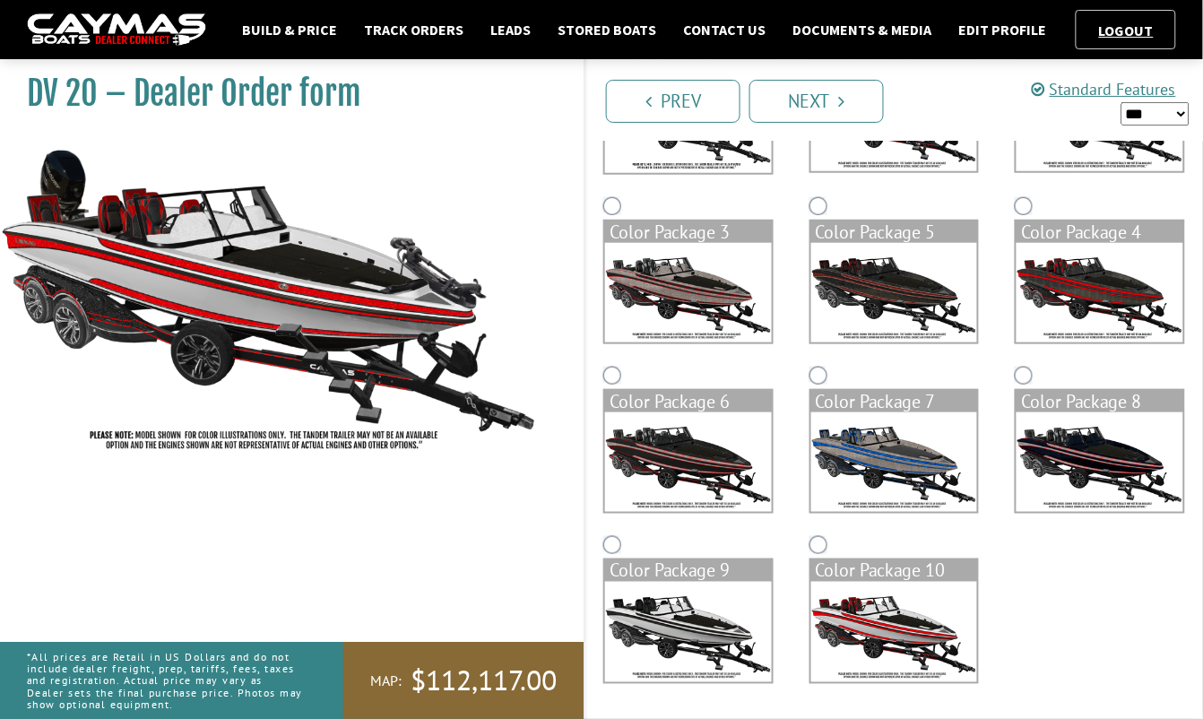
click at [879, 434] on img at bounding box center [895, 462] width 167 height 100
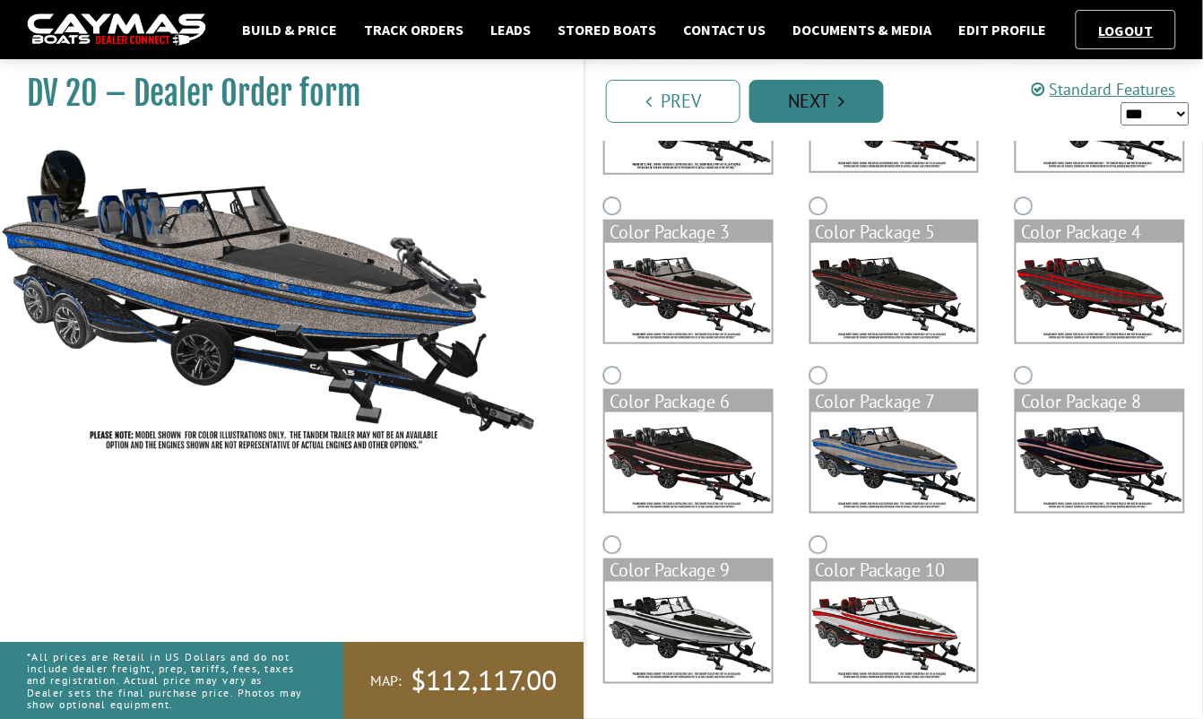
click at [828, 94] on link "Next" at bounding box center [817, 101] width 135 height 43
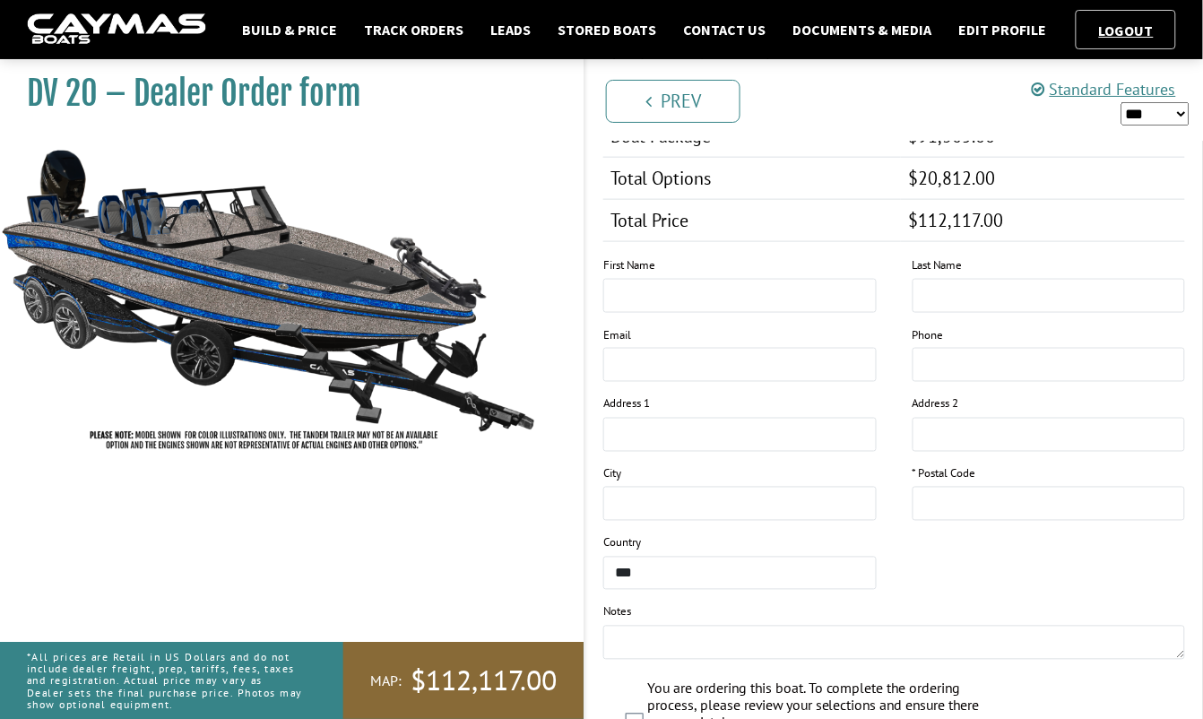
scroll to position [2244, 0]
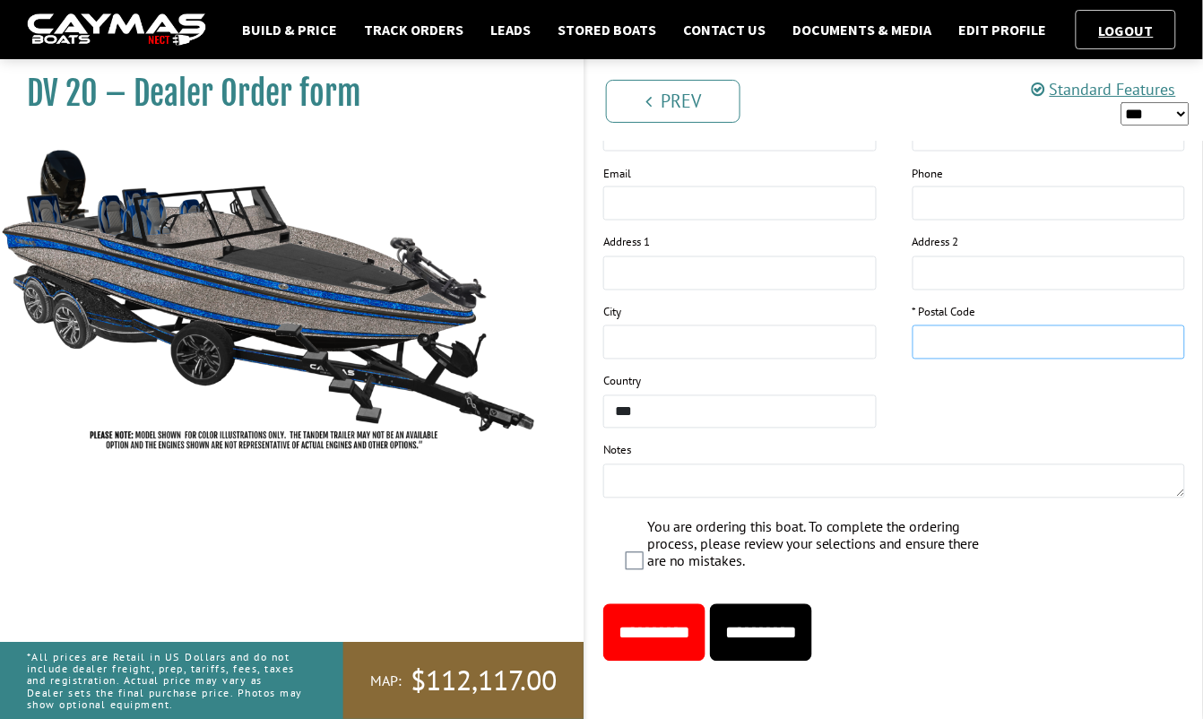
click at [952, 338] on input "text" at bounding box center [1050, 343] width 274 height 34
type input "*****"
click at [812, 629] on input "**********" at bounding box center [761, 632] width 102 height 57
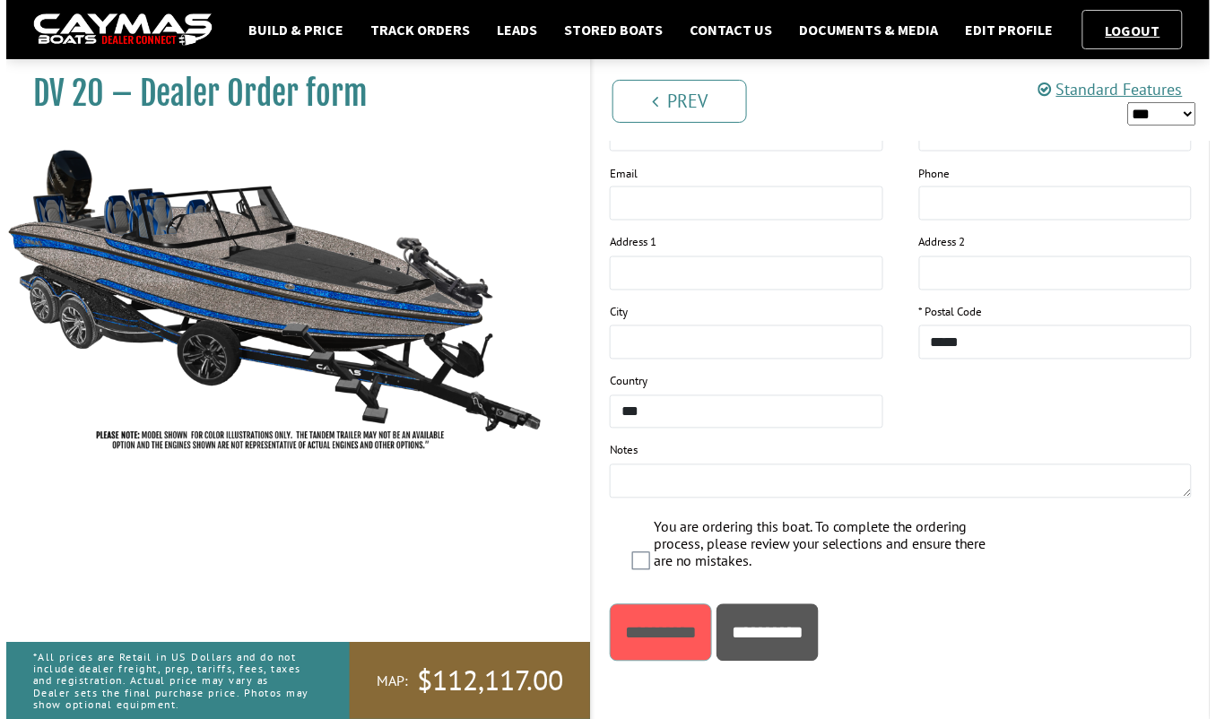
scroll to position [0, 0]
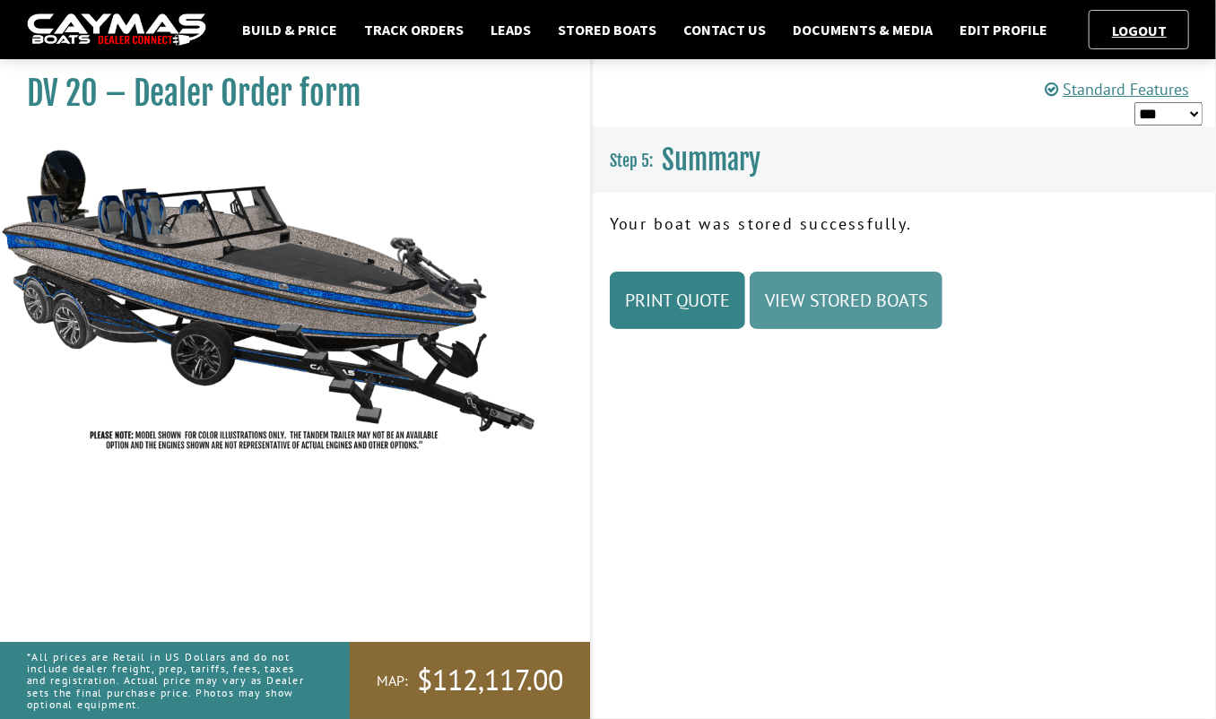
click at [831, 309] on link "View Stored Boats" at bounding box center [846, 300] width 193 height 57
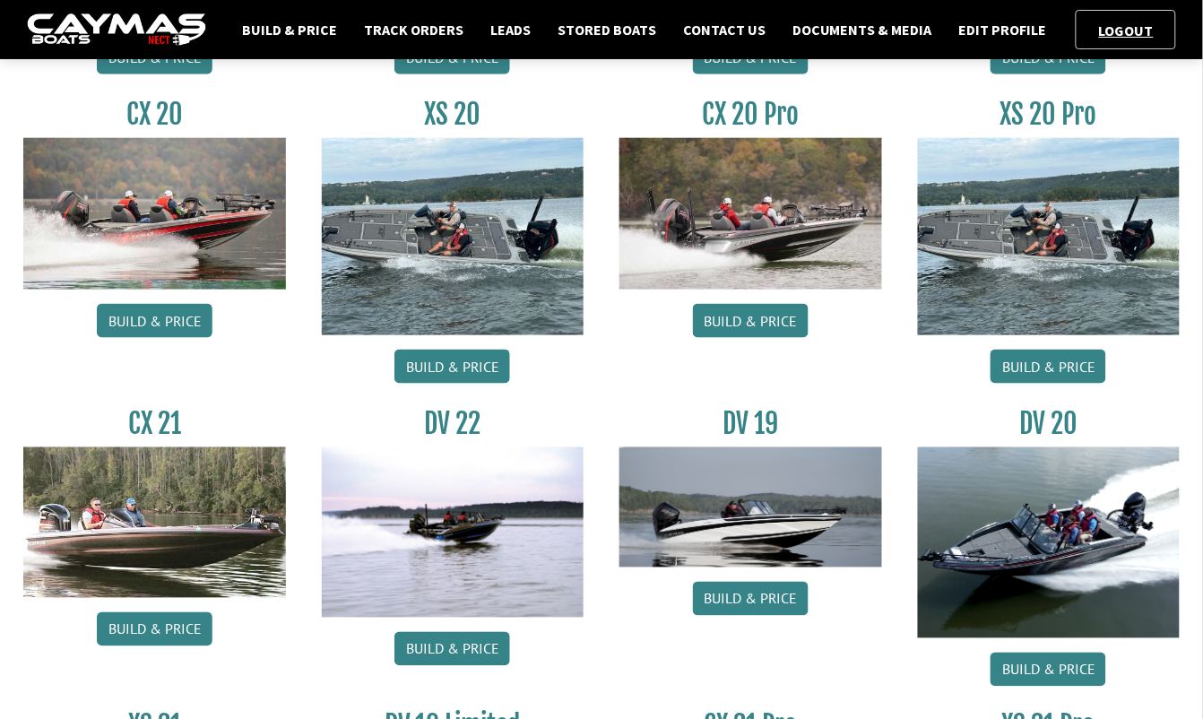
scroll to position [407, 0]
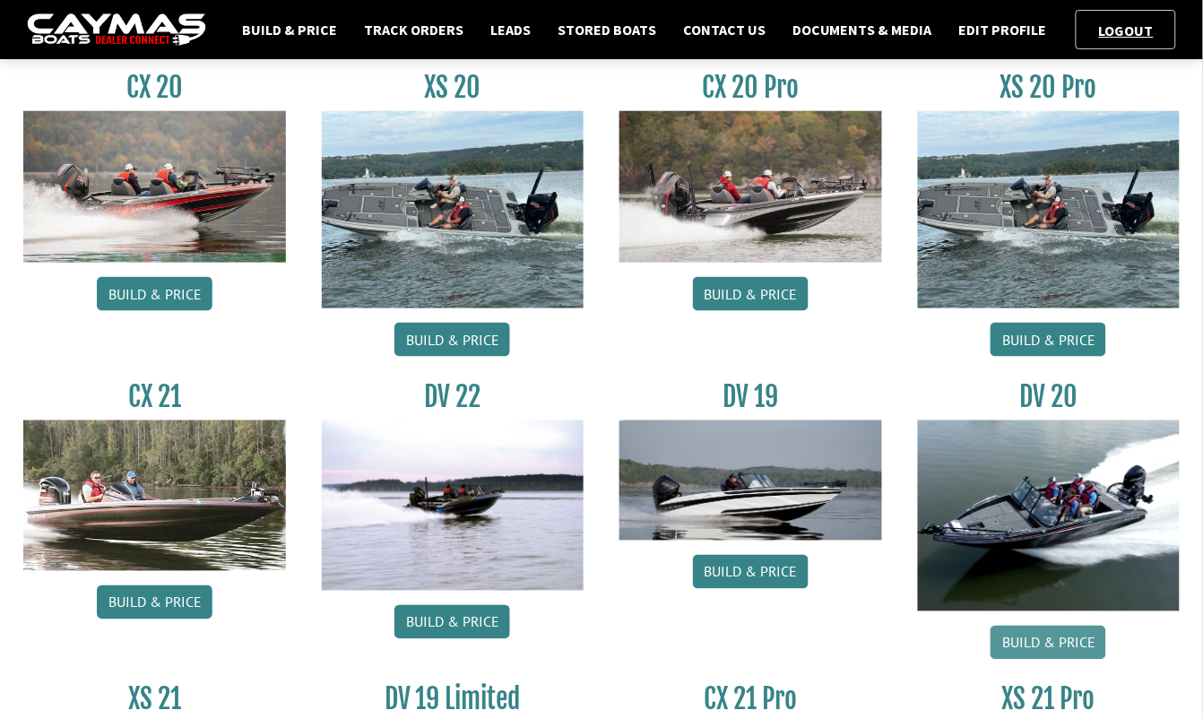
click at [1024, 641] on link "Build & Price" at bounding box center [1049, 643] width 116 height 34
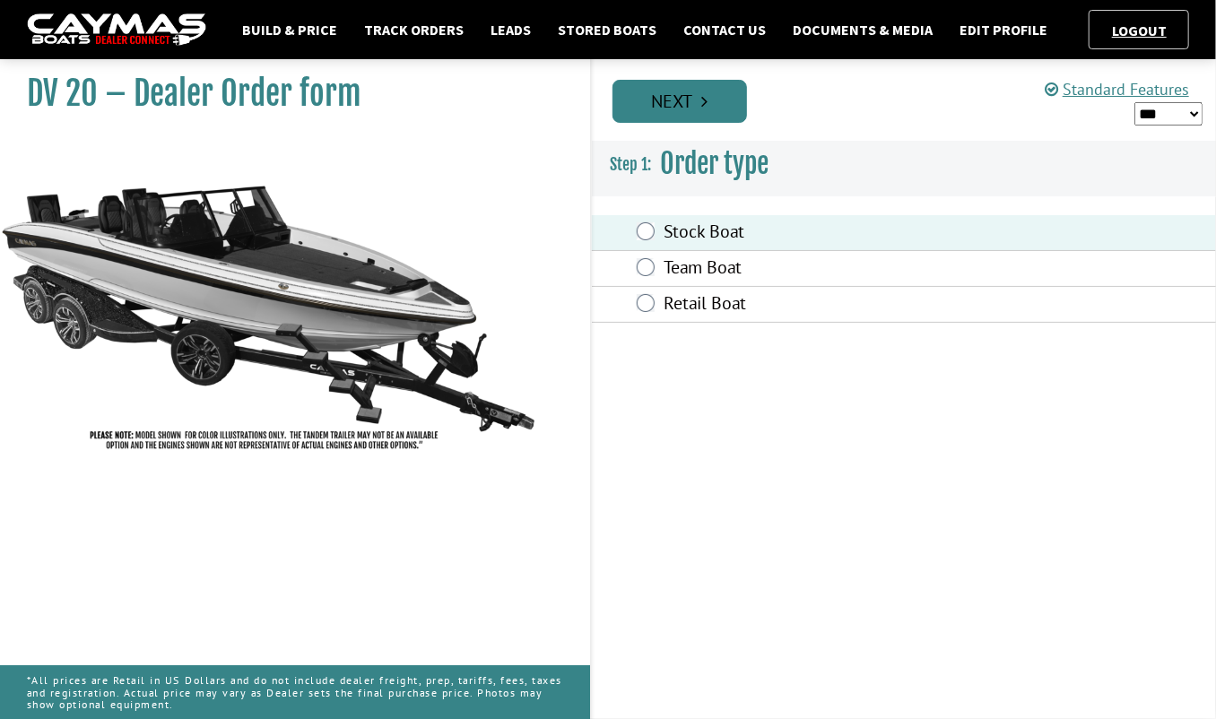
click at [646, 102] on link "Next" at bounding box center [679, 101] width 135 height 43
